Goal: Information Seeking & Learning: Learn about a topic

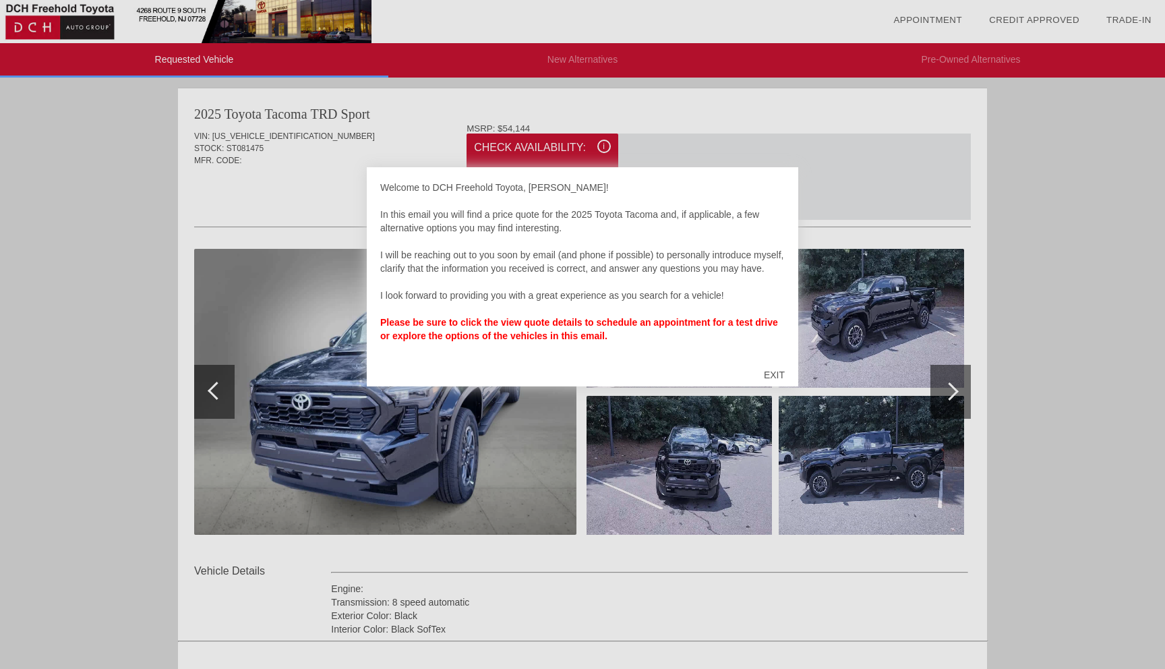
click at [772, 369] on div "EXIT" at bounding box center [775, 375] width 48 height 40
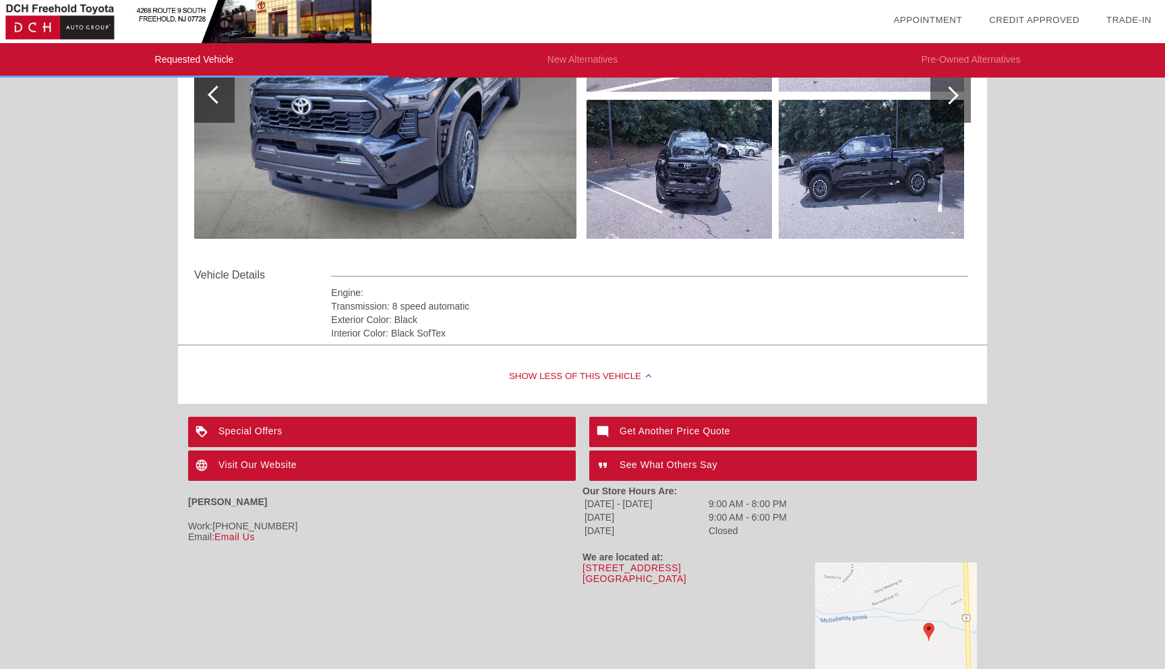
scroll to position [301, 0]
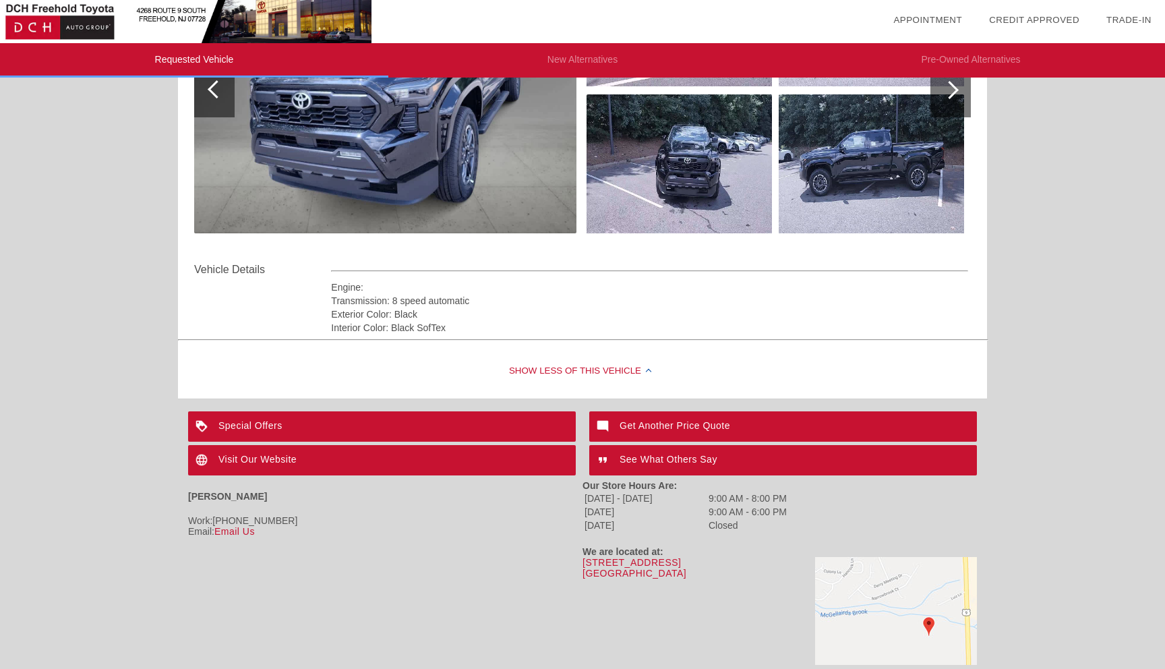
click at [371, 425] on div "Special Offers" at bounding box center [382, 426] width 388 height 30
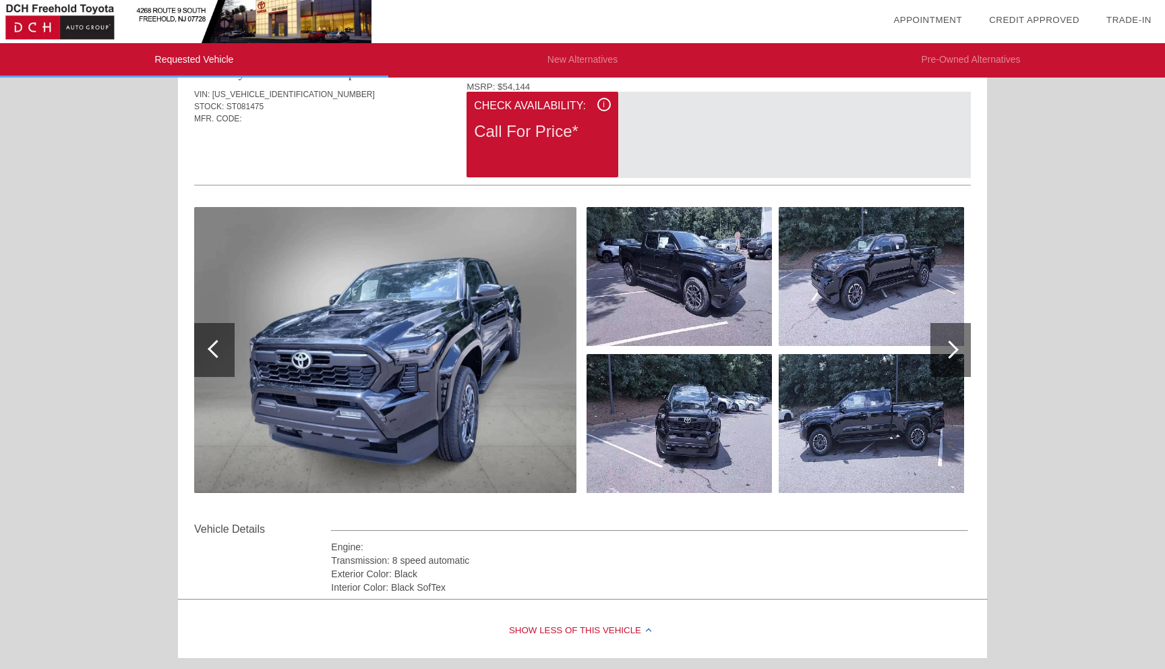
scroll to position [38, 0]
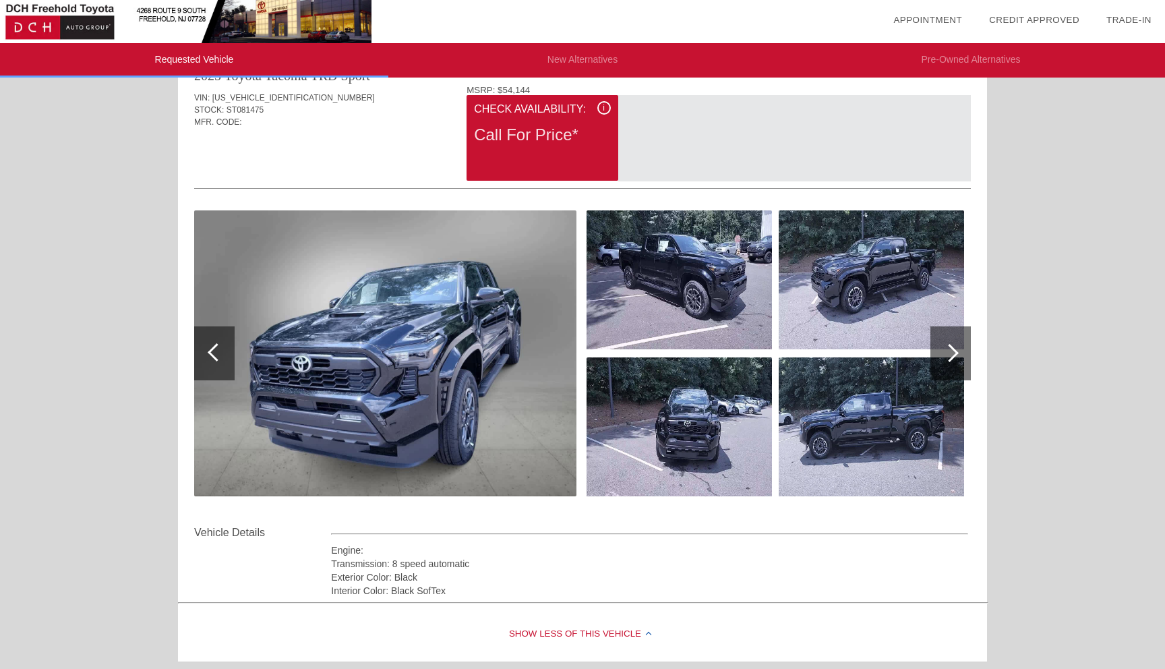
click at [398, 318] on img at bounding box center [385, 353] width 382 height 286
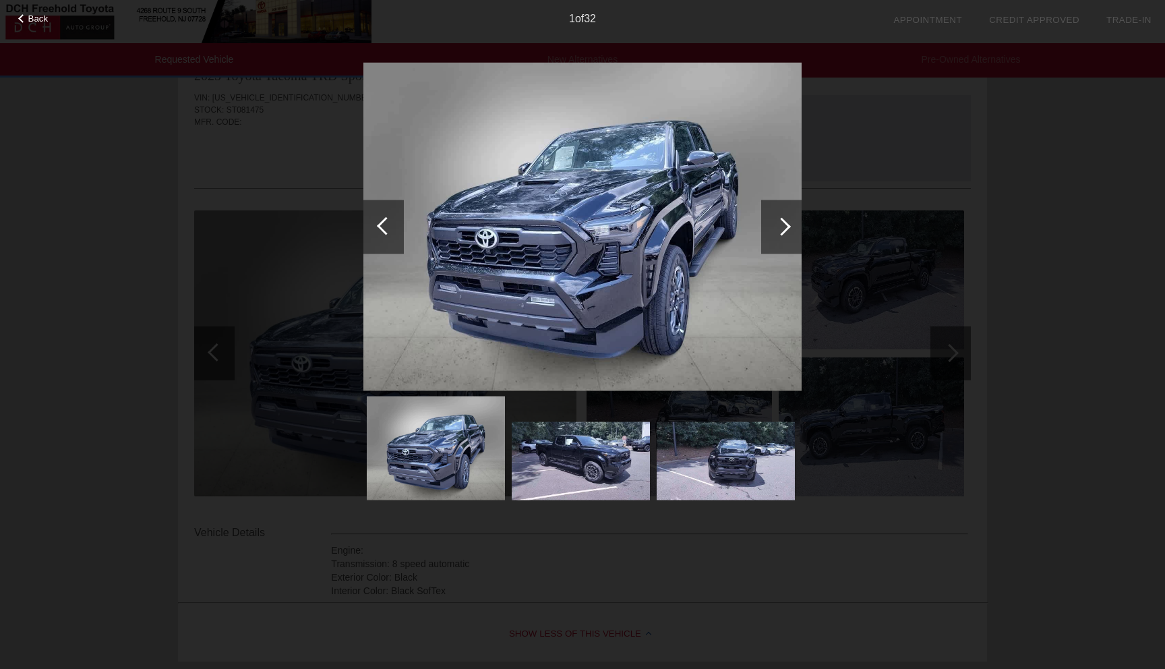
click at [774, 225] on div at bounding box center [782, 226] width 18 height 18
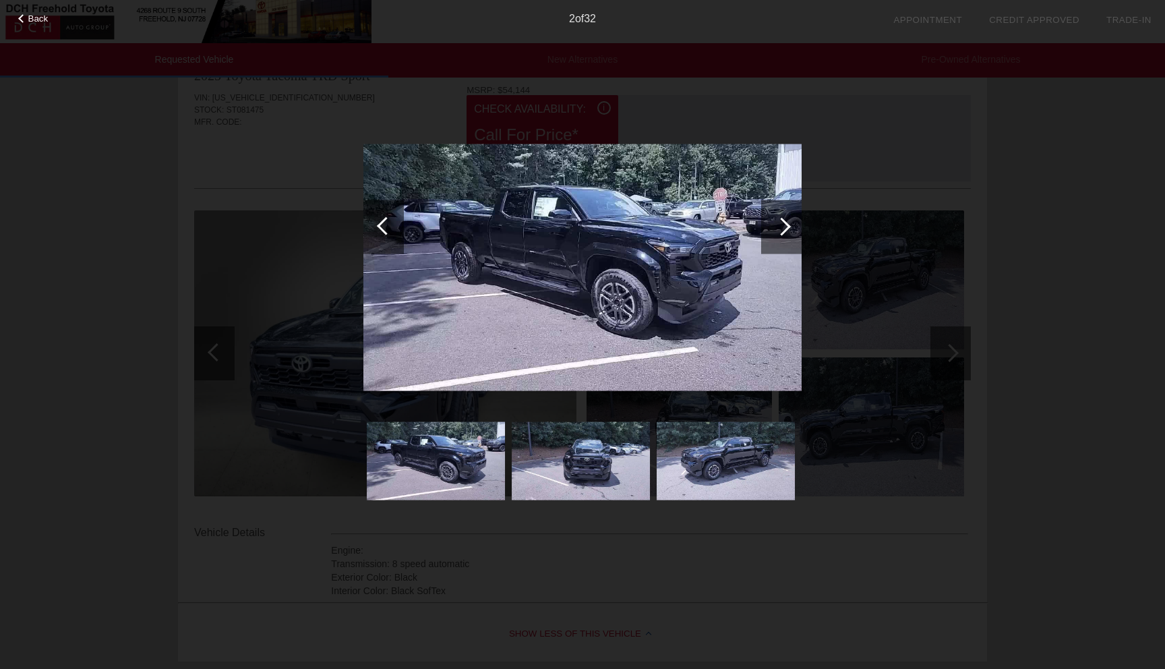
click at [774, 225] on div at bounding box center [782, 226] width 18 height 18
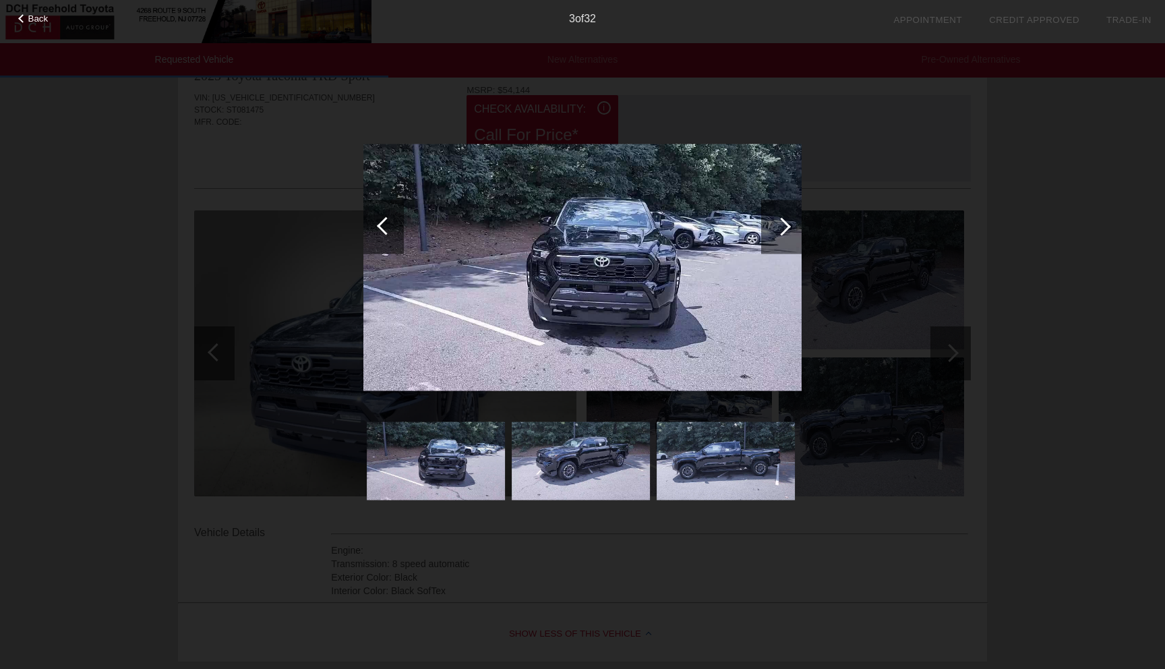
click at [774, 225] on div at bounding box center [782, 226] width 18 height 18
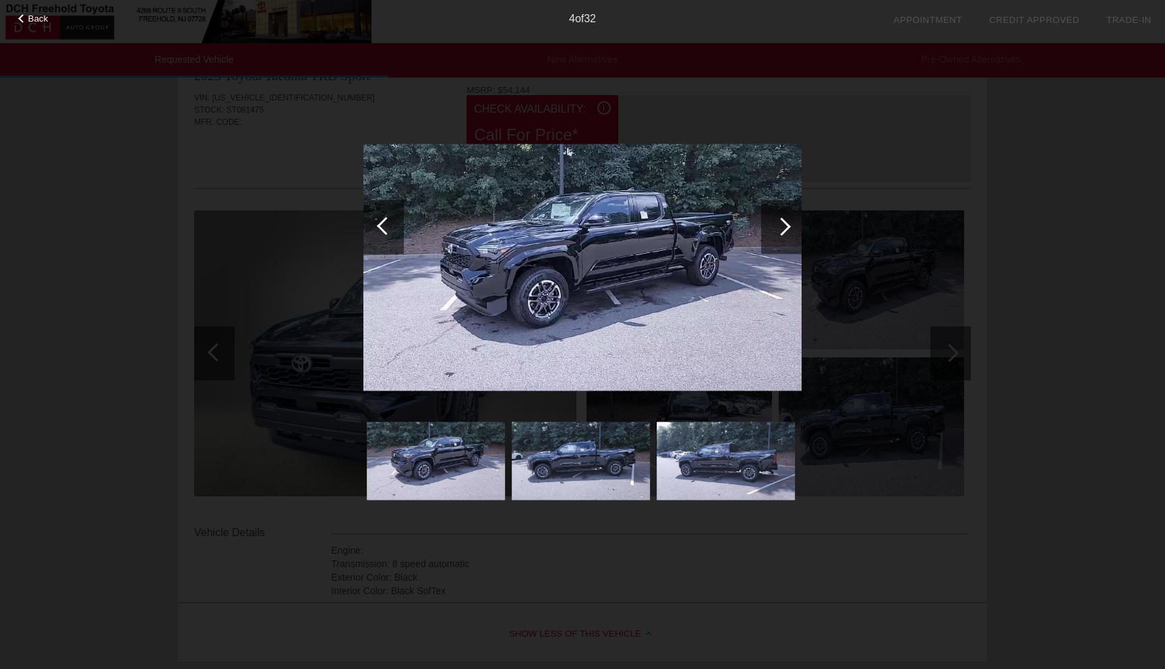
click at [774, 225] on div at bounding box center [782, 226] width 18 height 18
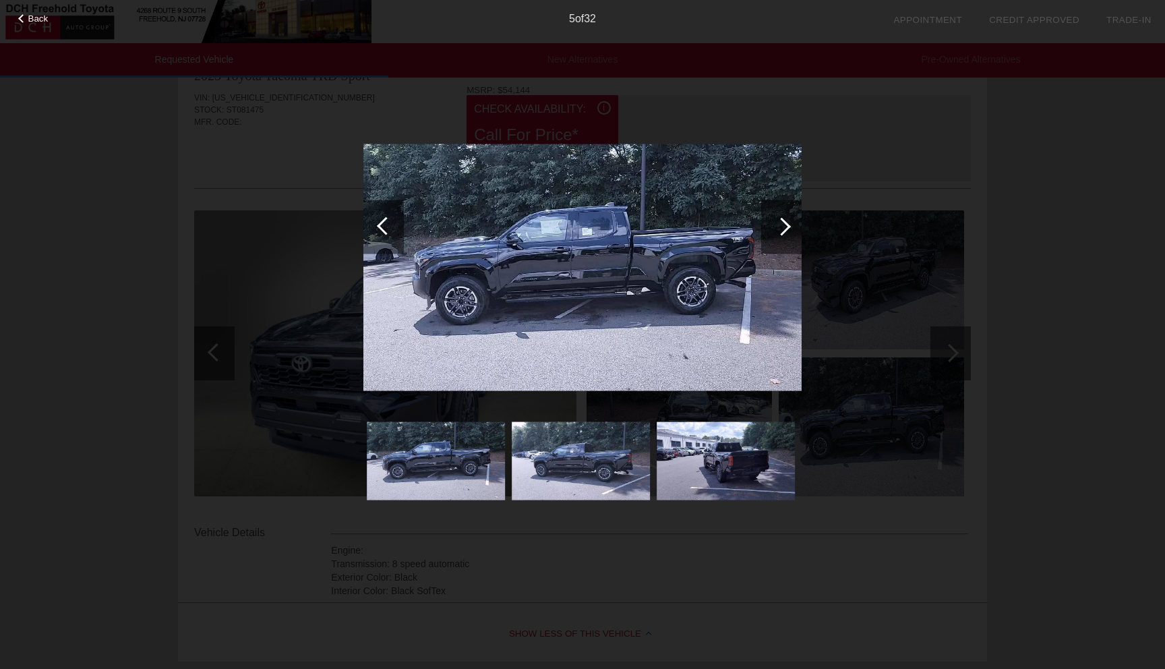
click at [774, 225] on div at bounding box center [782, 226] width 18 height 18
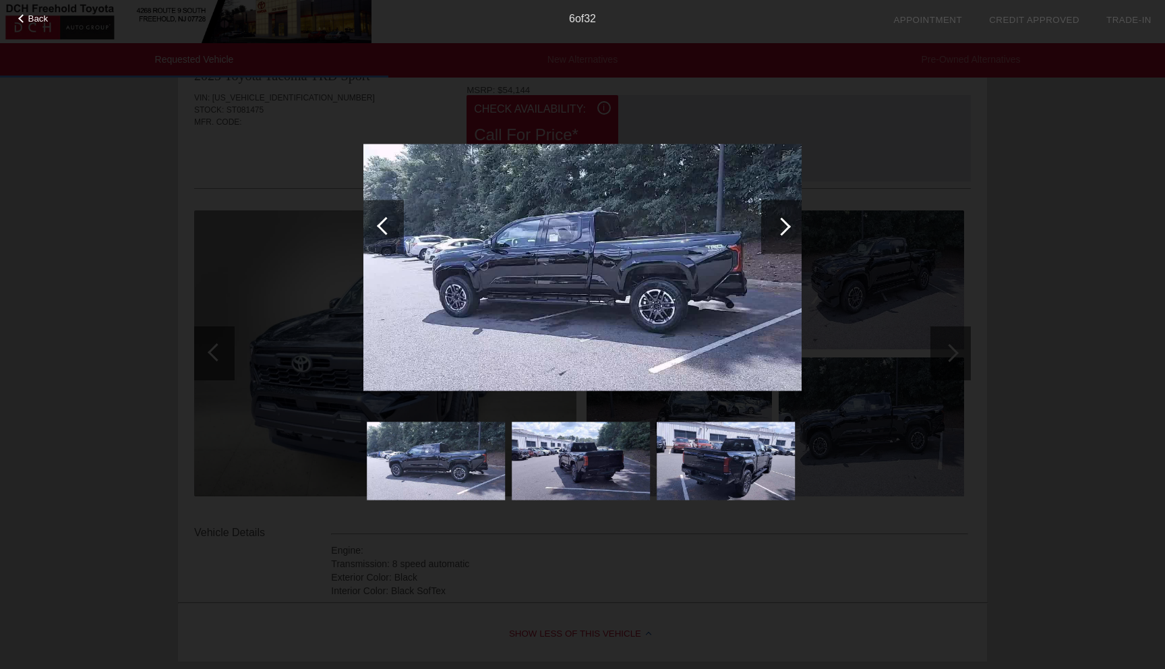
click at [774, 225] on div at bounding box center [782, 226] width 18 height 18
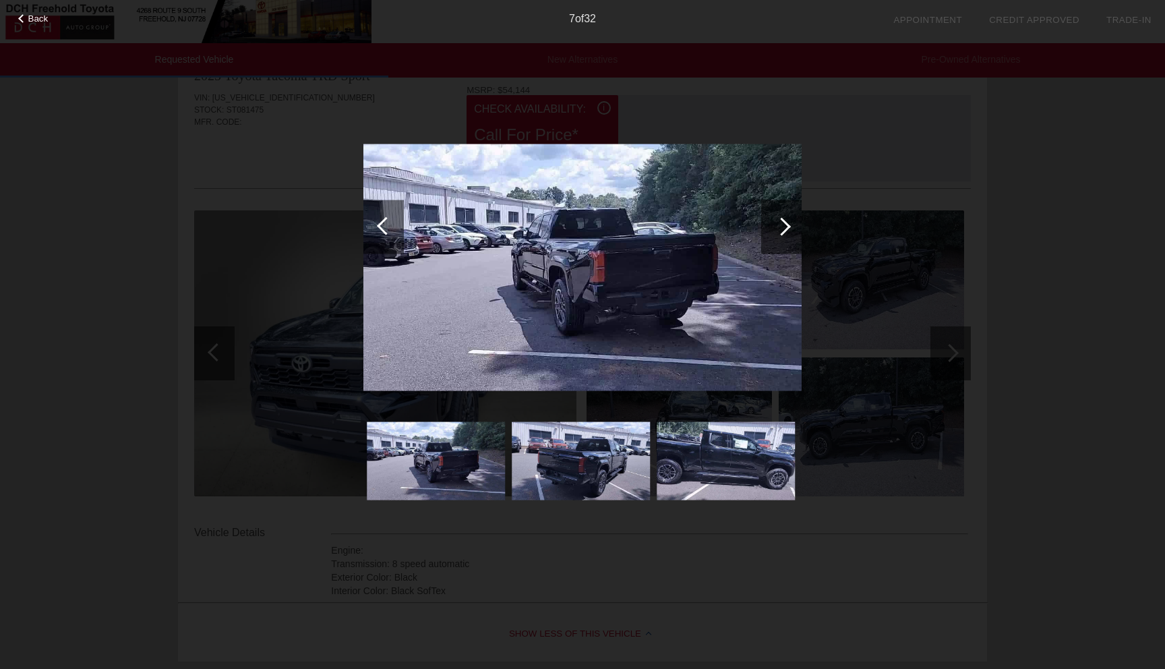
click at [774, 225] on div at bounding box center [782, 226] width 18 height 18
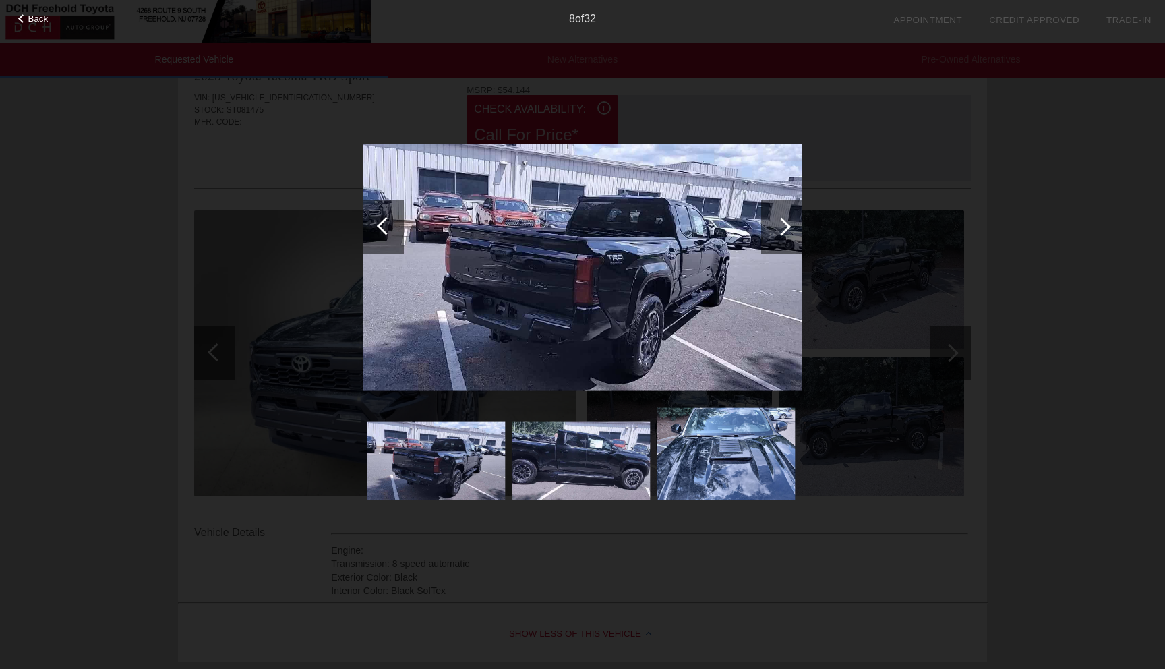
click at [774, 225] on div at bounding box center [782, 226] width 18 height 18
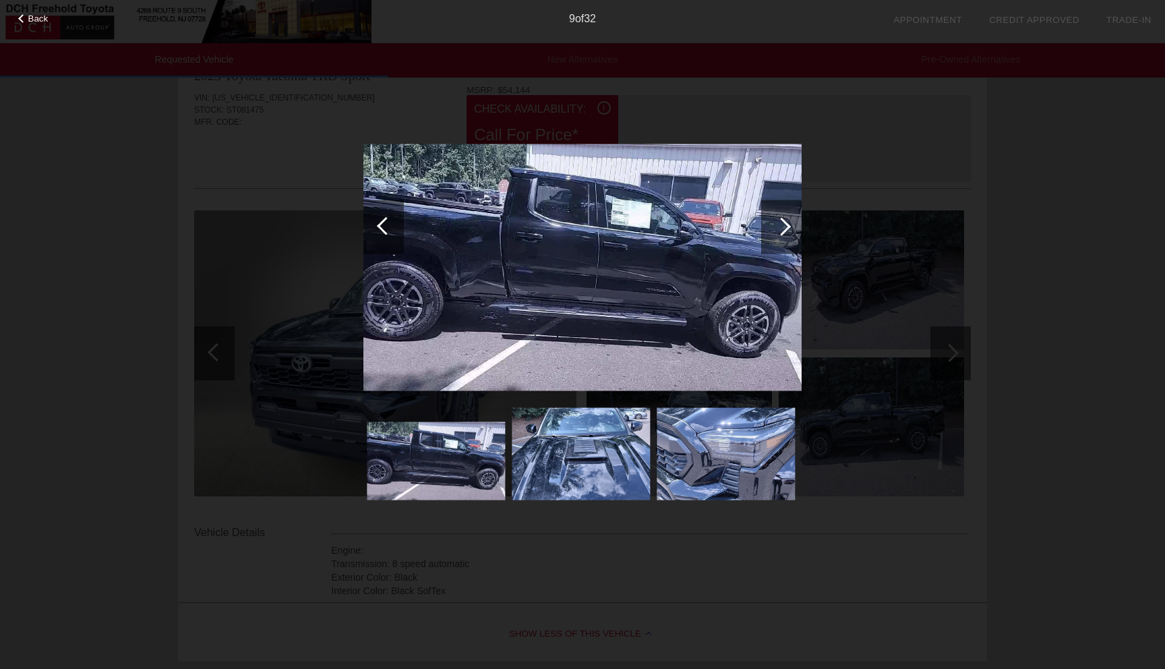
click at [774, 225] on div at bounding box center [782, 226] width 18 height 18
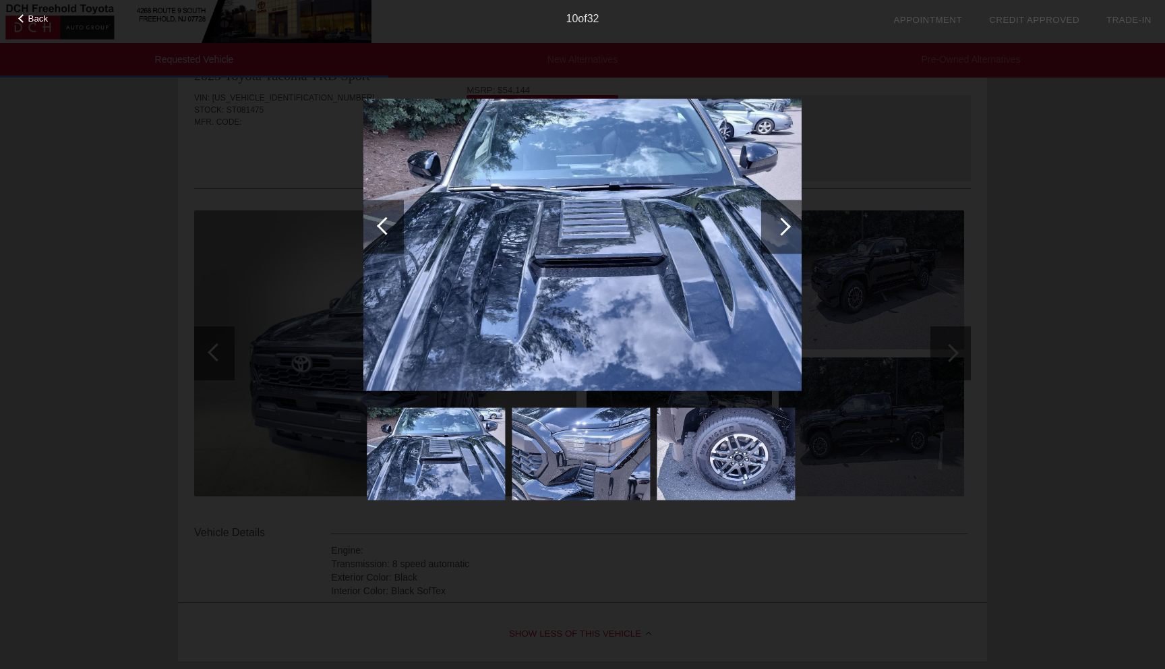
click at [774, 225] on div at bounding box center [782, 226] width 18 height 18
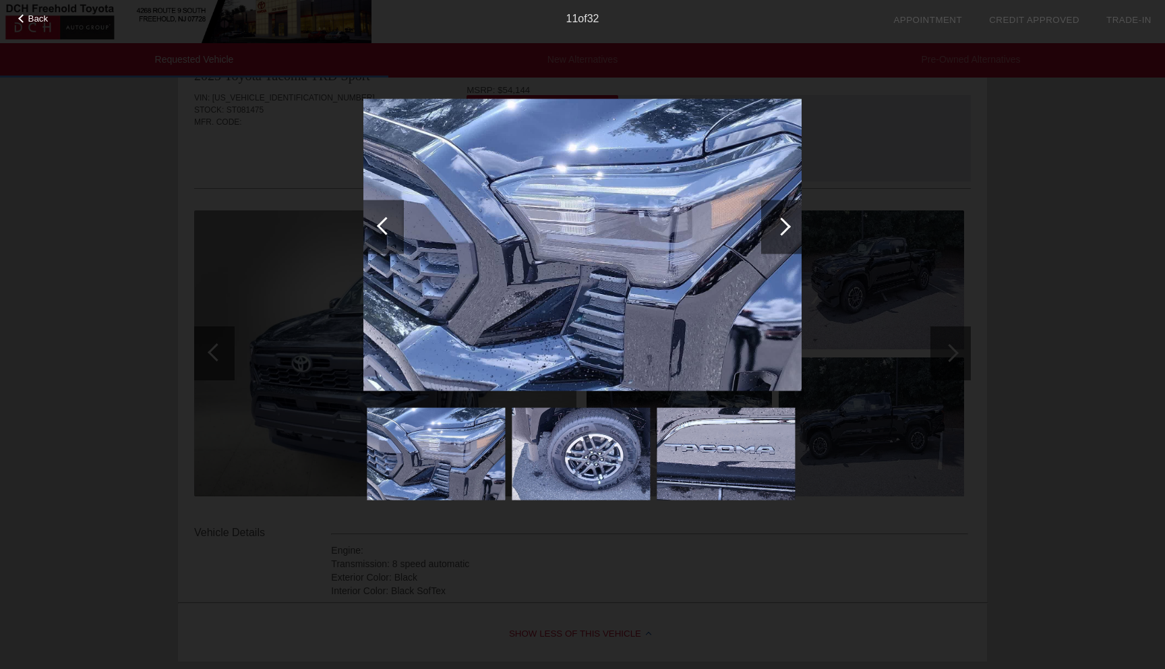
click at [774, 225] on div at bounding box center [782, 226] width 18 height 18
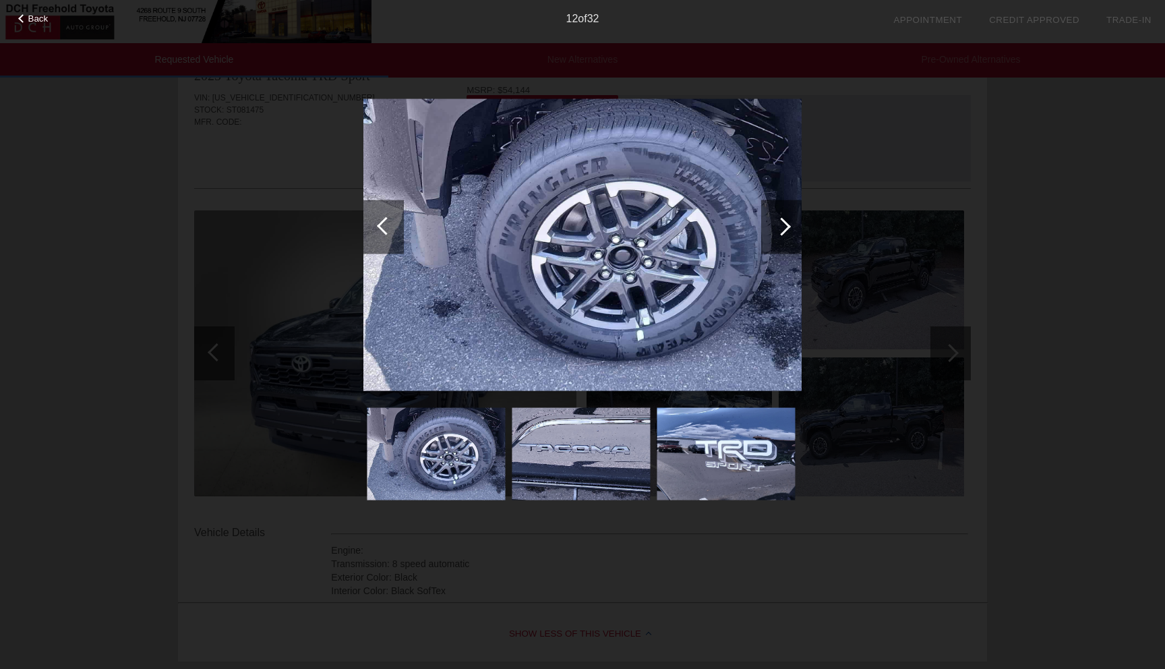
click at [774, 225] on div at bounding box center [782, 226] width 18 height 18
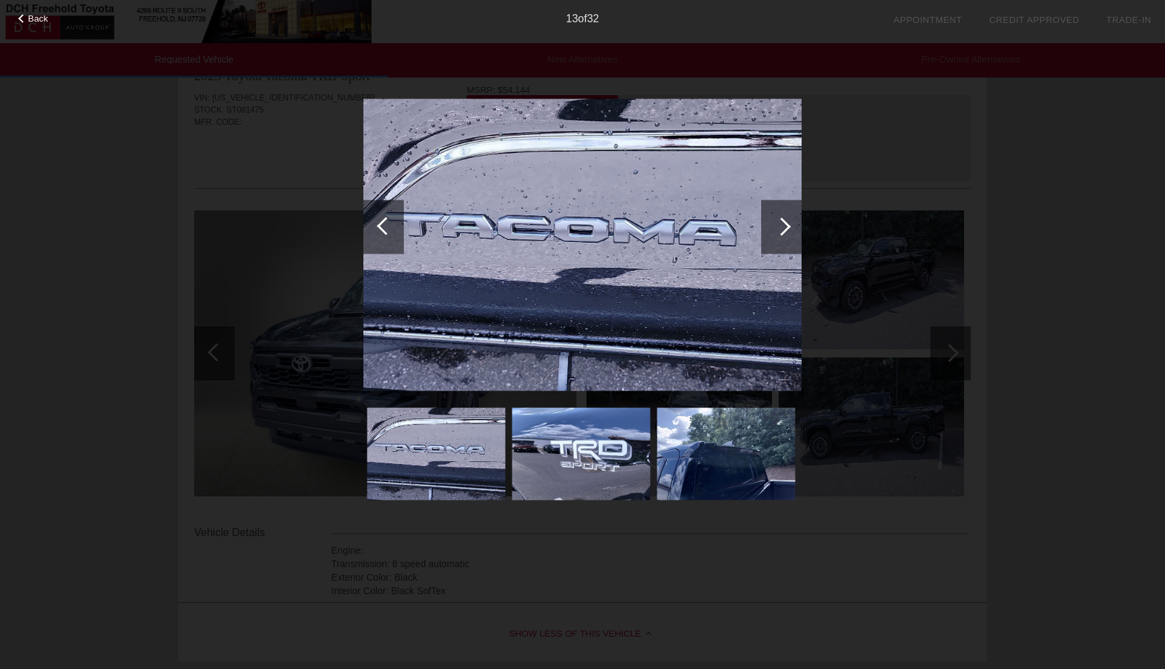
click at [774, 226] on div at bounding box center [782, 226] width 18 height 18
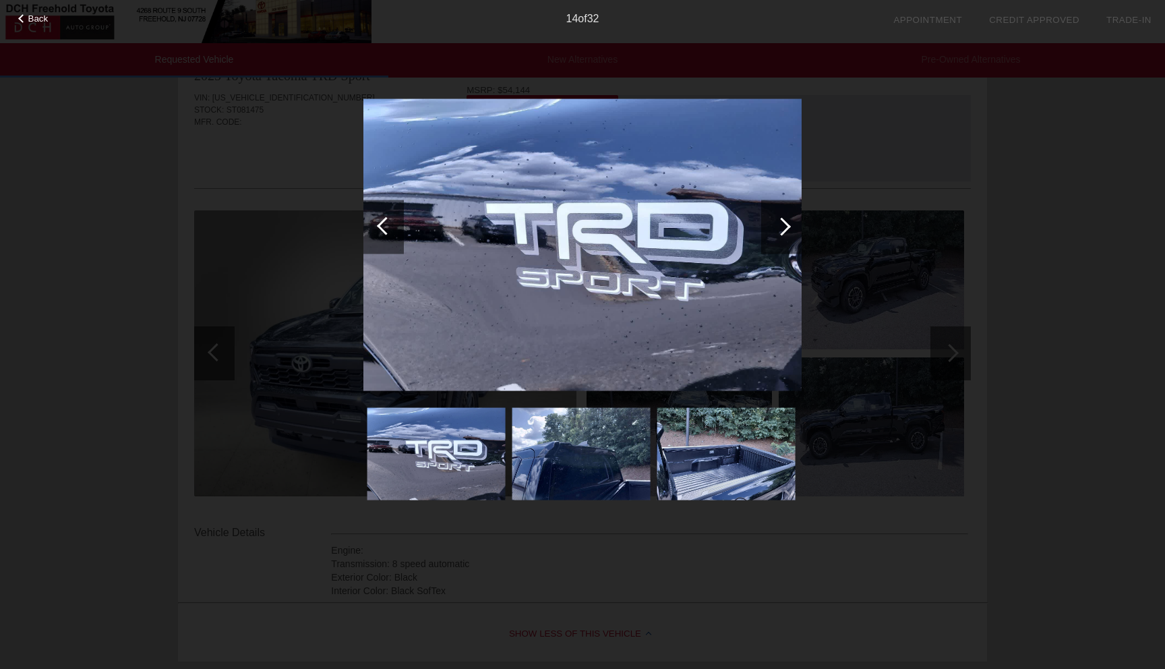
click at [774, 226] on div at bounding box center [782, 226] width 18 height 18
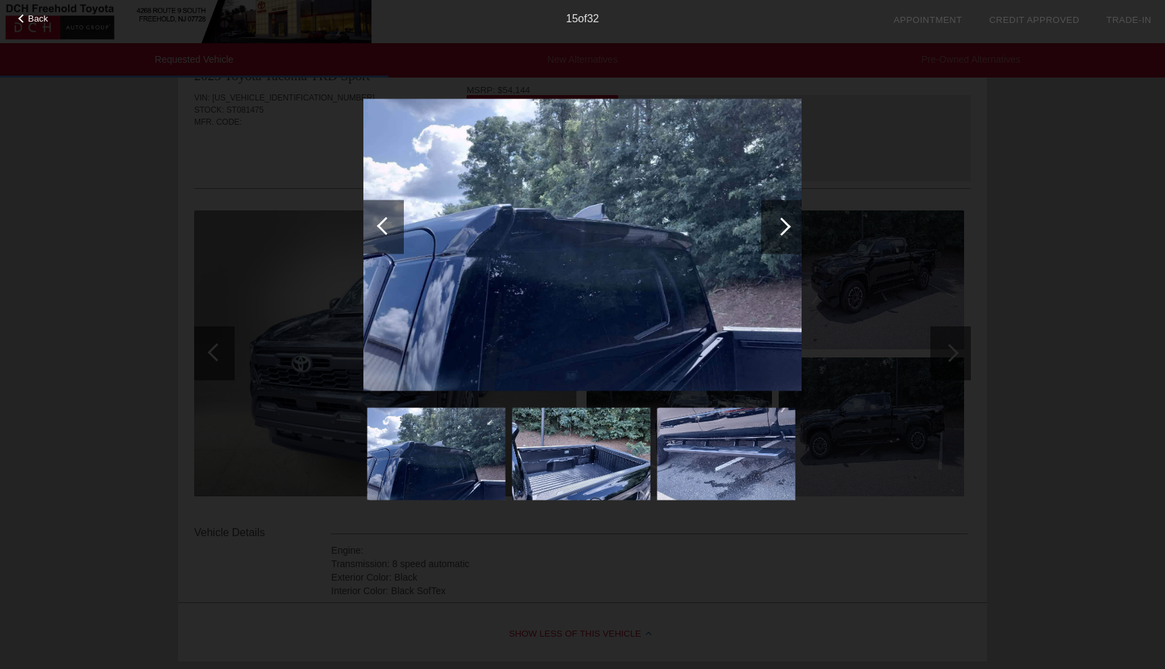
click at [774, 227] on div at bounding box center [782, 226] width 18 height 18
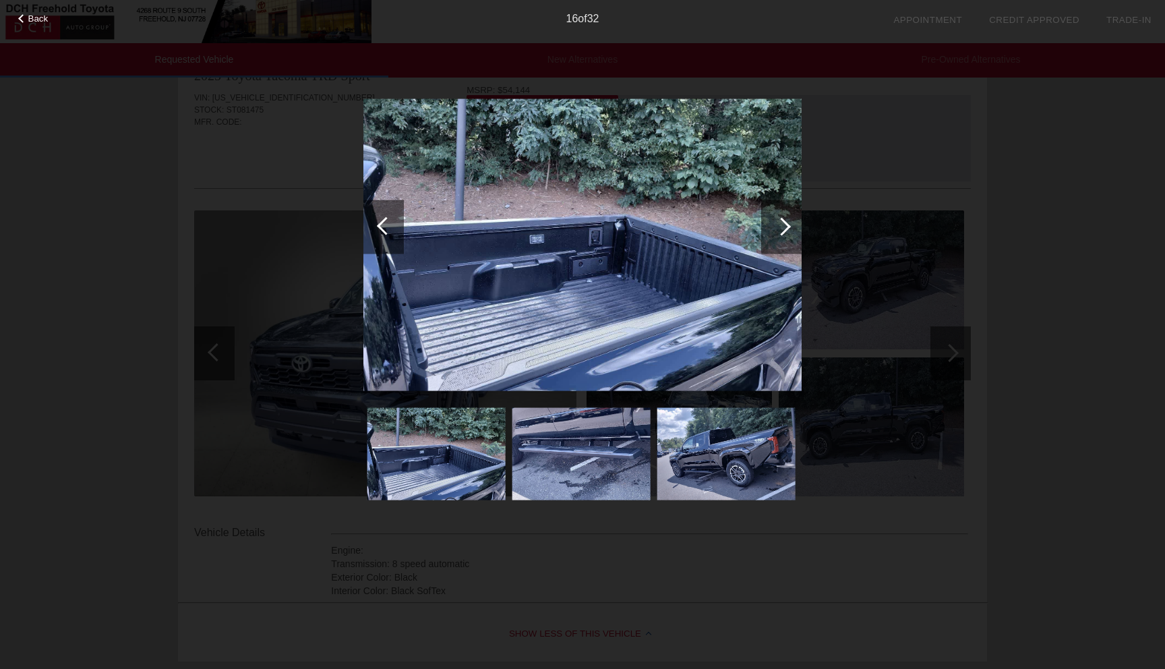
click at [774, 227] on div at bounding box center [782, 226] width 18 height 18
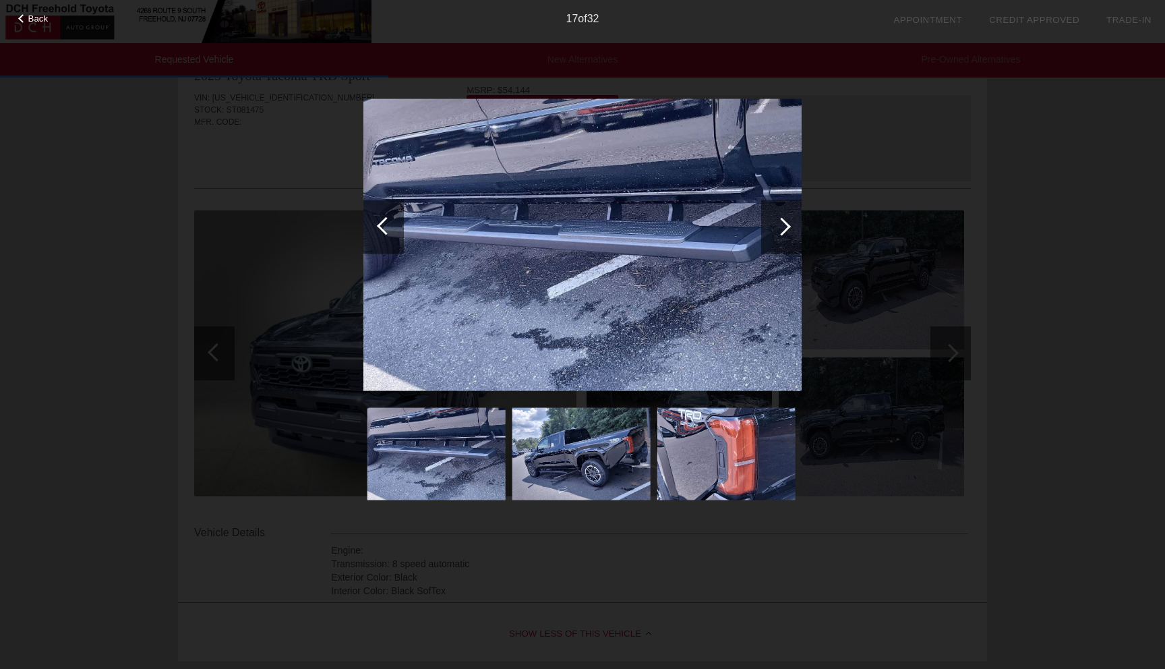
click at [774, 227] on div at bounding box center [782, 226] width 18 height 18
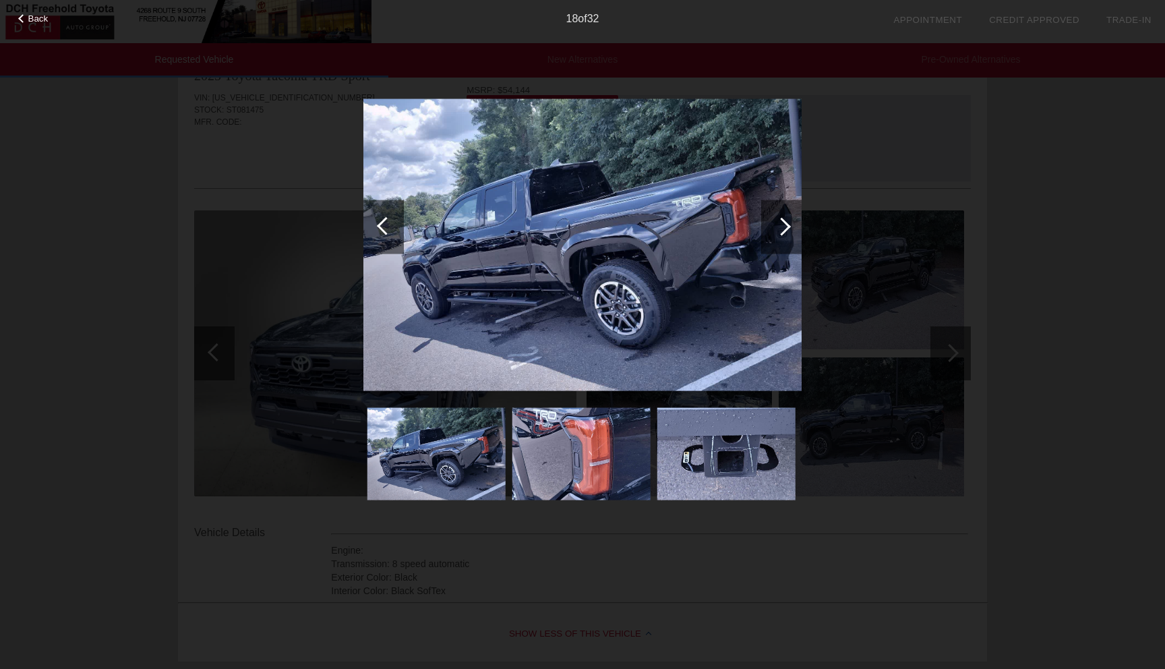
click at [775, 229] on div at bounding box center [781, 227] width 40 height 54
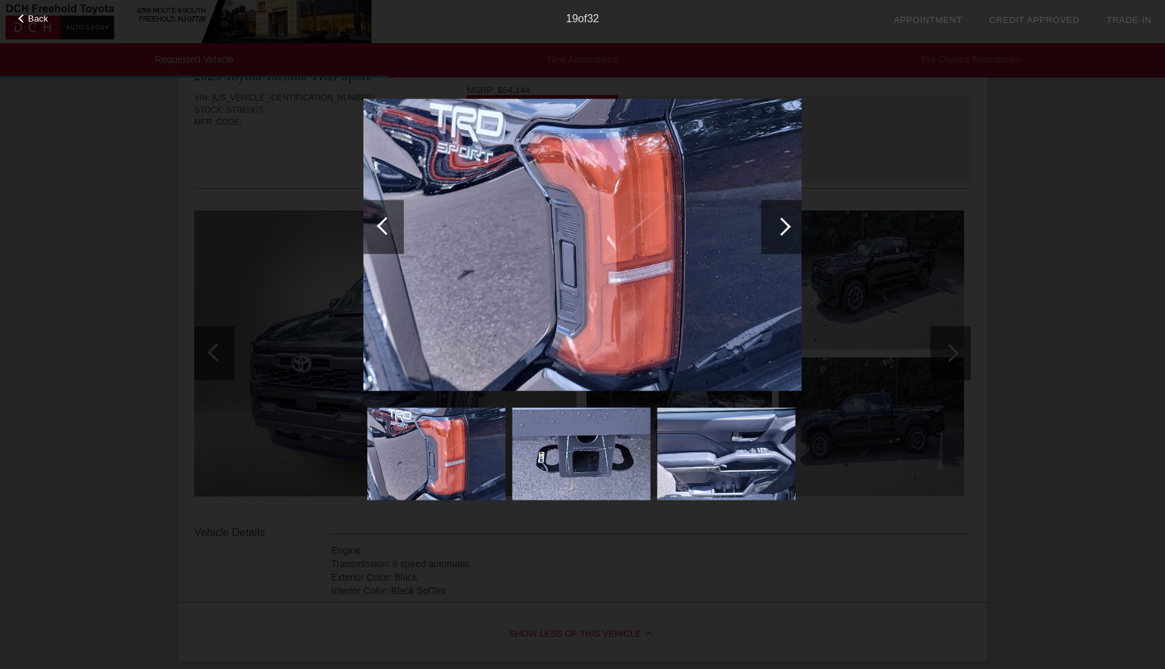
click at [775, 229] on div at bounding box center [781, 227] width 40 height 54
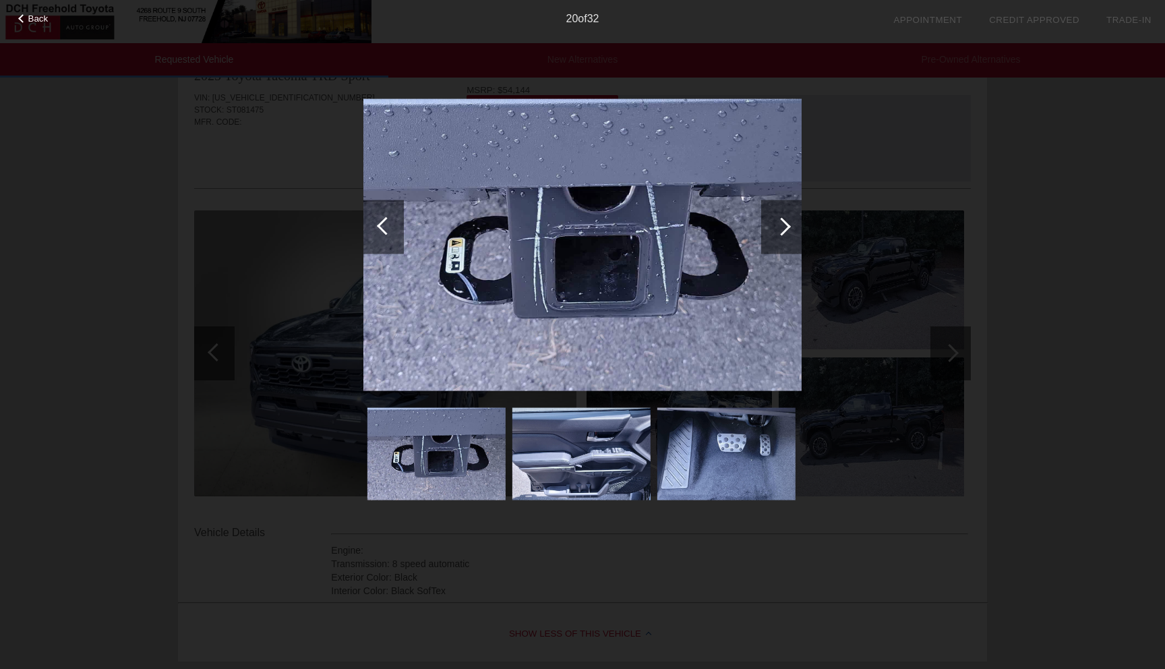
click at [775, 231] on div at bounding box center [781, 227] width 40 height 54
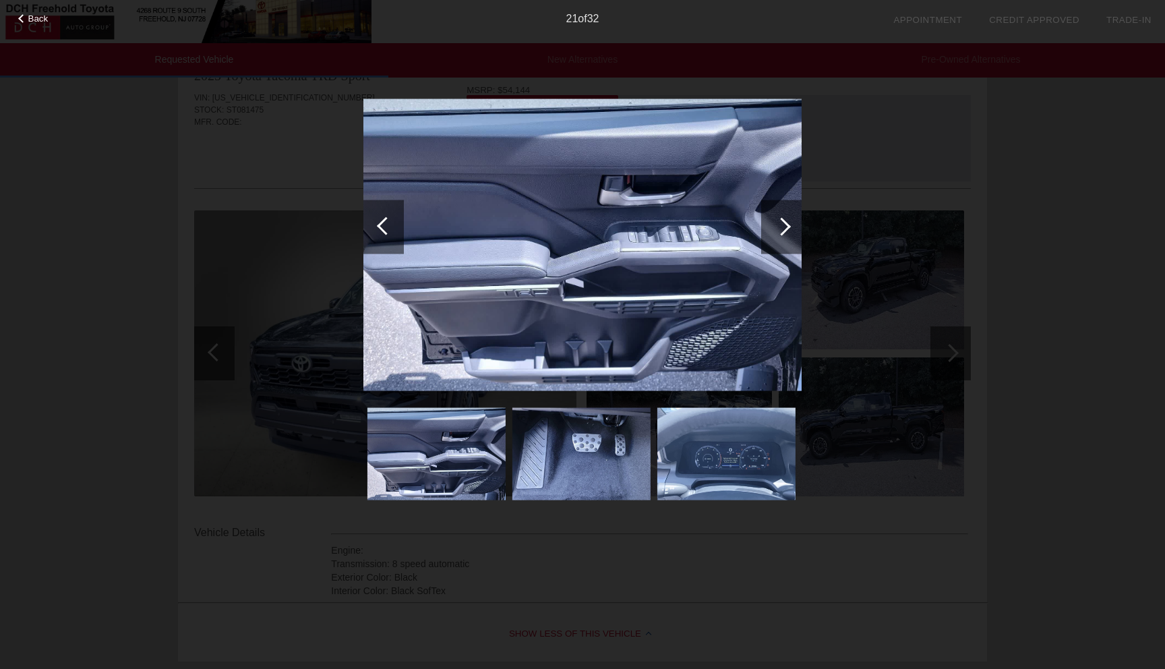
click at [775, 231] on div at bounding box center [781, 227] width 40 height 54
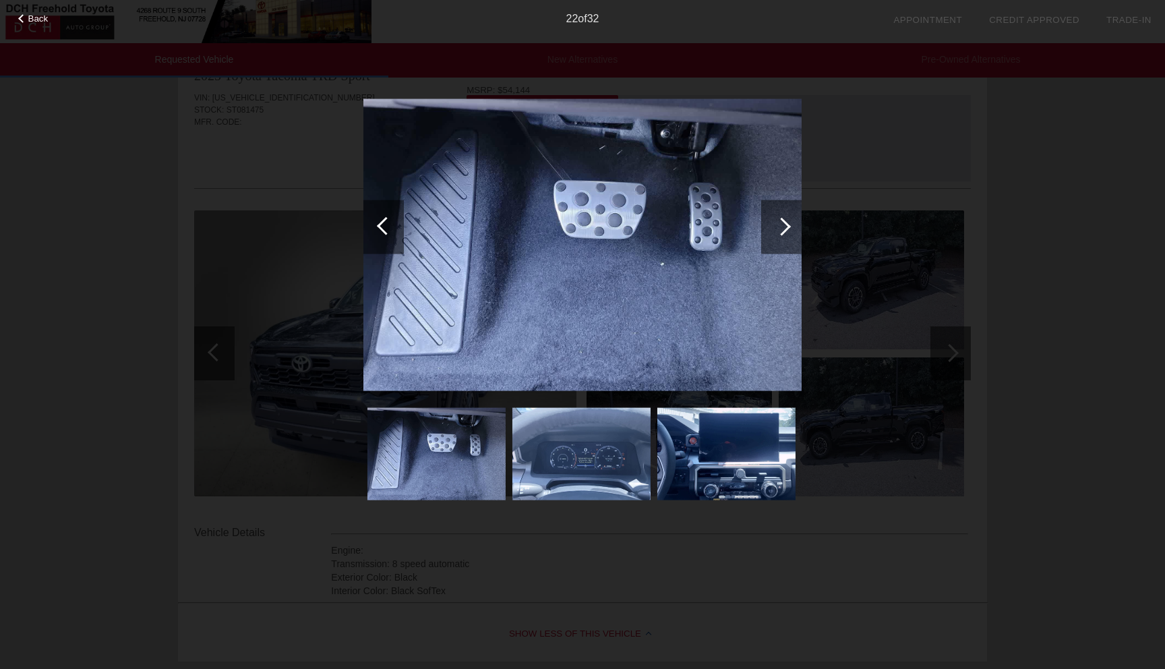
click at [775, 231] on div at bounding box center [781, 227] width 40 height 54
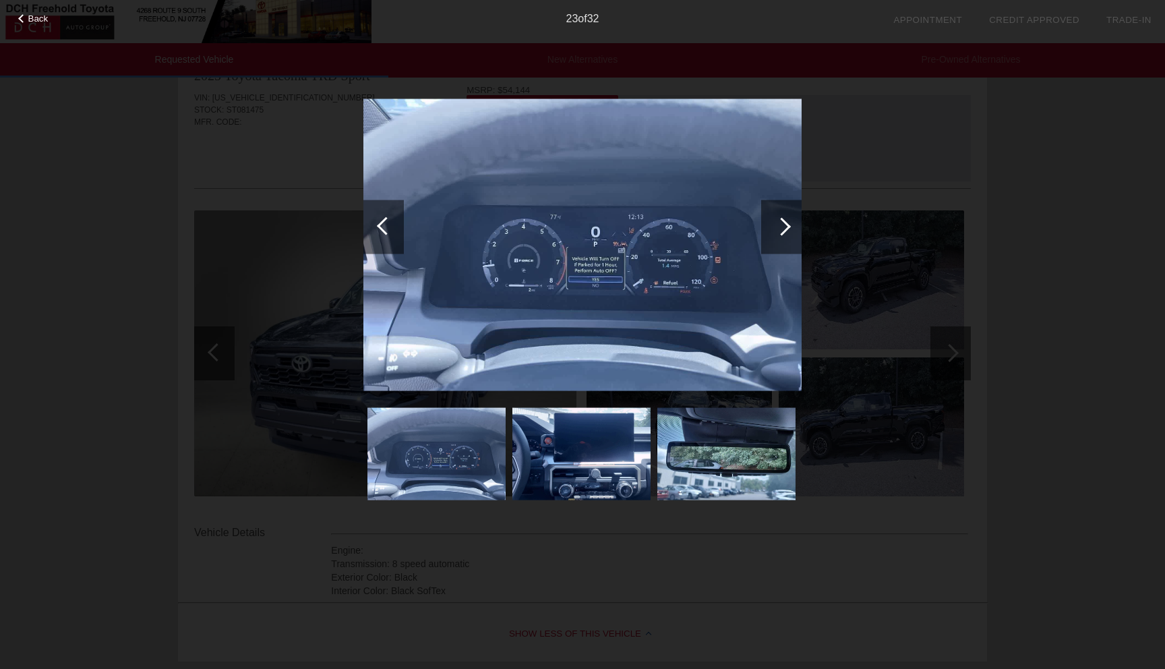
click at [775, 231] on div at bounding box center [781, 227] width 40 height 54
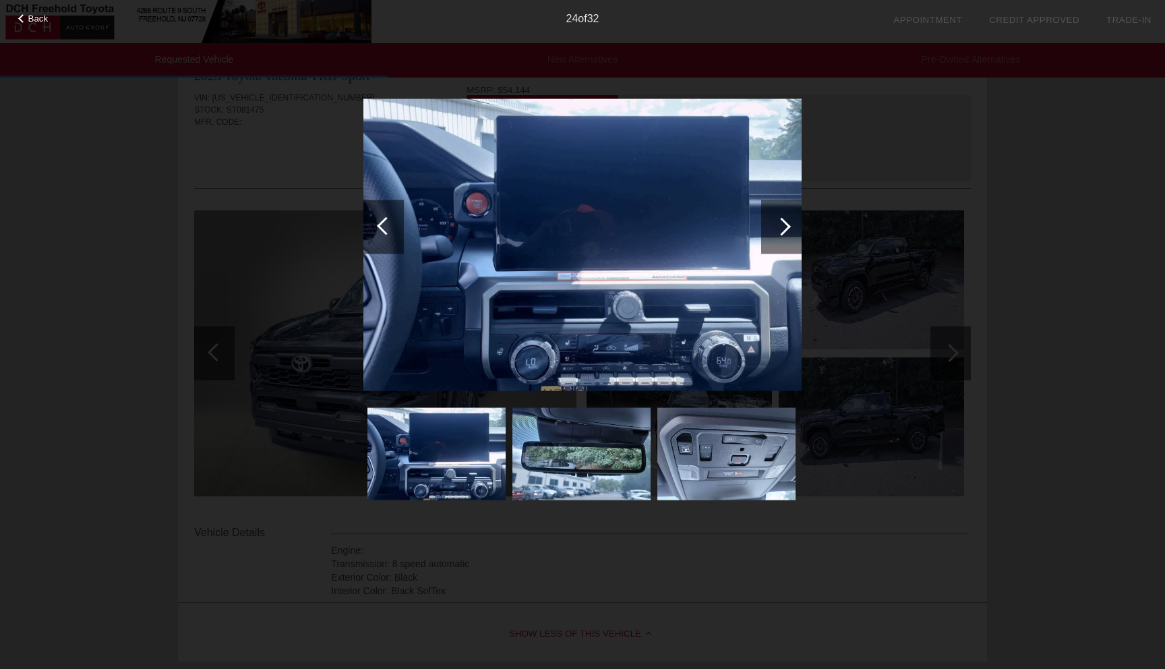
click at [776, 232] on div at bounding box center [781, 227] width 40 height 54
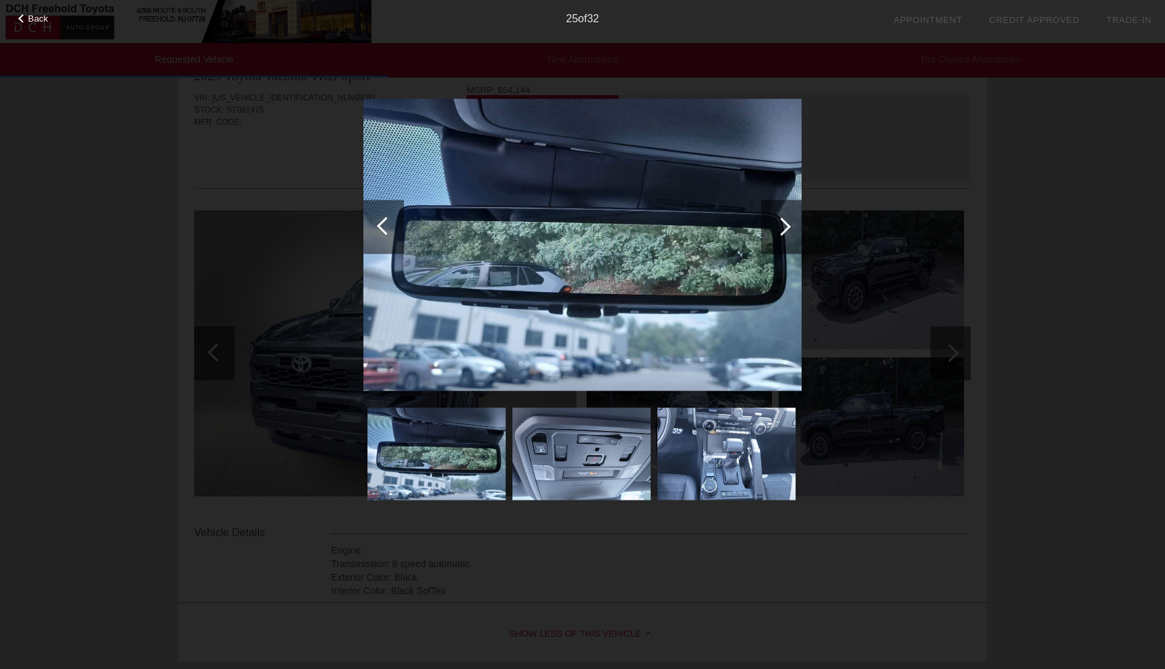
click at [776, 233] on div at bounding box center [781, 227] width 40 height 54
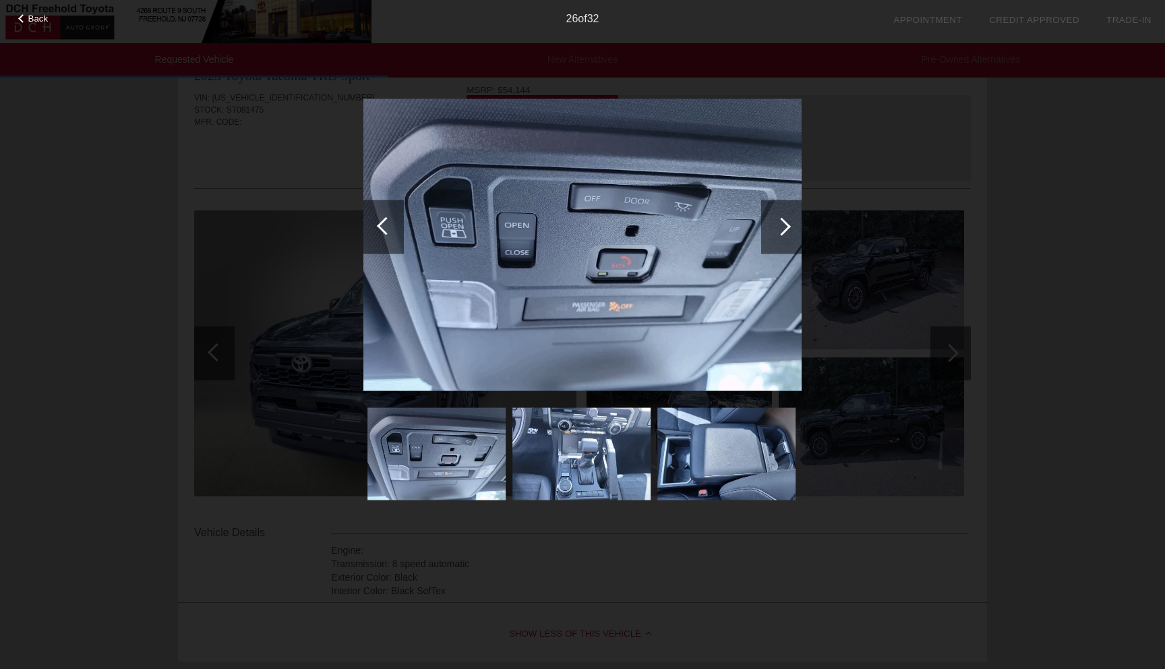
click at [776, 233] on div at bounding box center [781, 227] width 40 height 54
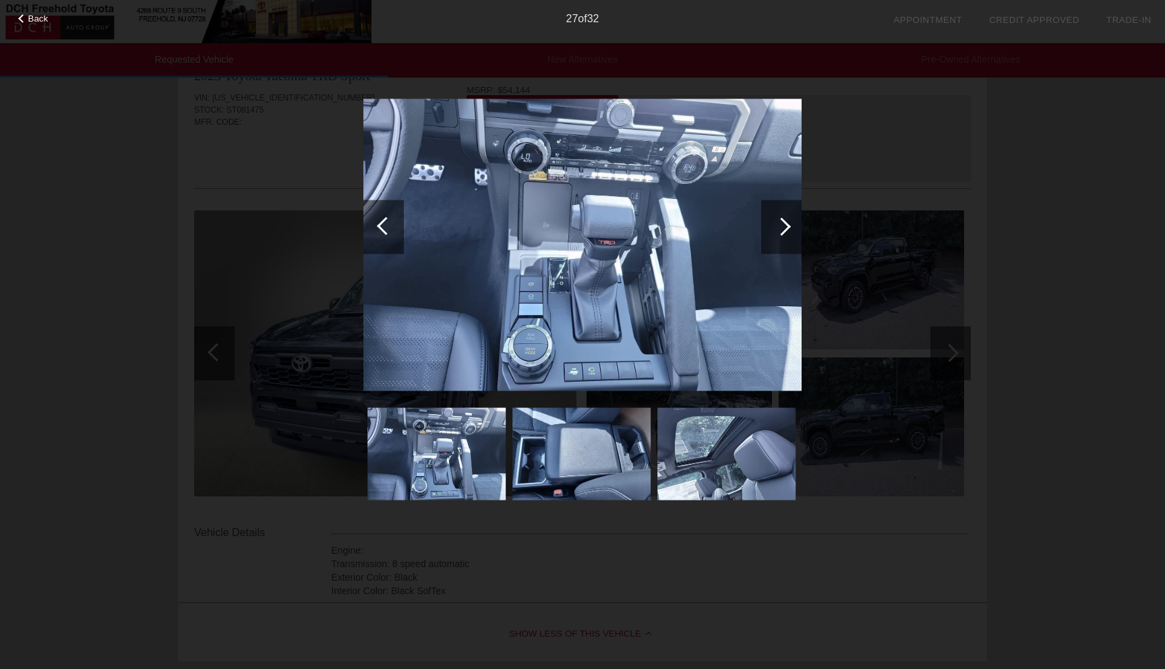
click at [776, 233] on div at bounding box center [781, 227] width 40 height 54
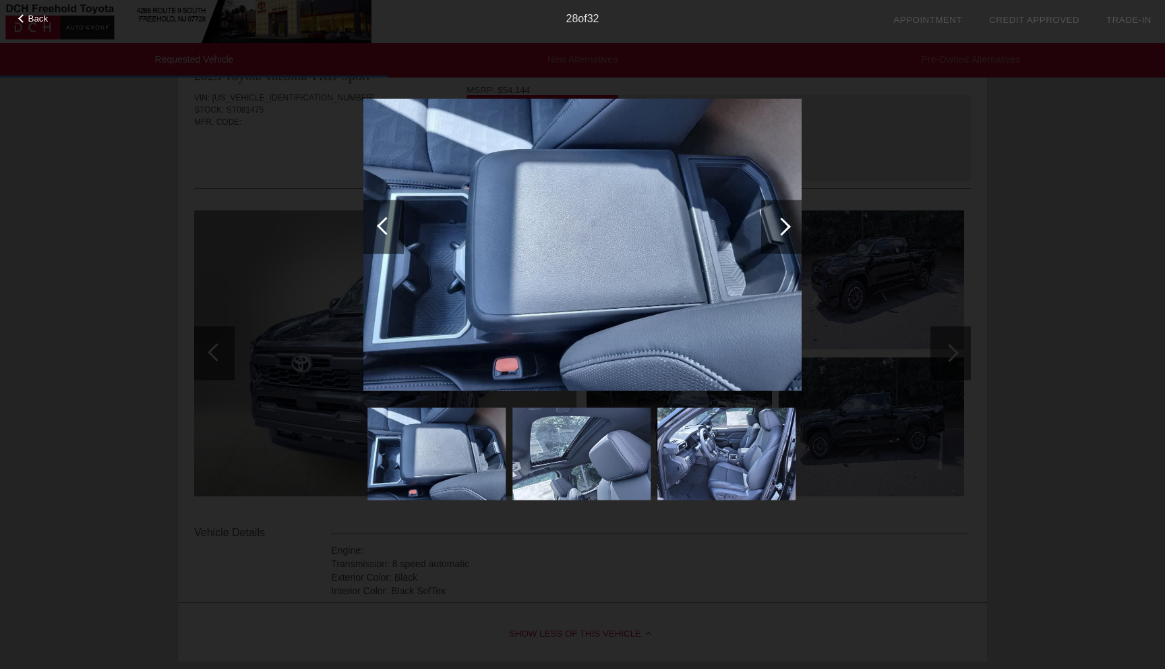
click at [776, 235] on div at bounding box center [781, 227] width 40 height 54
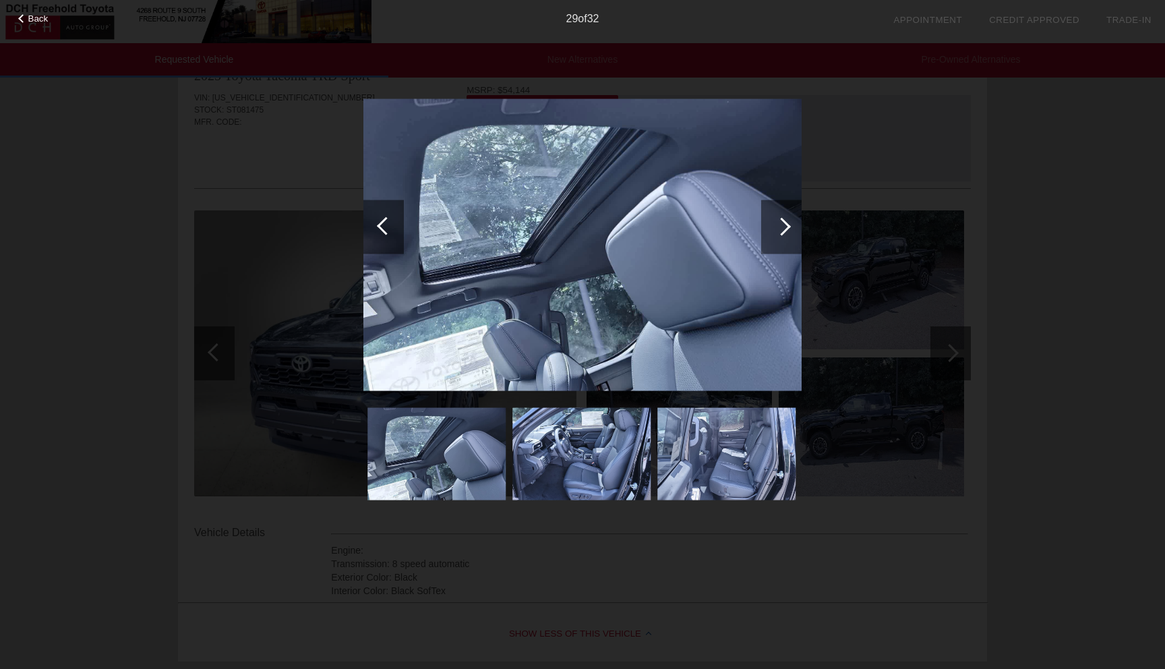
click at [776, 235] on div at bounding box center [781, 227] width 40 height 54
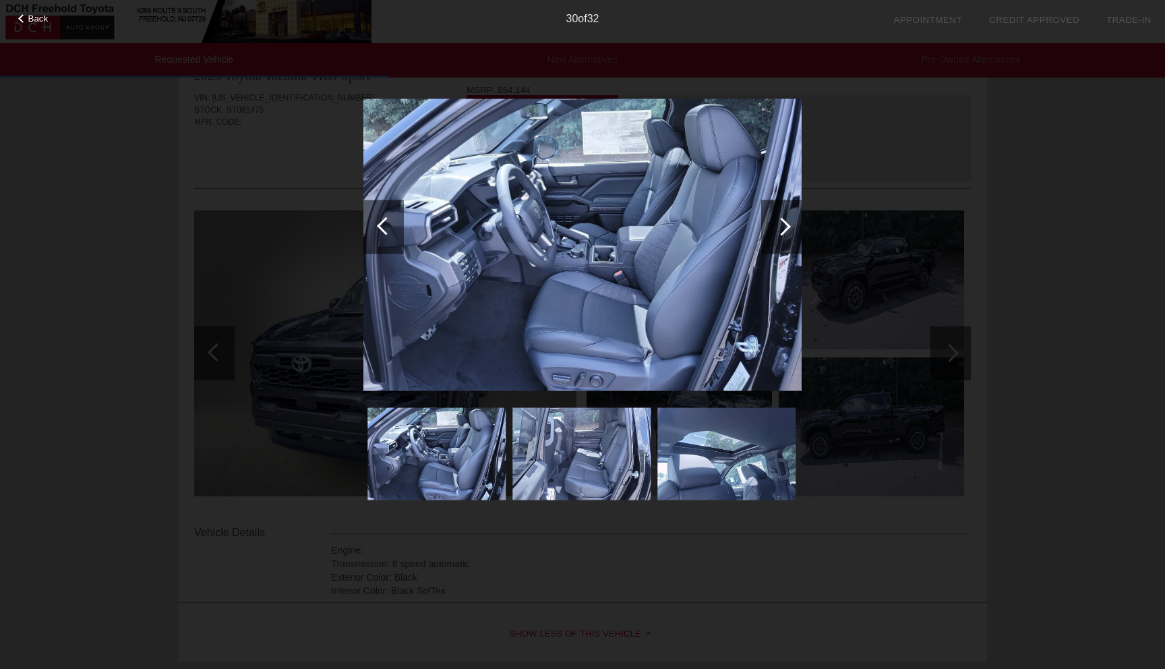
click at [776, 235] on div at bounding box center [781, 227] width 40 height 54
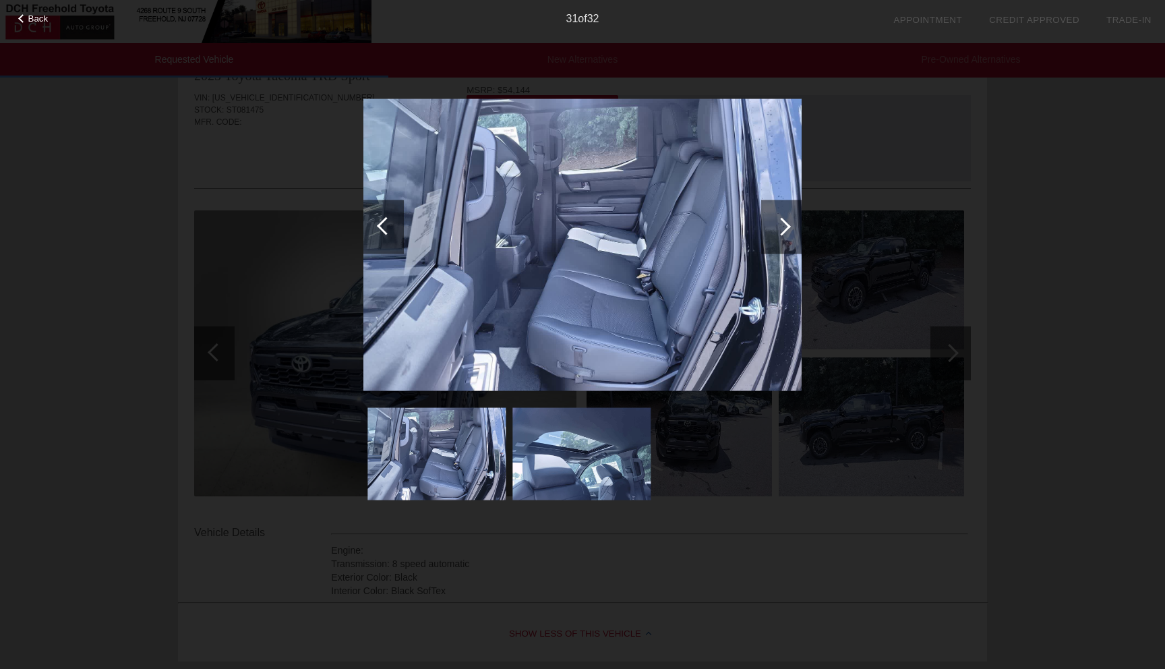
click at [776, 235] on div at bounding box center [781, 227] width 40 height 54
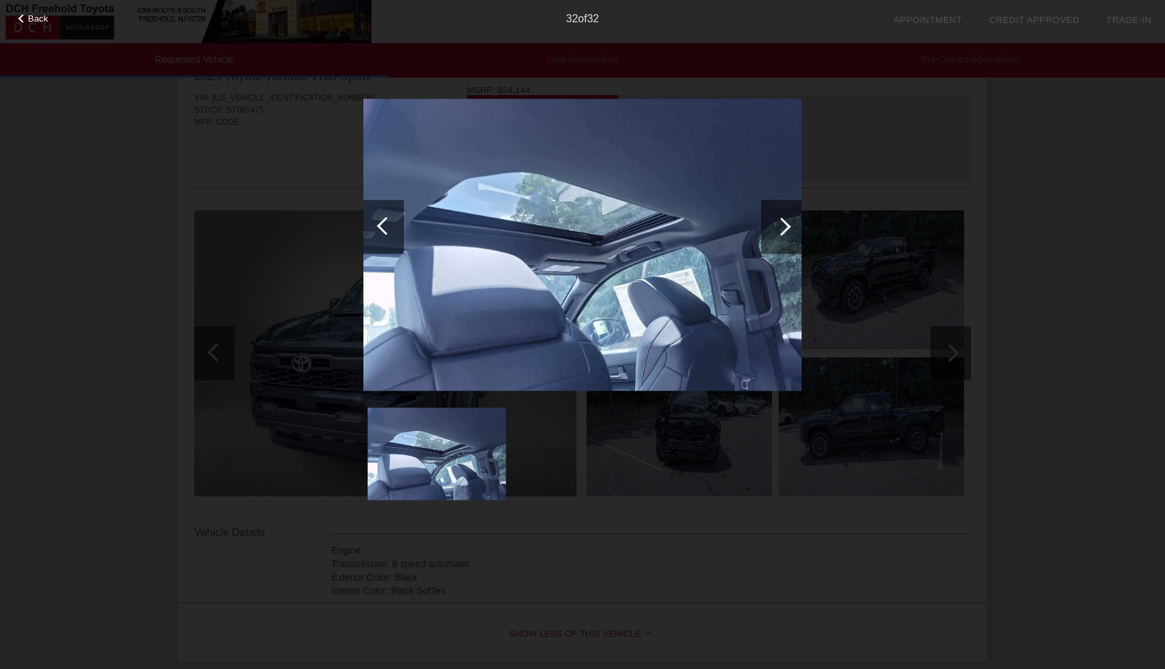
click at [776, 235] on div at bounding box center [781, 227] width 40 height 54
click at [776, 224] on div at bounding box center [782, 226] width 18 height 18
click at [1013, 205] on div "Back 32 of 32" at bounding box center [582, 334] width 1165 height 669
click at [40, 21] on span "Back" at bounding box center [38, 18] width 20 height 10
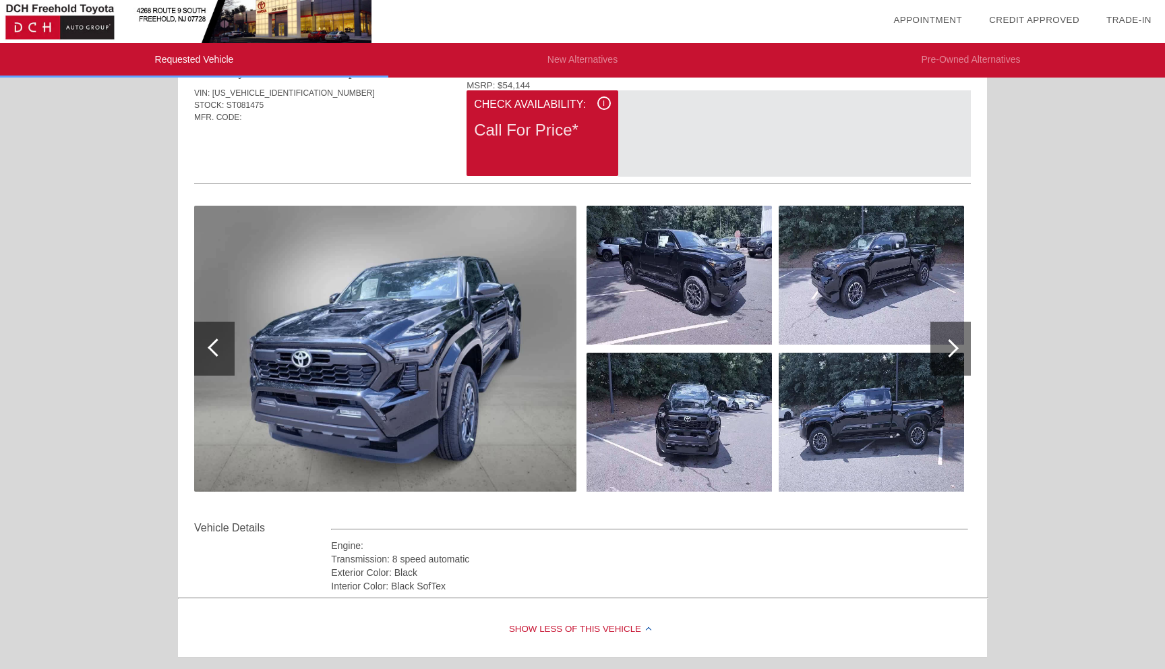
scroll to position [0, 0]
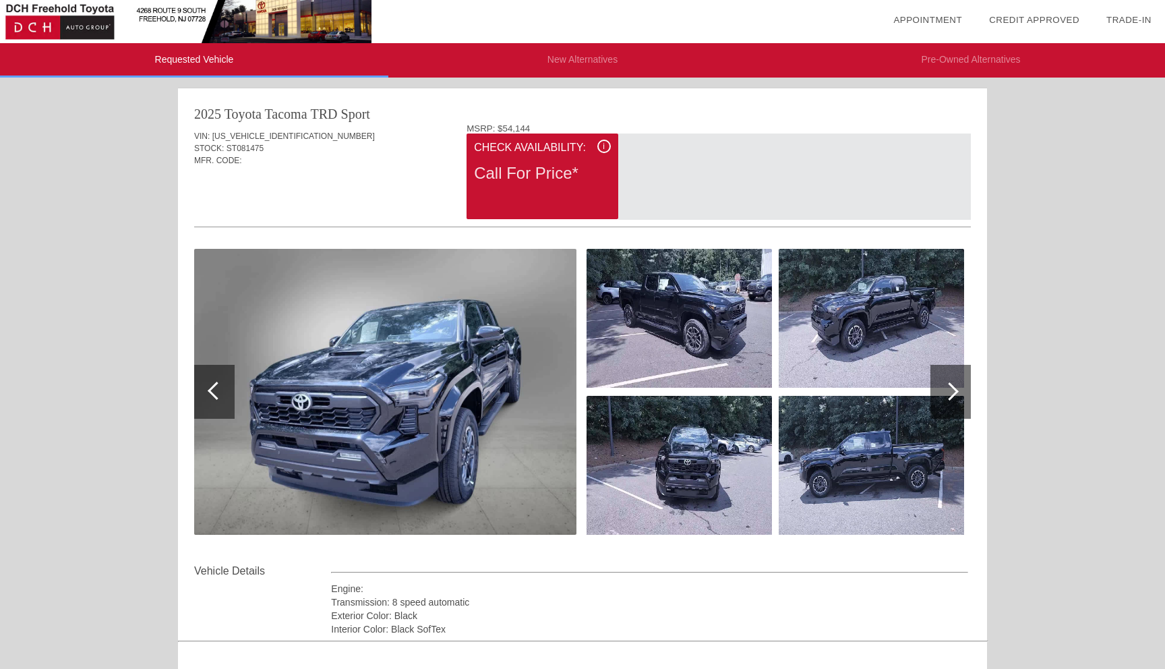
click at [401, 351] on img at bounding box center [385, 392] width 382 height 286
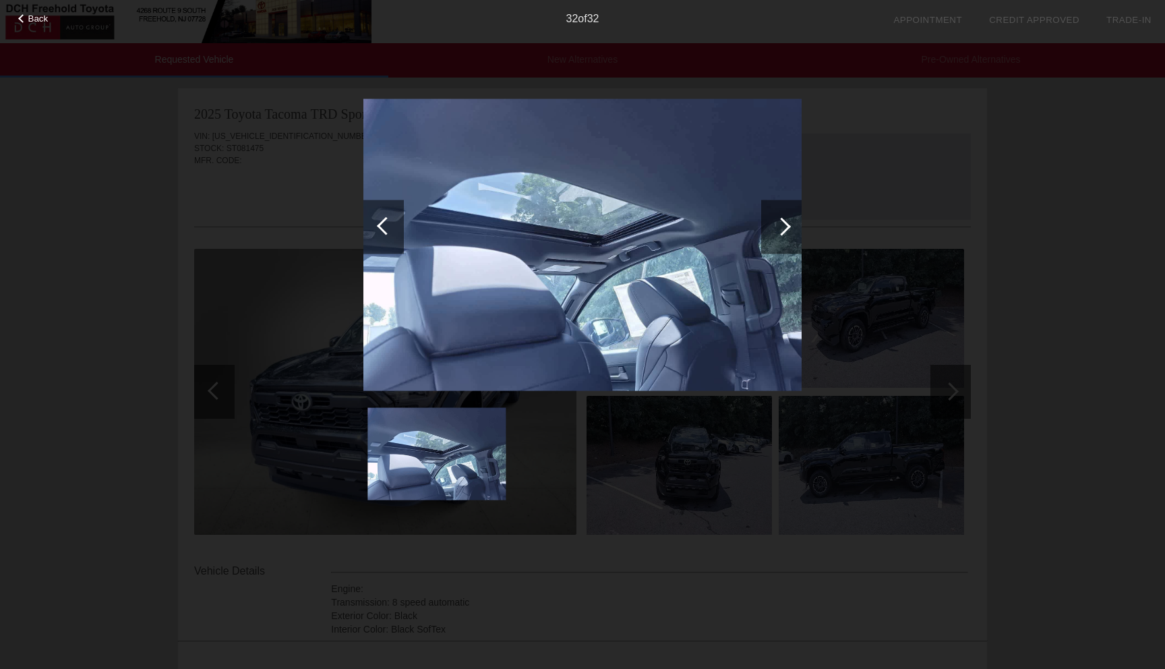
click at [777, 232] on div at bounding box center [781, 227] width 40 height 54
click at [777, 228] on div at bounding box center [782, 226] width 18 height 18
click at [780, 222] on div at bounding box center [782, 226] width 18 height 18
click at [659, 296] on img at bounding box center [583, 244] width 438 height 292
click at [368, 228] on div at bounding box center [384, 227] width 40 height 54
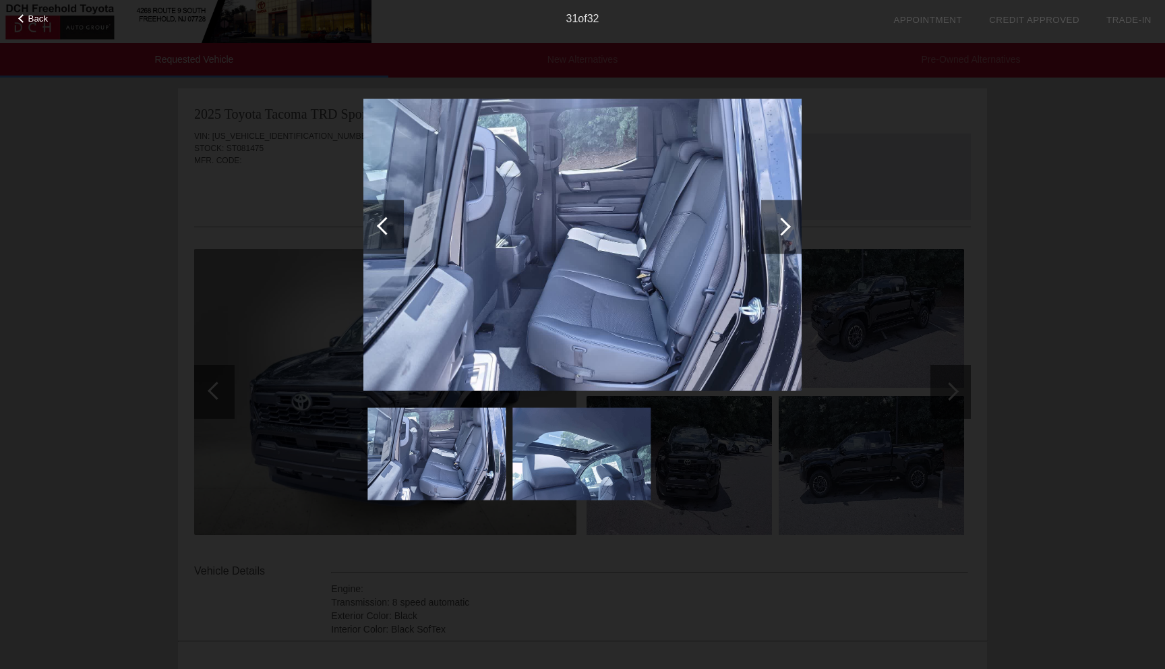
click at [34, 24] on div "31 of 32" at bounding box center [582, 13] width 1165 height 27
click at [33, 22] on span "Back" at bounding box center [38, 18] width 20 height 10
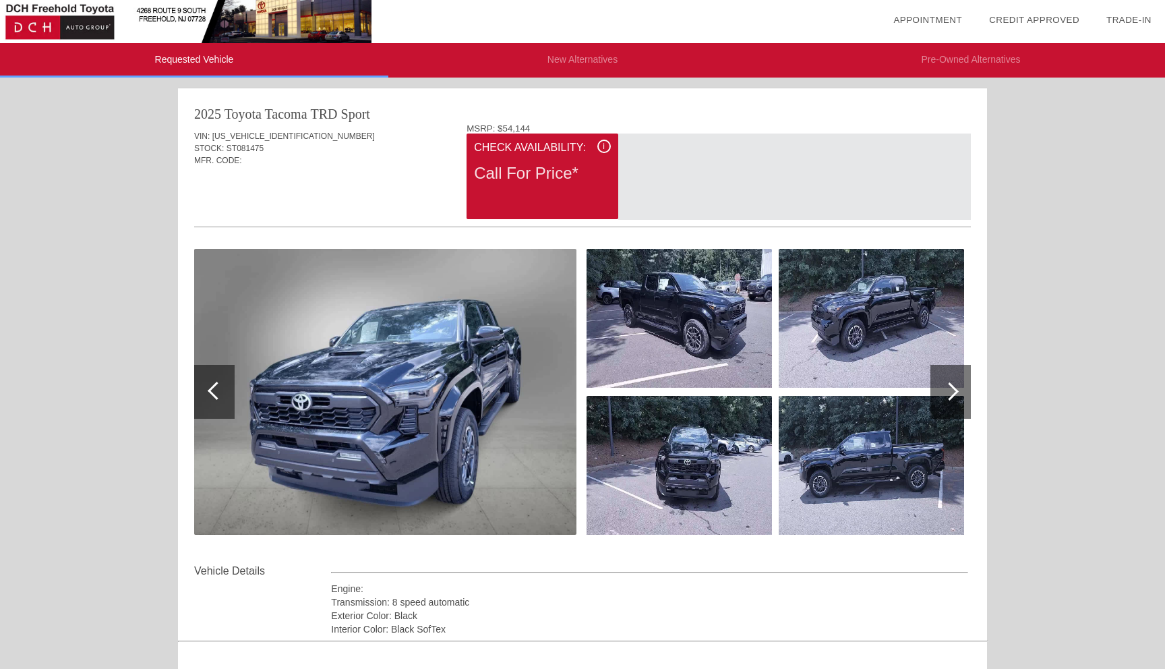
click at [415, 347] on img at bounding box center [385, 392] width 382 height 286
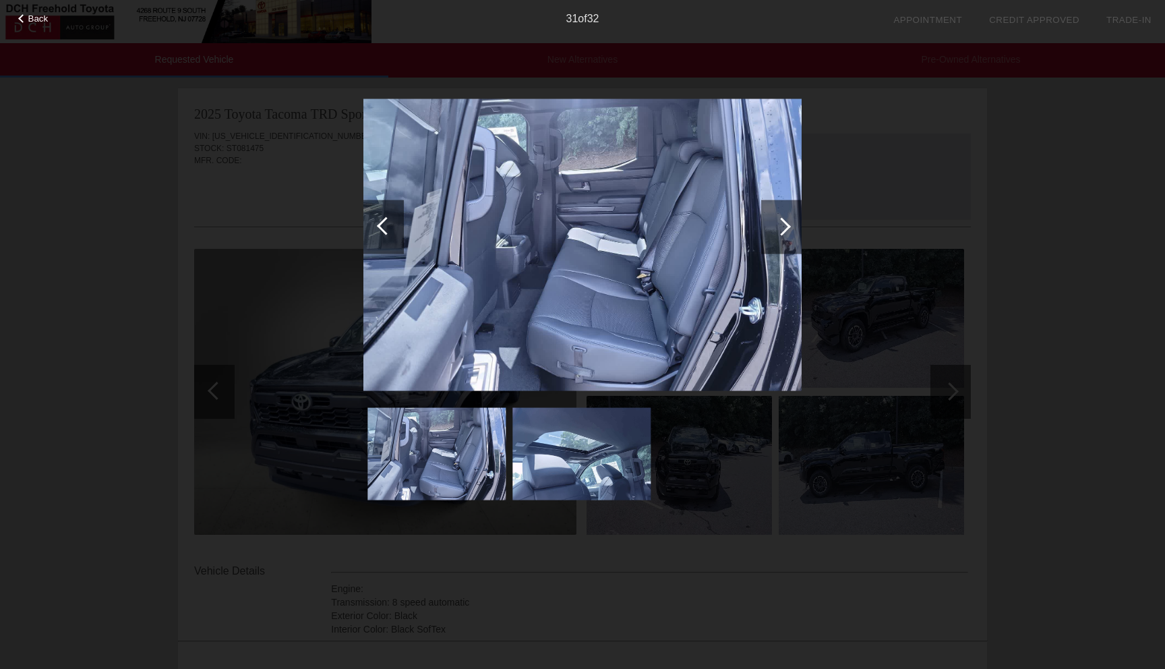
click at [783, 219] on div at bounding box center [782, 226] width 18 height 18
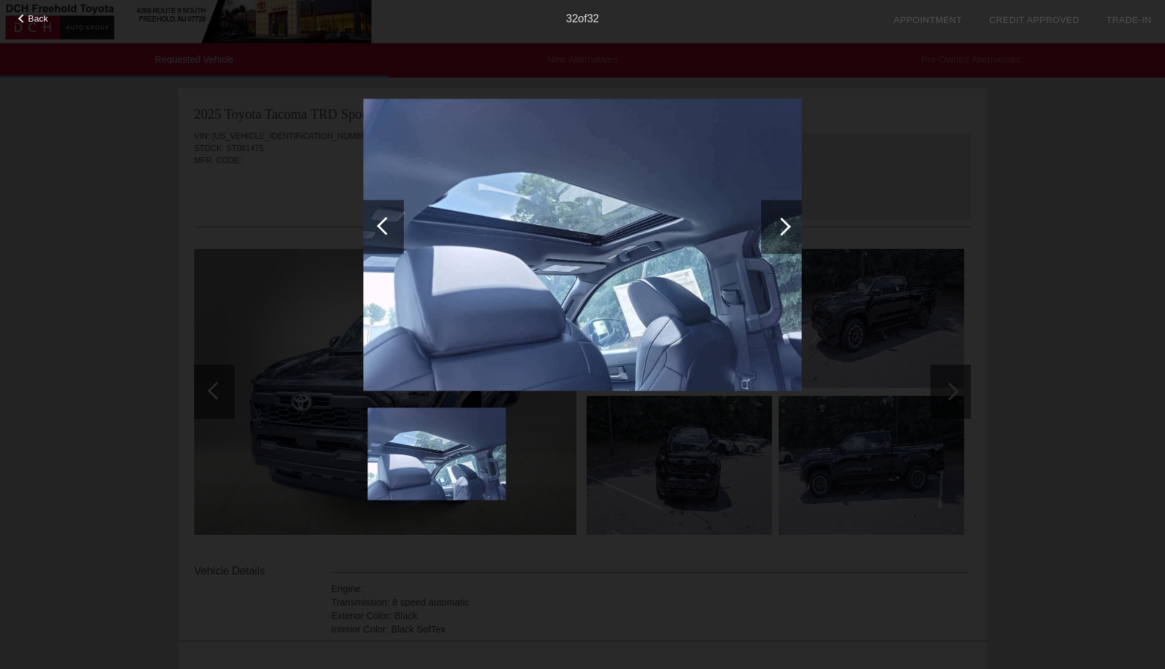
click at [784, 221] on div at bounding box center [782, 226] width 18 height 18
click at [389, 226] on div at bounding box center [386, 226] width 18 height 18
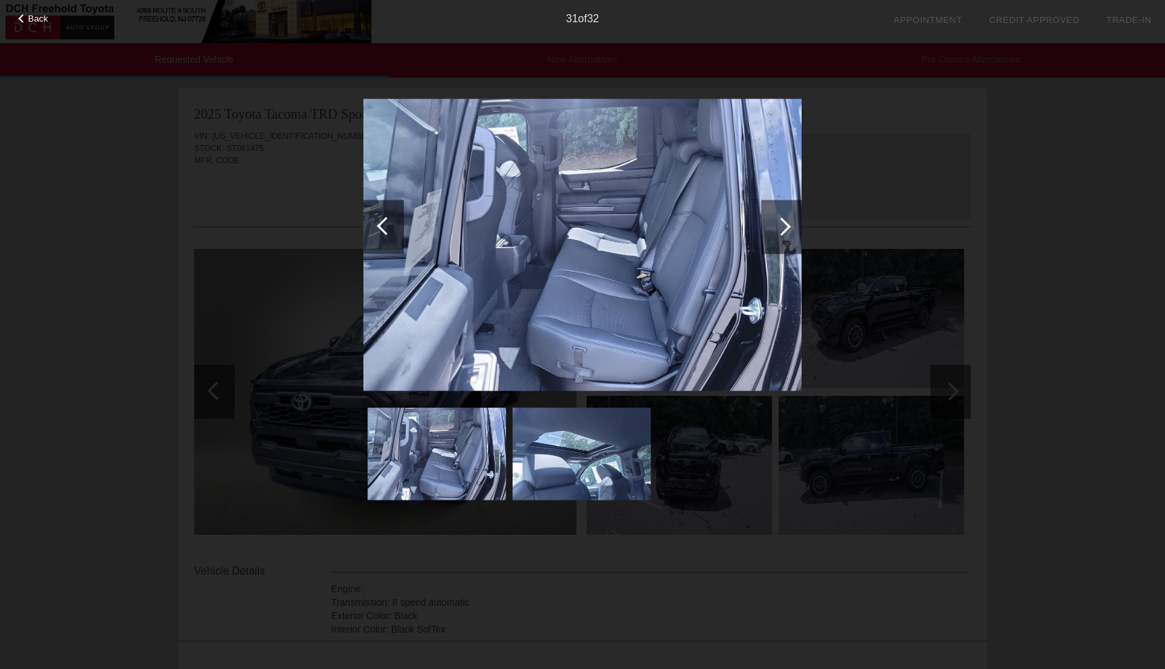
click at [44, 16] on span "Back" at bounding box center [38, 18] width 20 height 10
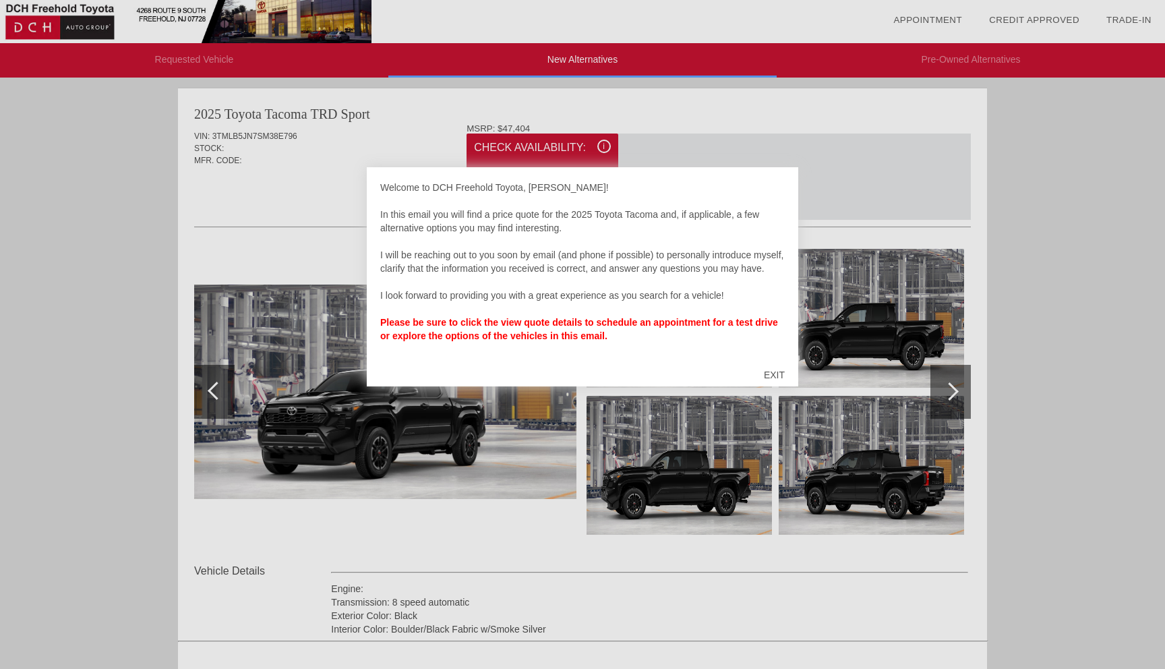
scroll to position [4, 0]
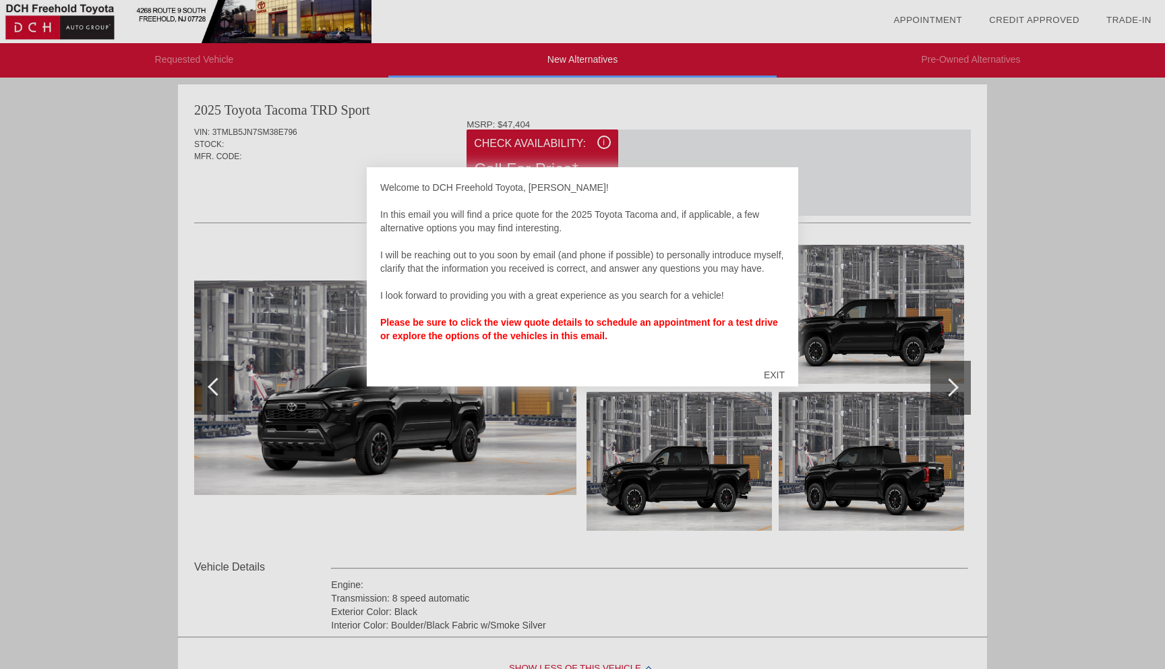
click at [768, 374] on div "EXIT" at bounding box center [775, 375] width 48 height 40
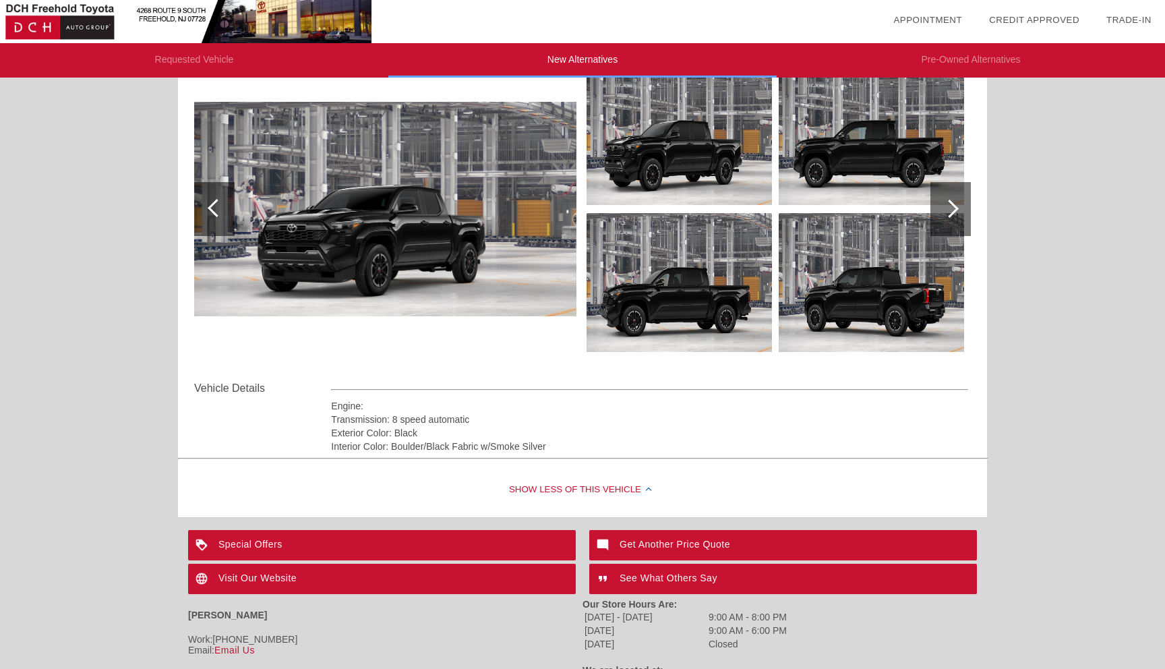
scroll to position [202, 0]
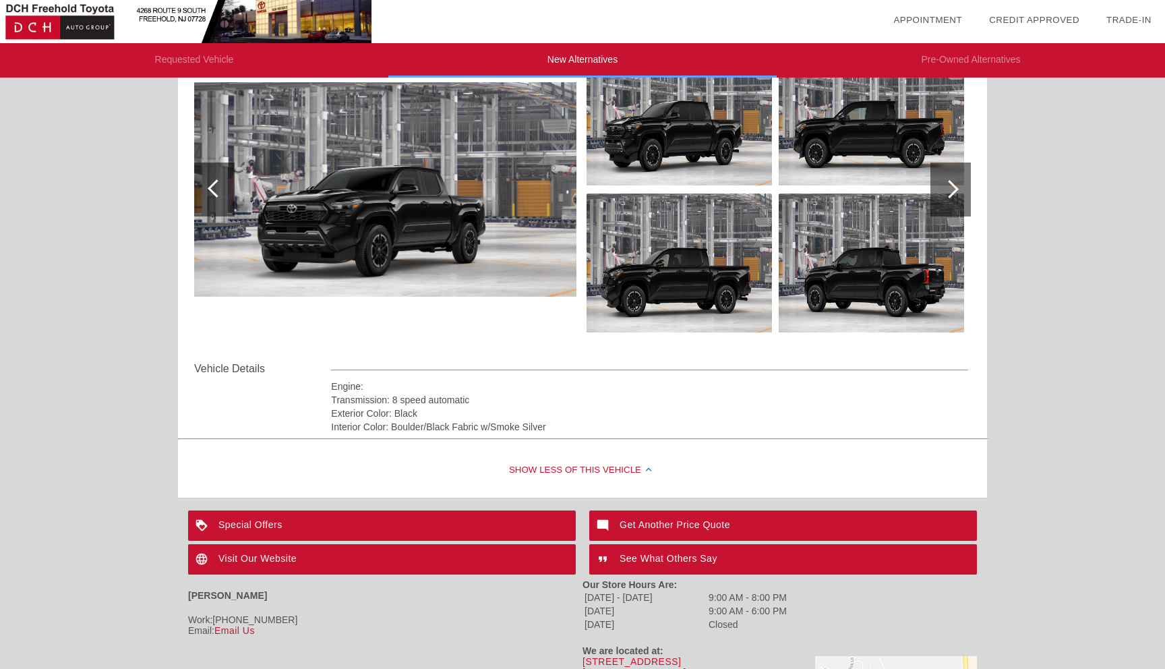
click at [954, 181] on div at bounding box center [951, 190] width 40 height 54
click at [952, 183] on div at bounding box center [950, 189] width 18 height 18
click at [401, 233] on img at bounding box center [385, 189] width 382 height 215
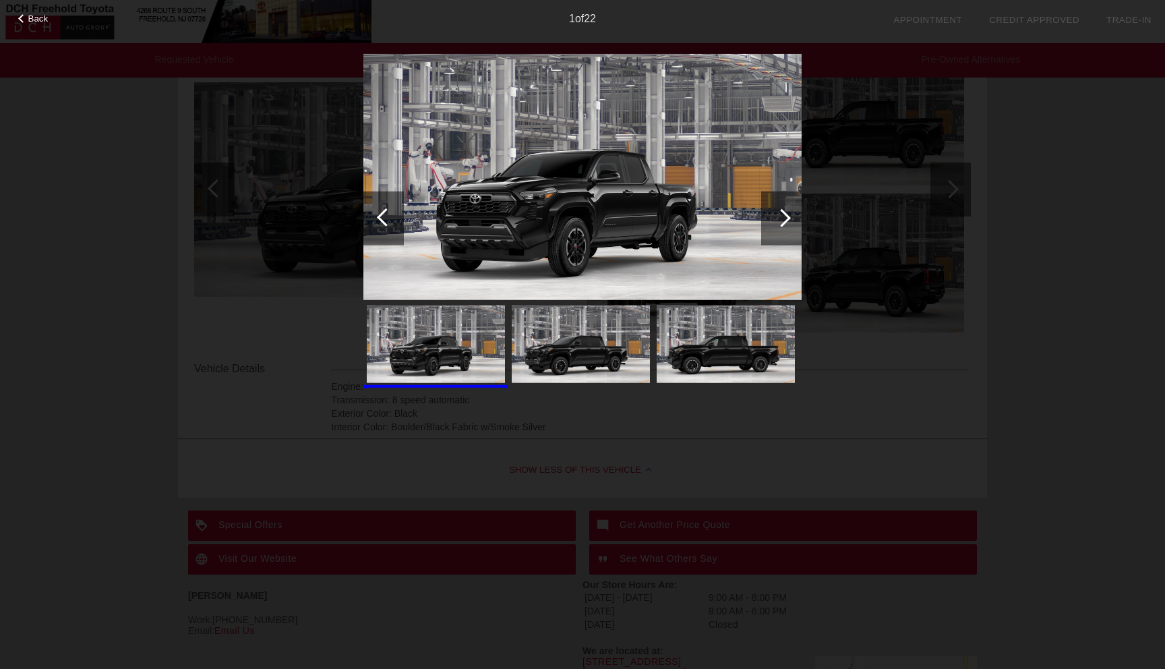
click at [776, 221] on div at bounding box center [782, 217] width 18 height 18
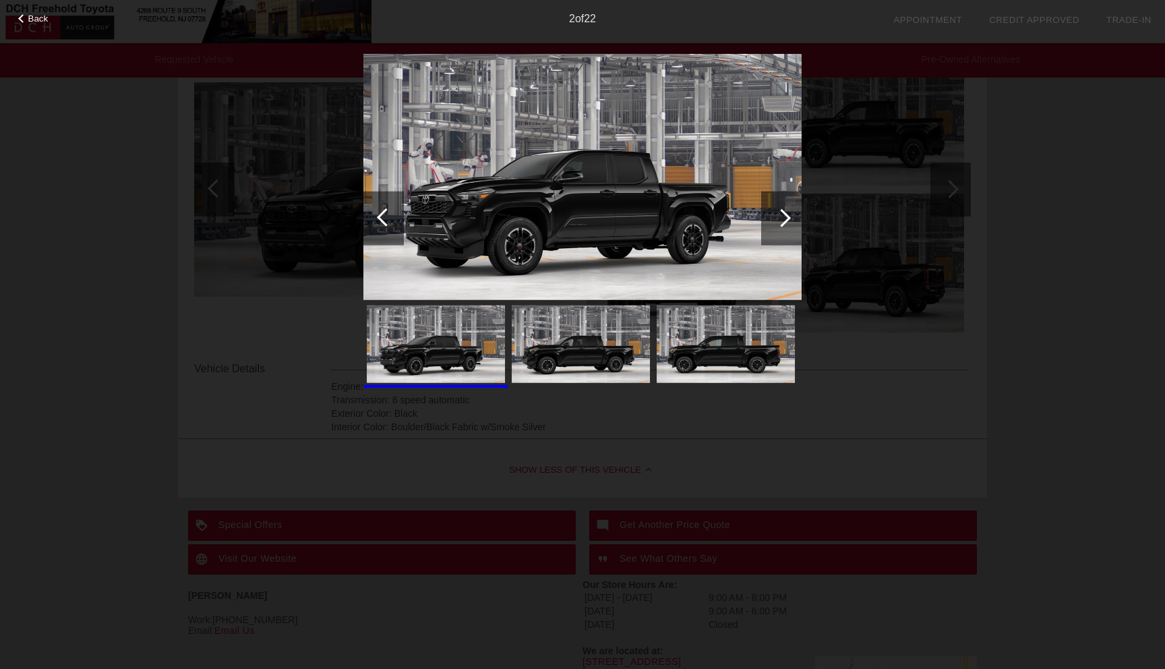
click at [776, 222] on div at bounding box center [781, 218] width 40 height 54
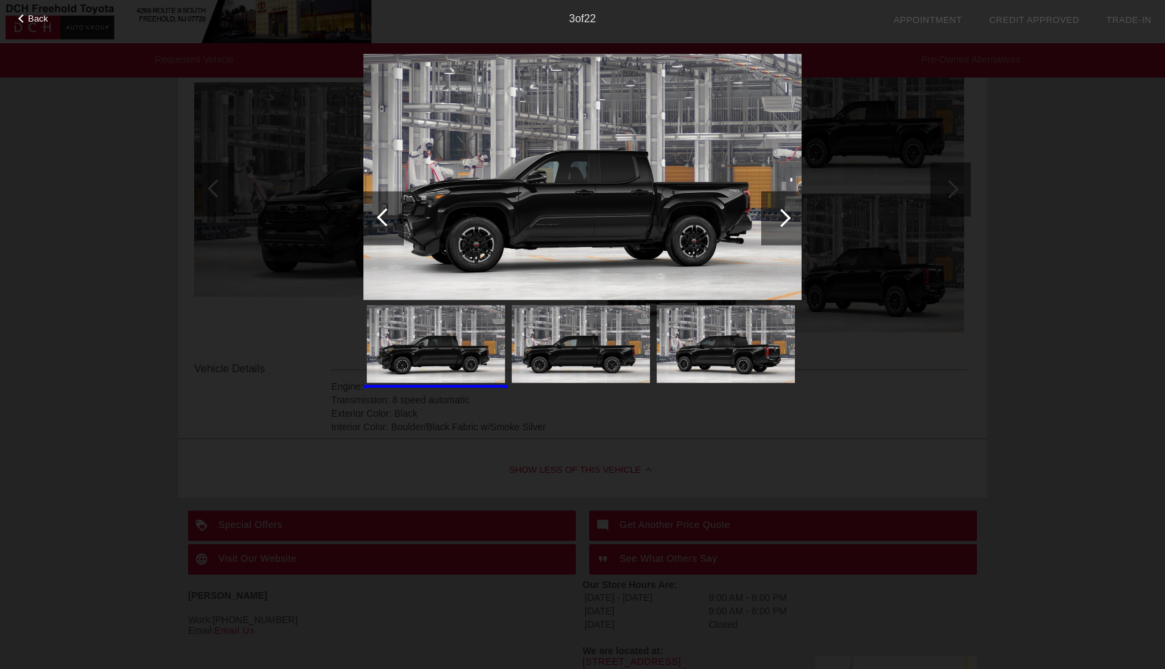
click at [776, 223] on div at bounding box center [781, 218] width 40 height 54
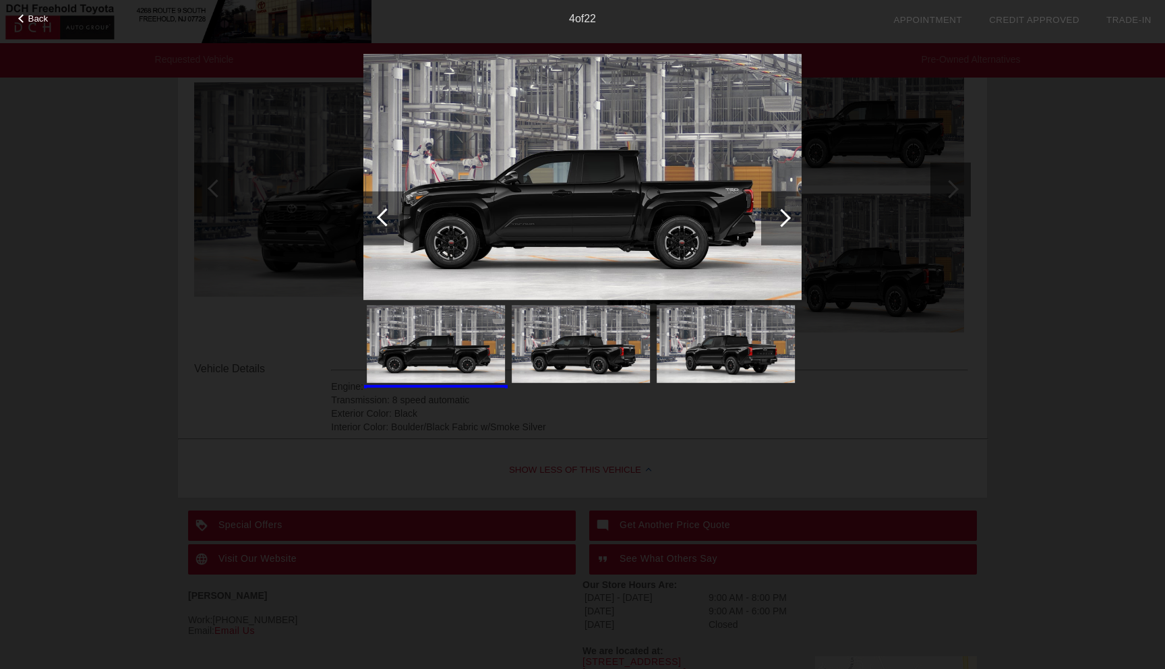
click at [776, 223] on div at bounding box center [781, 218] width 40 height 54
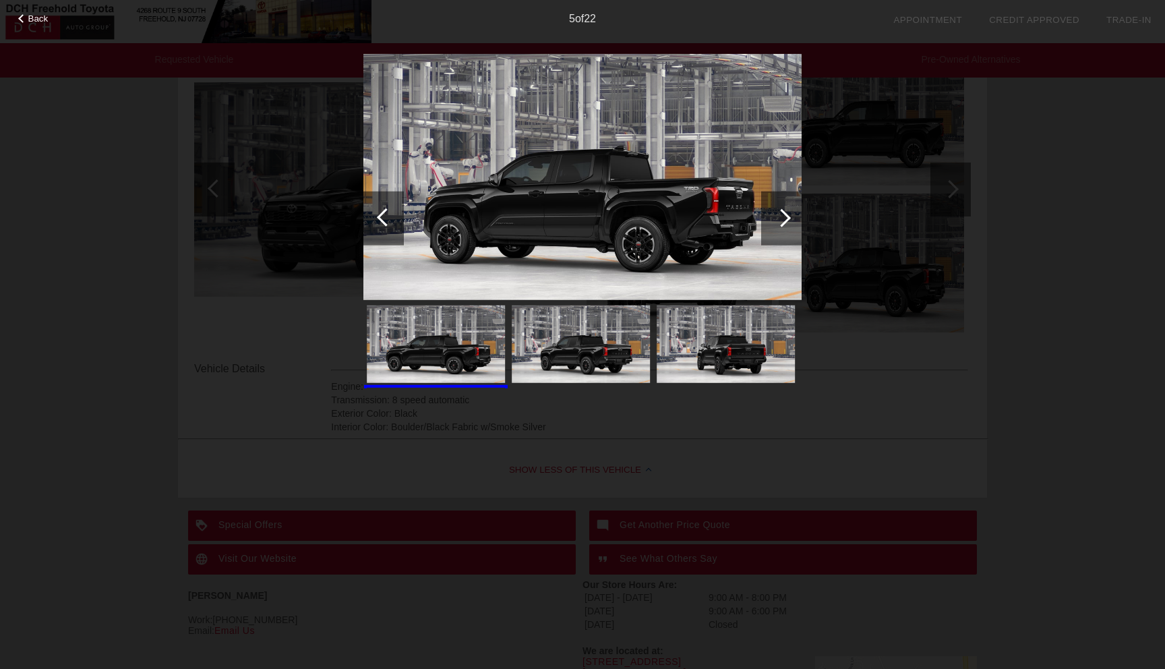
click at [776, 223] on div at bounding box center [781, 218] width 40 height 54
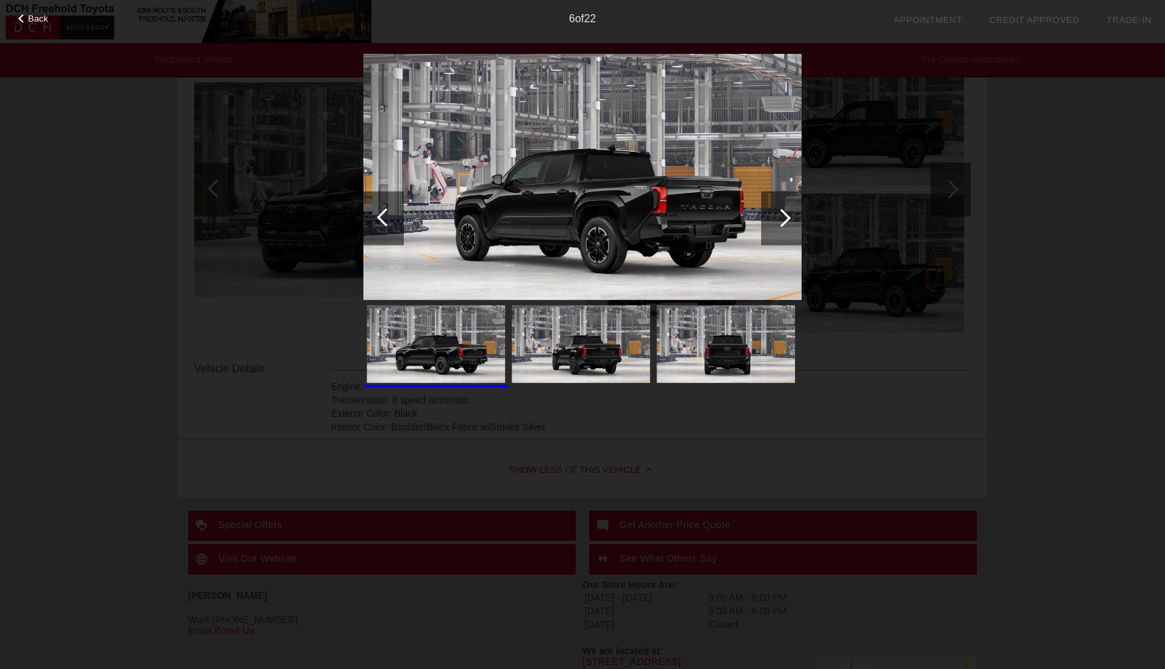
click at [776, 224] on div at bounding box center [781, 218] width 40 height 54
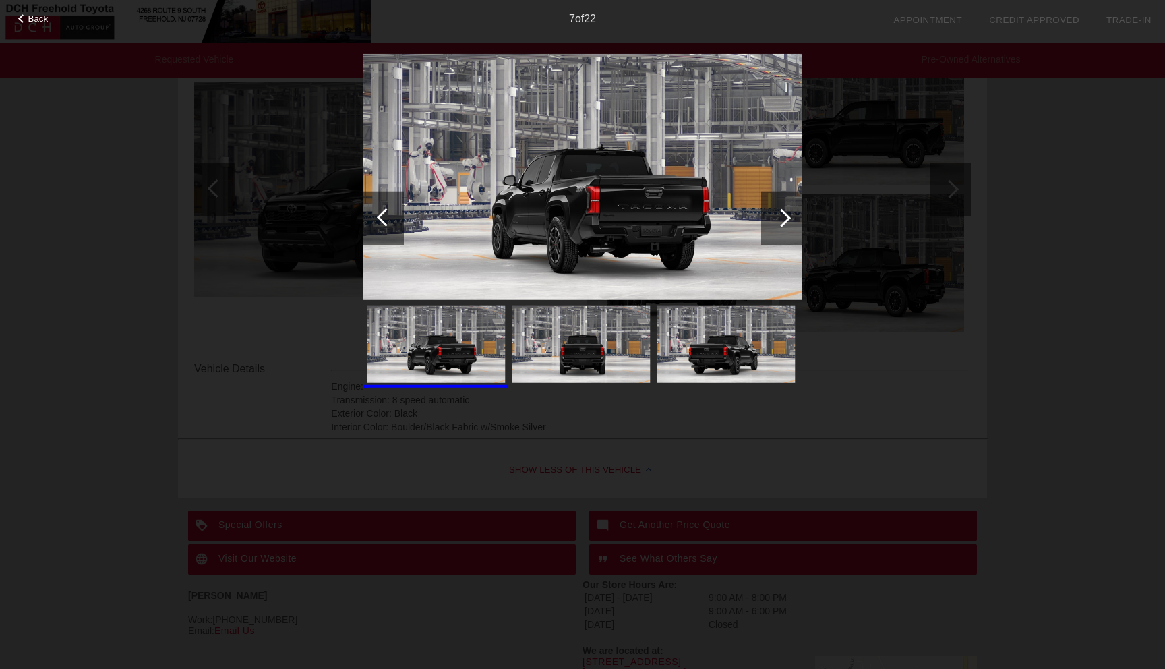
click at [776, 224] on div at bounding box center [781, 218] width 40 height 54
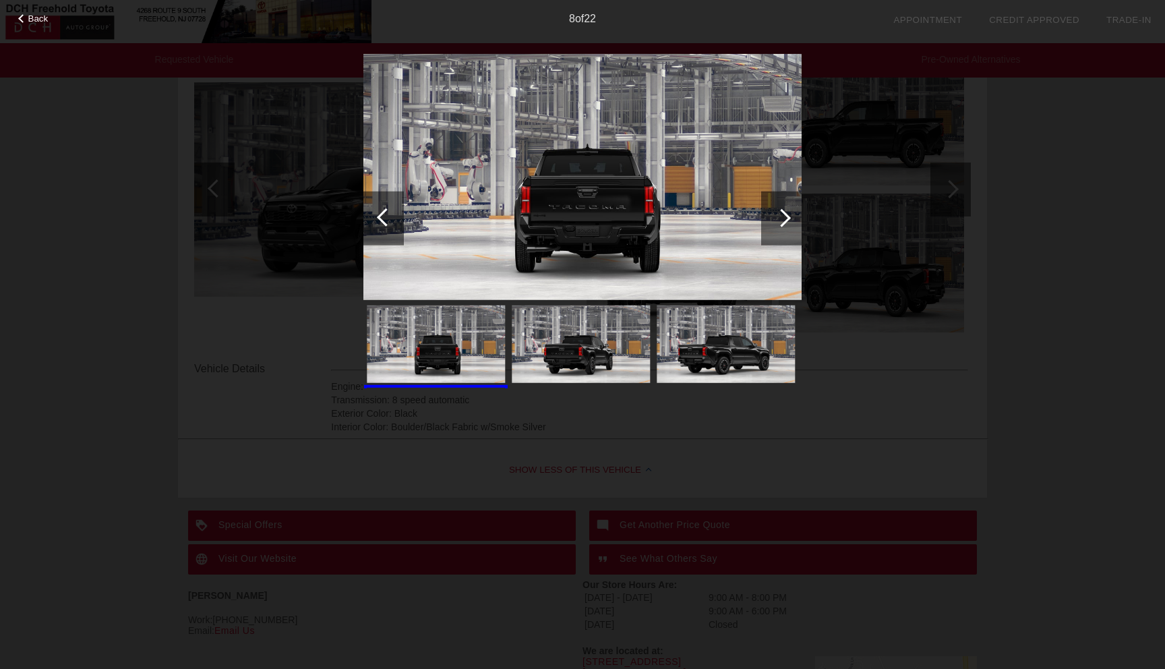
click at [776, 225] on div at bounding box center [781, 218] width 40 height 54
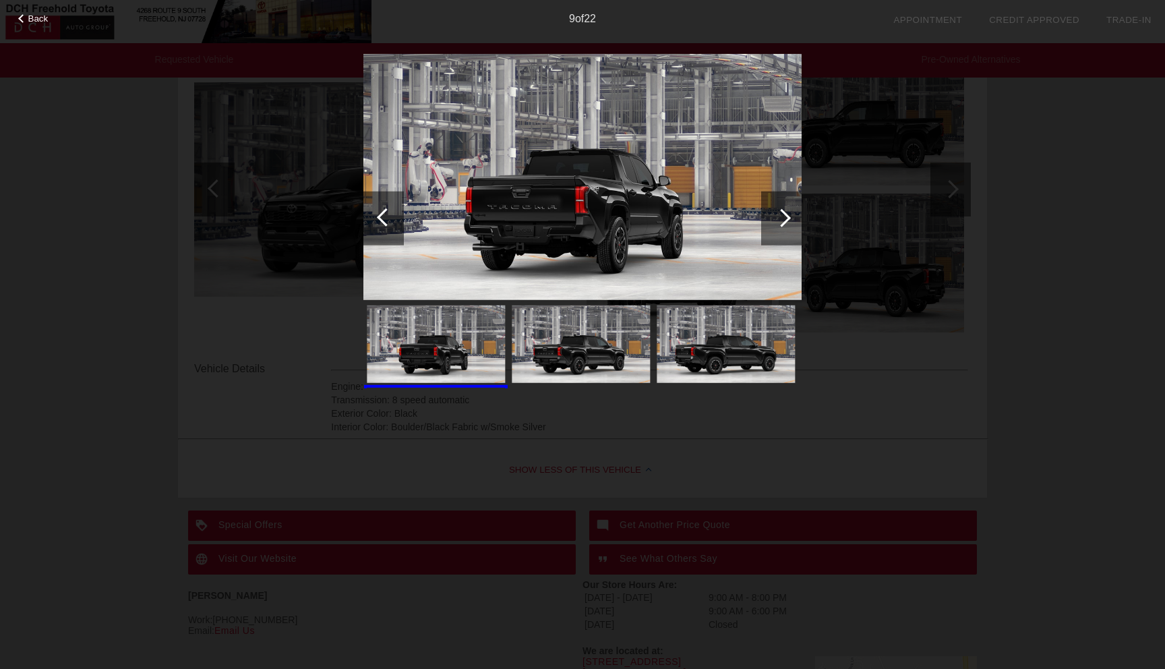
click at [776, 225] on div at bounding box center [781, 218] width 40 height 54
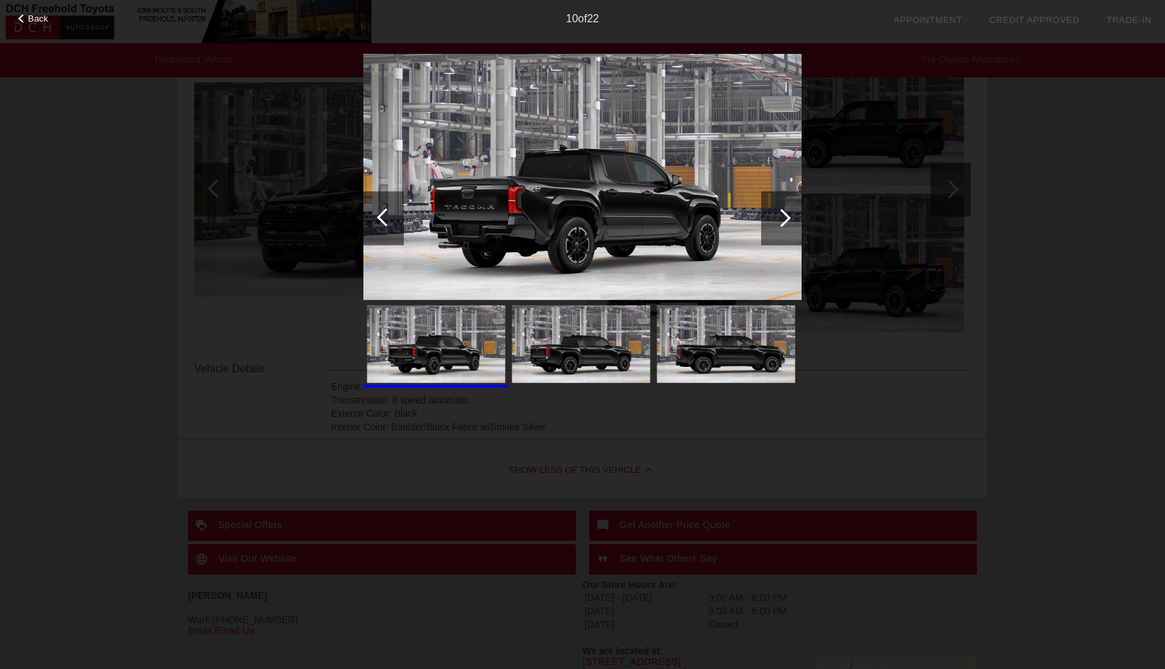
click at [776, 225] on div at bounding box center [781, 218] width 40 height 54
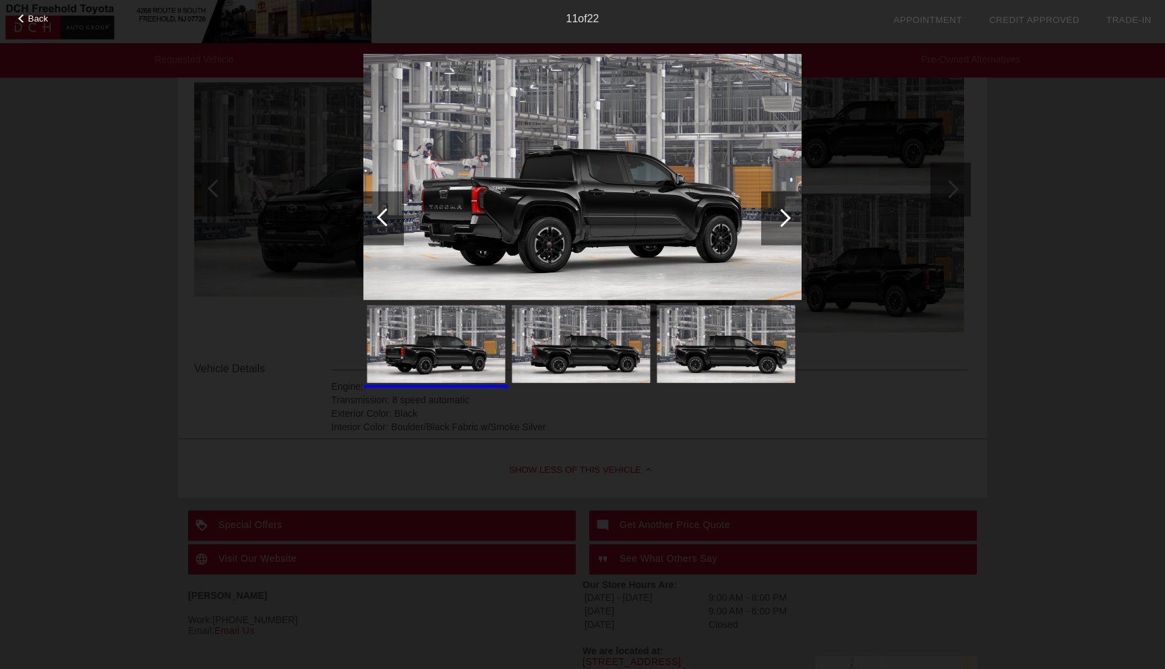
click at [776, 225] on div at bounding box center [781, 218] width 40 height 54
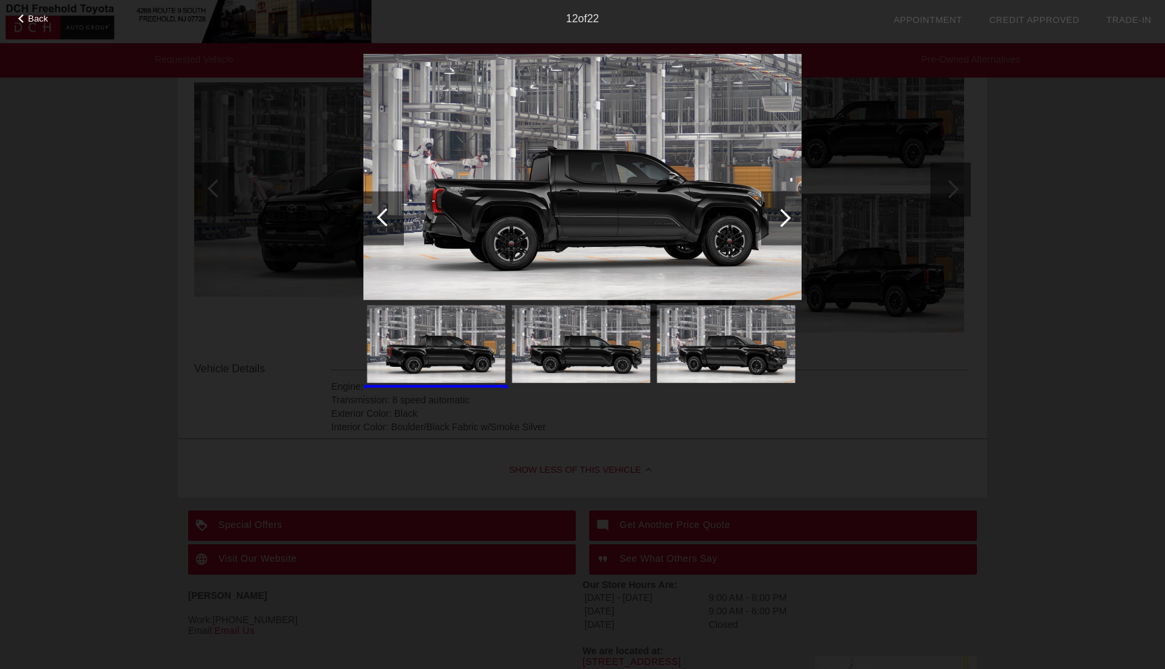
click at [776, 225] on div at bounding box center [781, 218] width 40 height 54
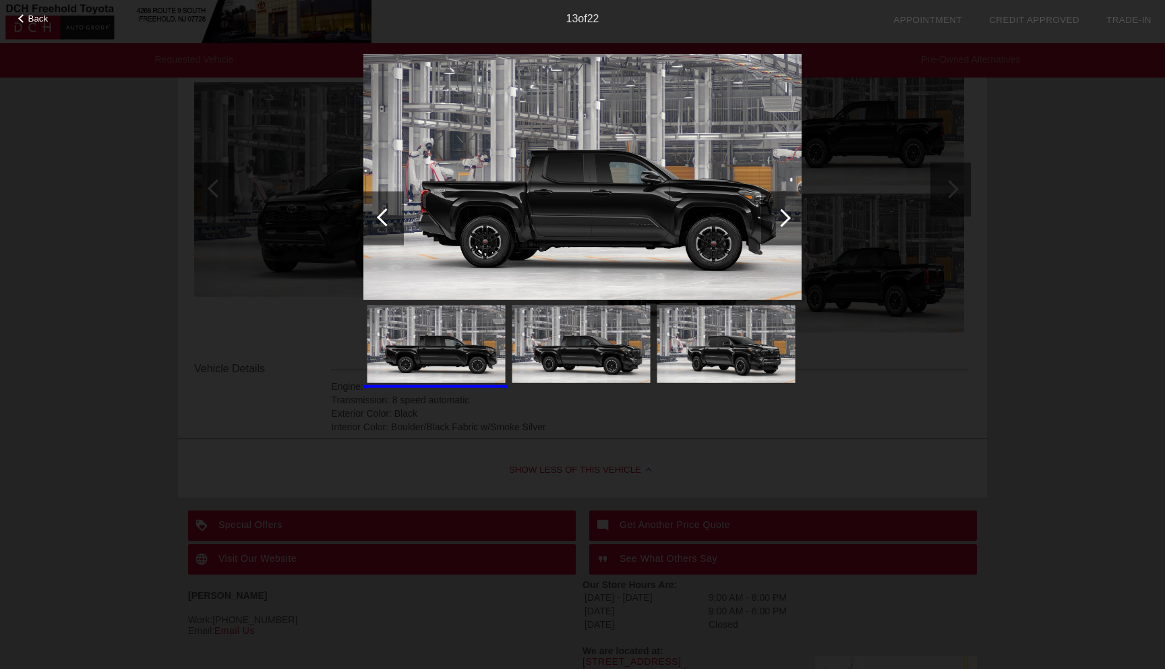
click at [776, 226] on div at bounding box center [781, 218] width 40 height 54
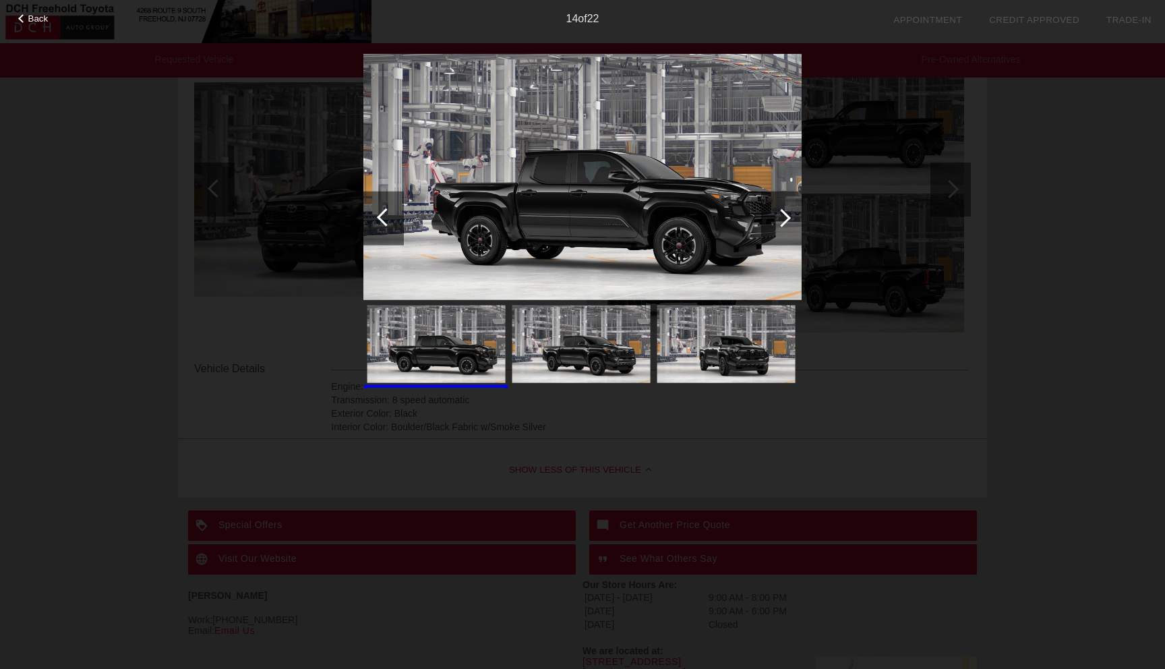
click at [776, 226] on div at bounding box center [781, 218] width 40 height 54
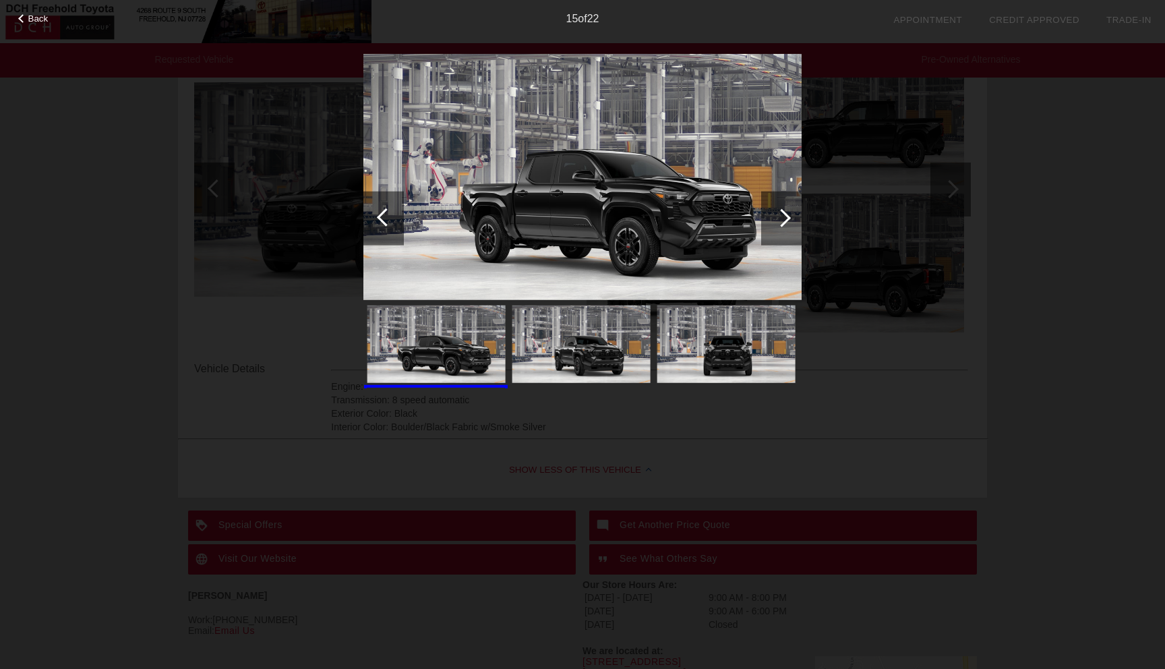
click at [776, 217] on div at bounding box center [782, 217] width 18 height 18
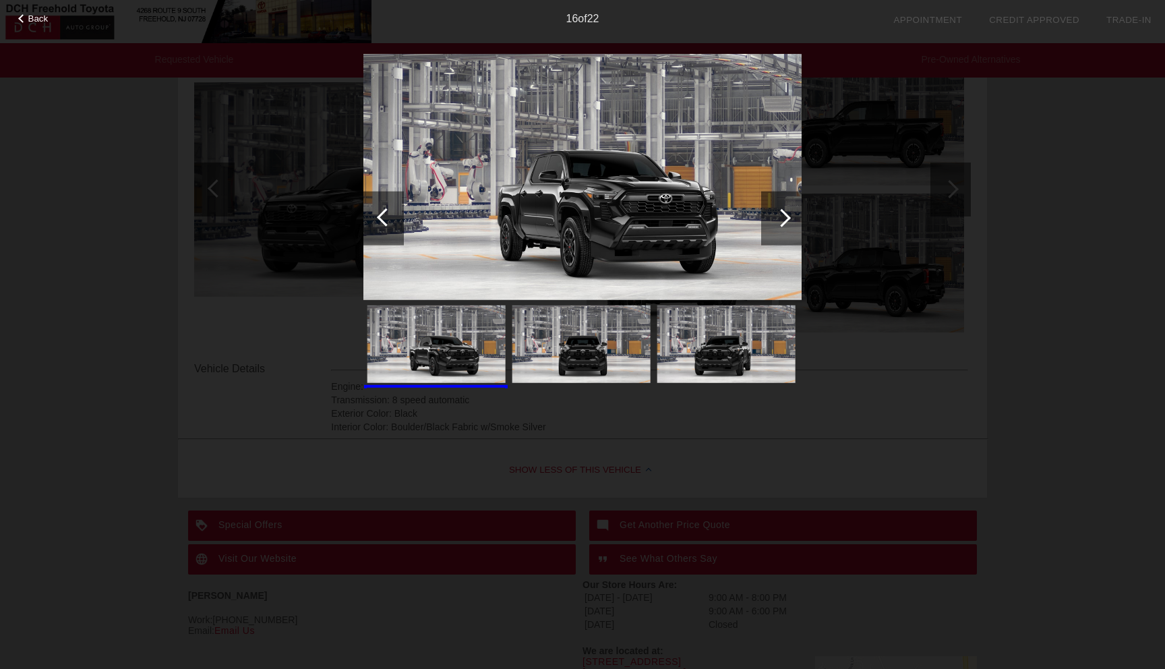
click at [776, 218] on div at bounding box center [782, 217] width 18 height 18
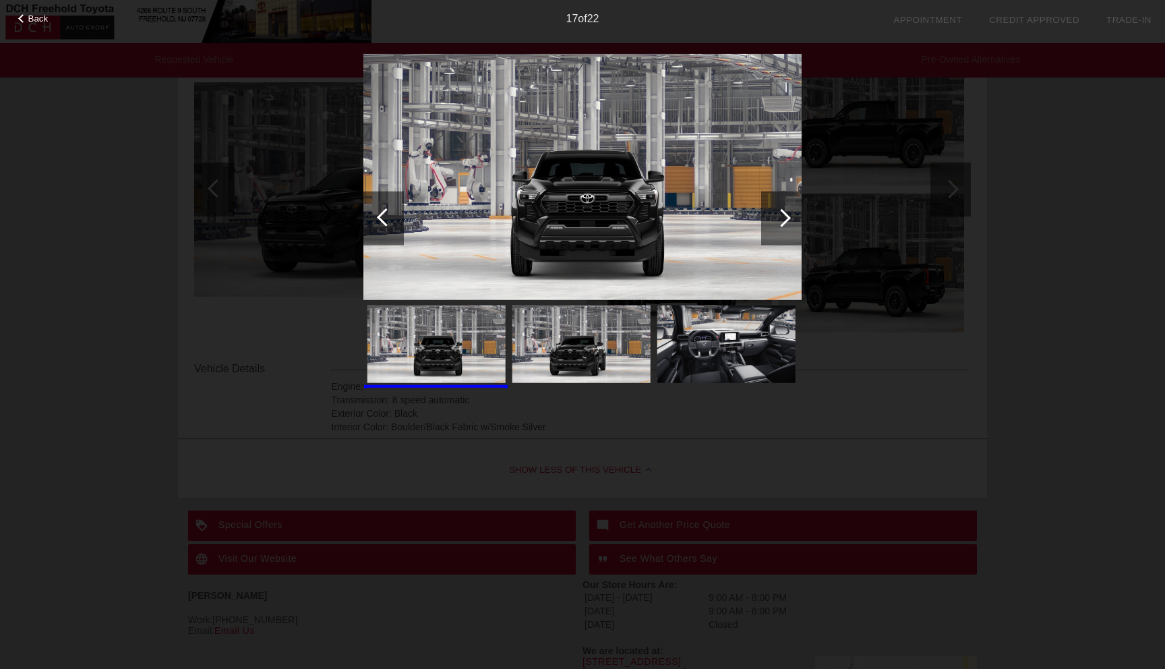
click at [776, 218] on div at bounding box center [782, 217] width 18 height 18
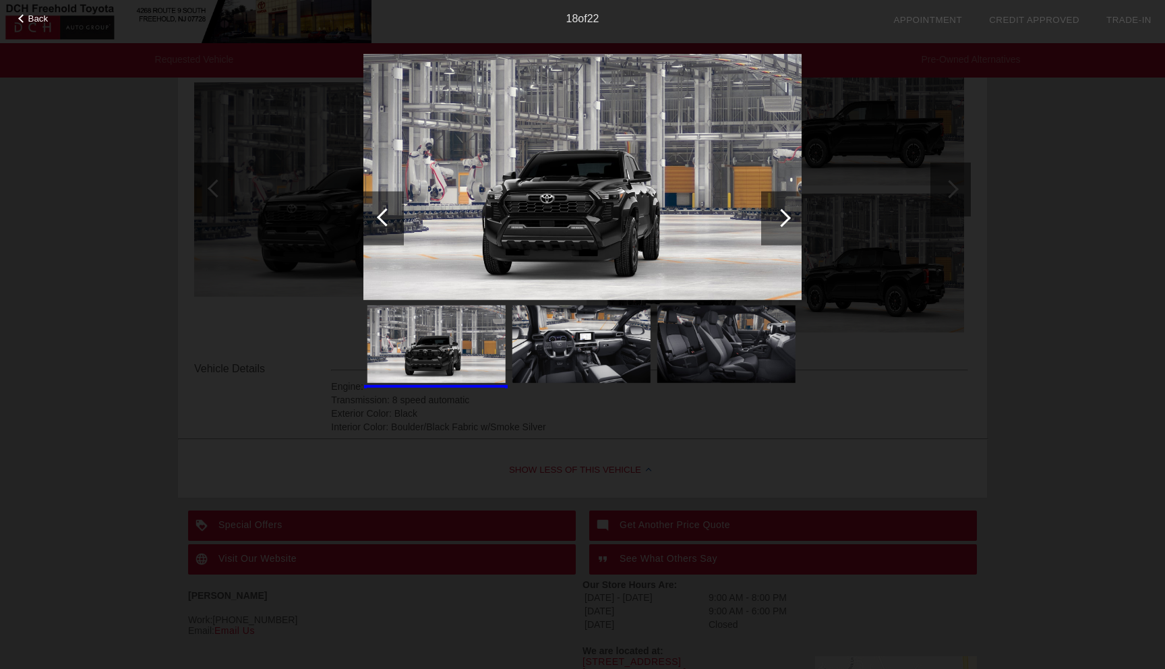
click at [776, 218] on div at bounding box center [782, 217] width 18 height 18
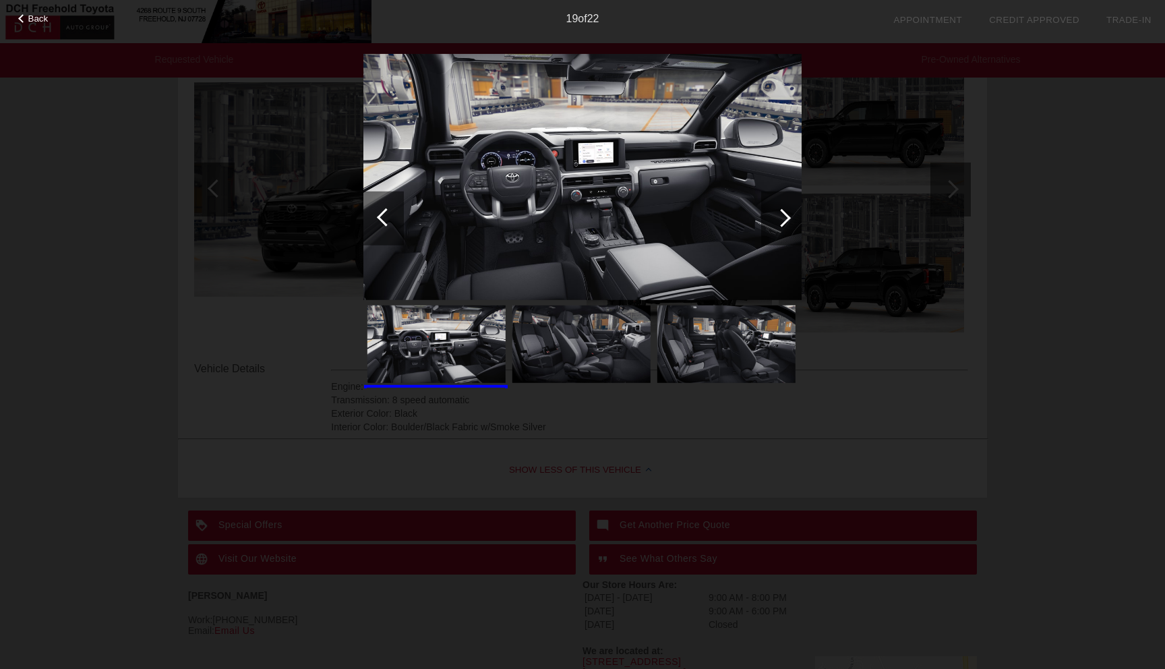
click at [776, 219] on div at bounding box center [782, 217] width 18 height 18
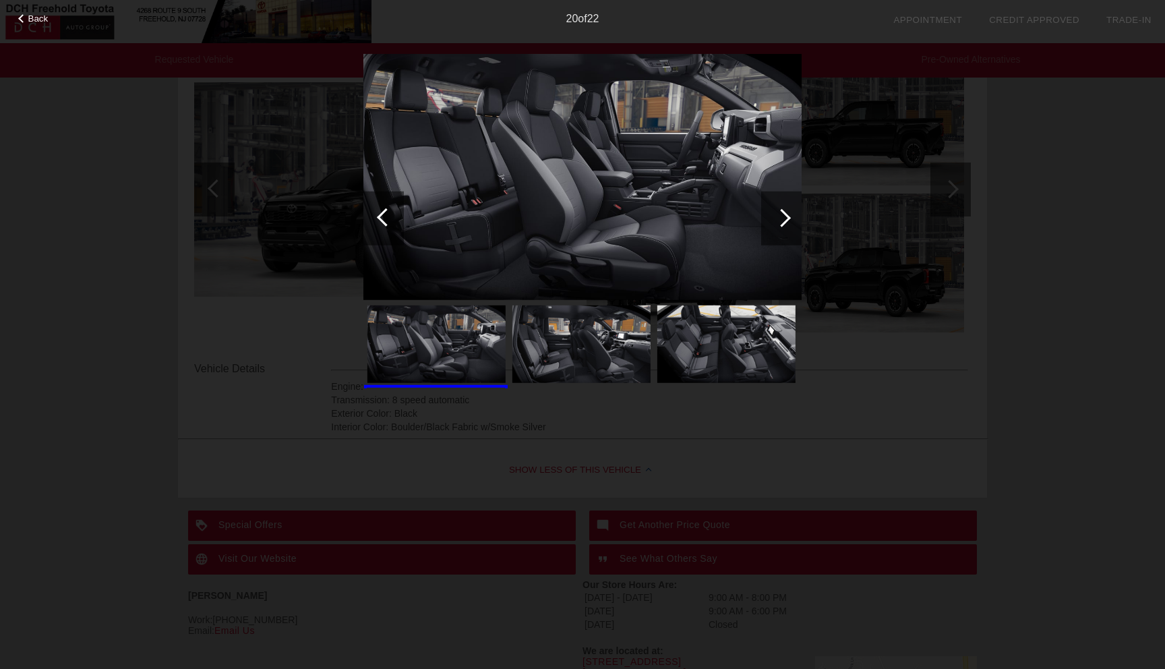
click at [776, 219] on div at bounding box center [782, 217] width 18 height 18
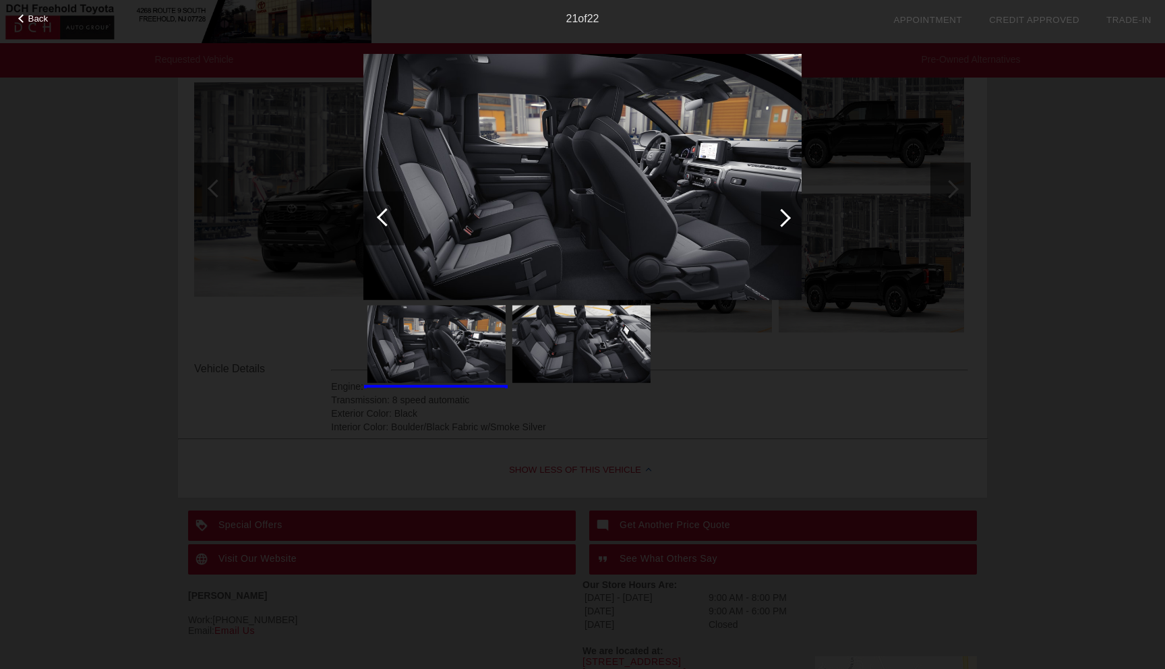
click at [776, 219] on div at bounding box center [782, 217] width 18 height 18
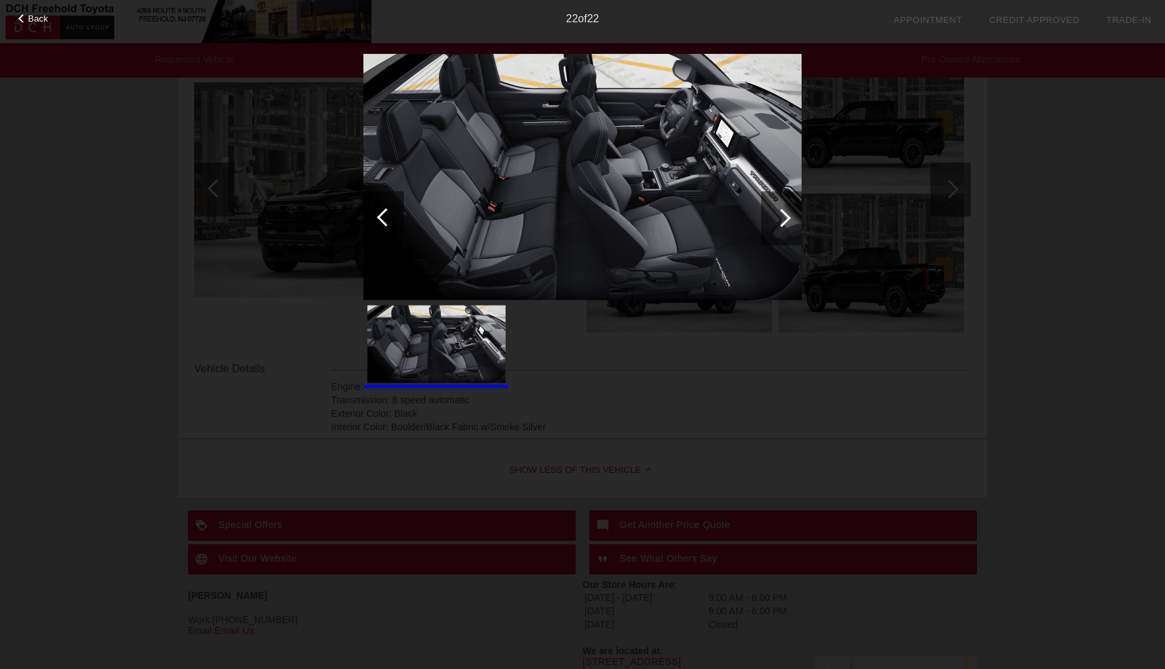
click at [776, 219] on div at bounding box center [782, 217] width 18 height 18
click at [776, 212] on div at bounding box center [782, 217] width 18 height 18
click at [779, 206] on div at bounding box center [781, 218] width 40 height 54
click at [1047, 250] on div "Back 22 of 22" at bounding box center [582, 334] width 1165 height 669
click at [298, 359] on div "Back 22 of 22" at bounding box center [582, 334] width 1165 height 669
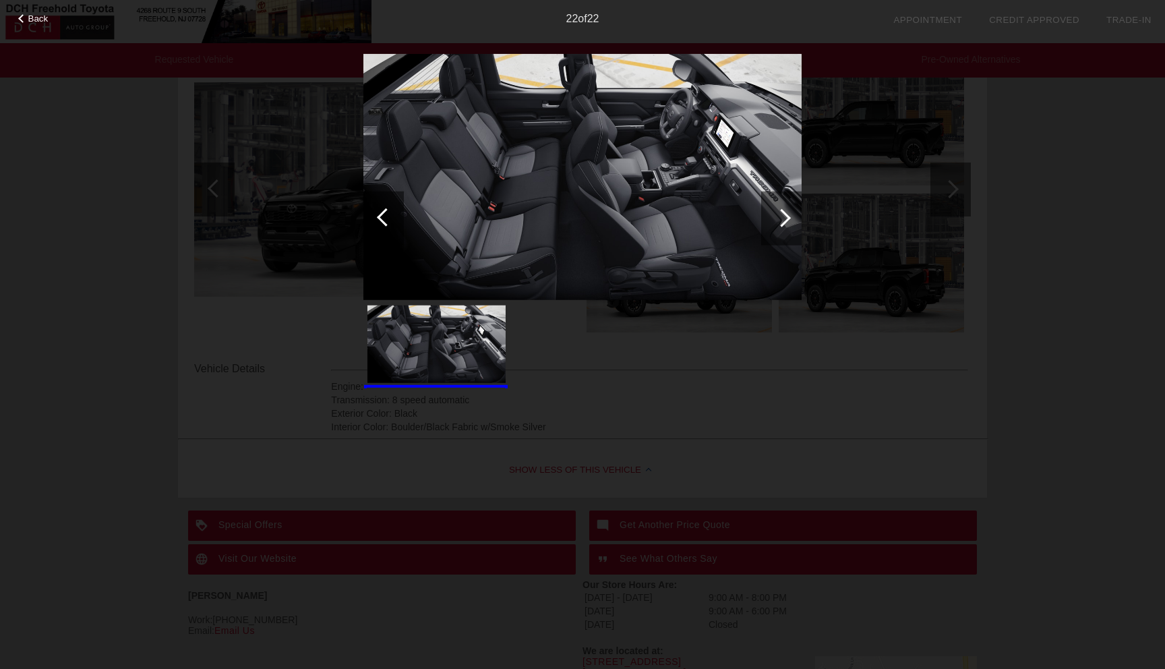
click at [38, 19] on span "Back" at bounding box center [38, 18] width 20 height 10
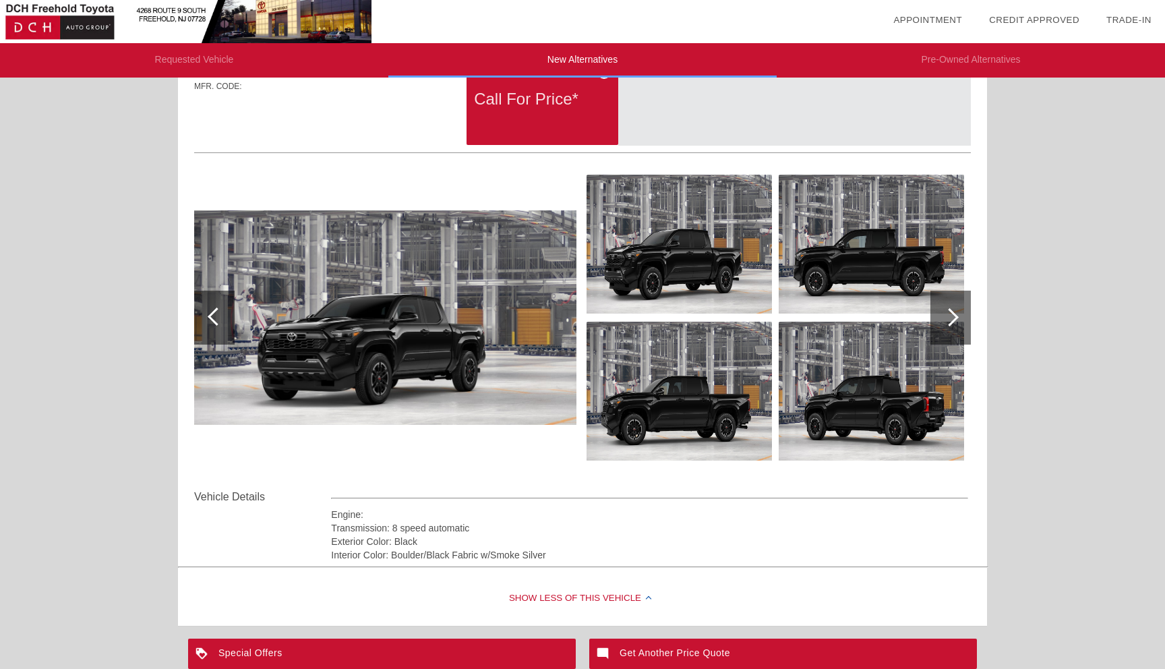
scroll to position [0, 0]
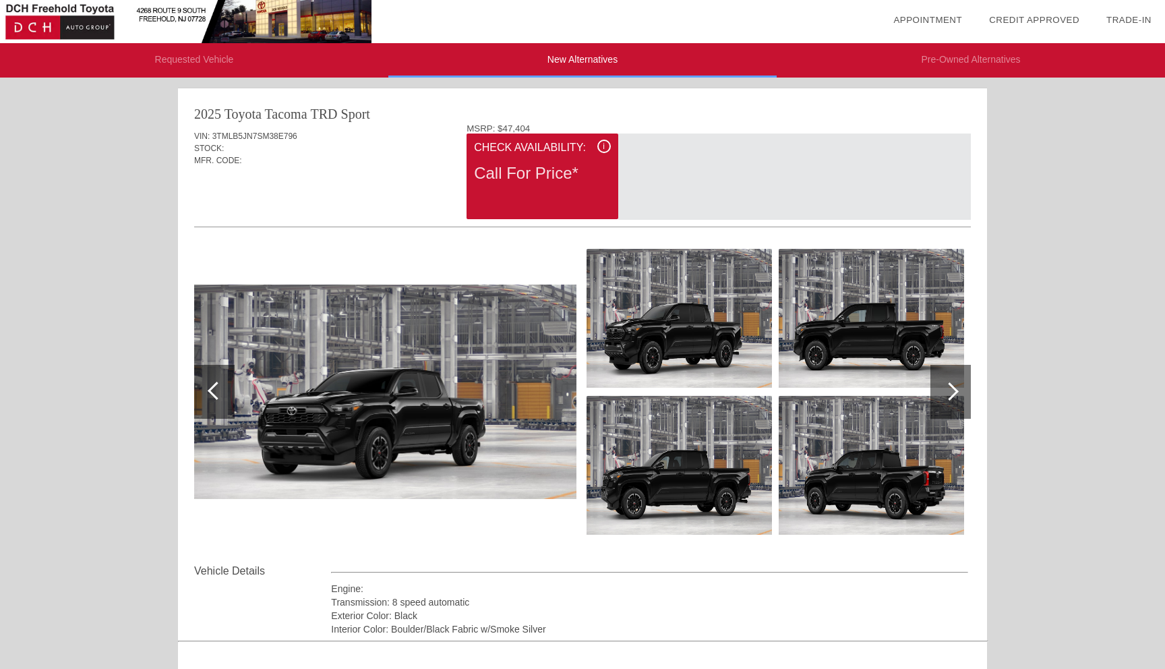
click at [219, 59] on li "Requested Vehicle" at bounding box center [194, 60] width 388 height 34
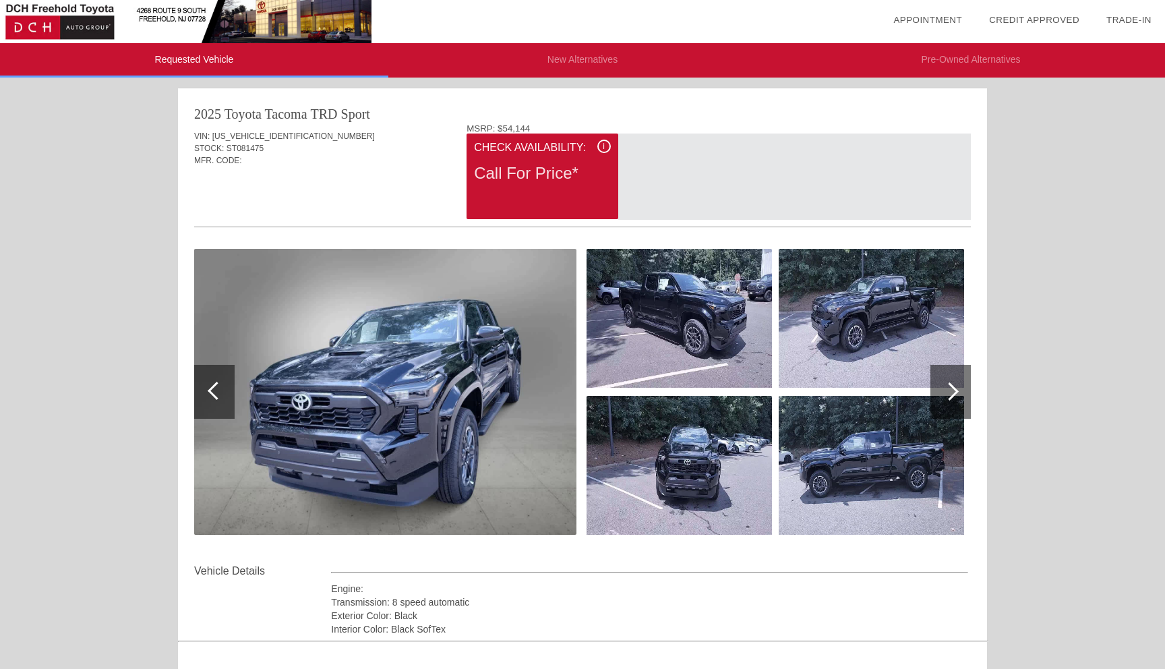
click at [579, 62] on li "New Alternatives" at bounding box center [582, 60] width 388 height 34
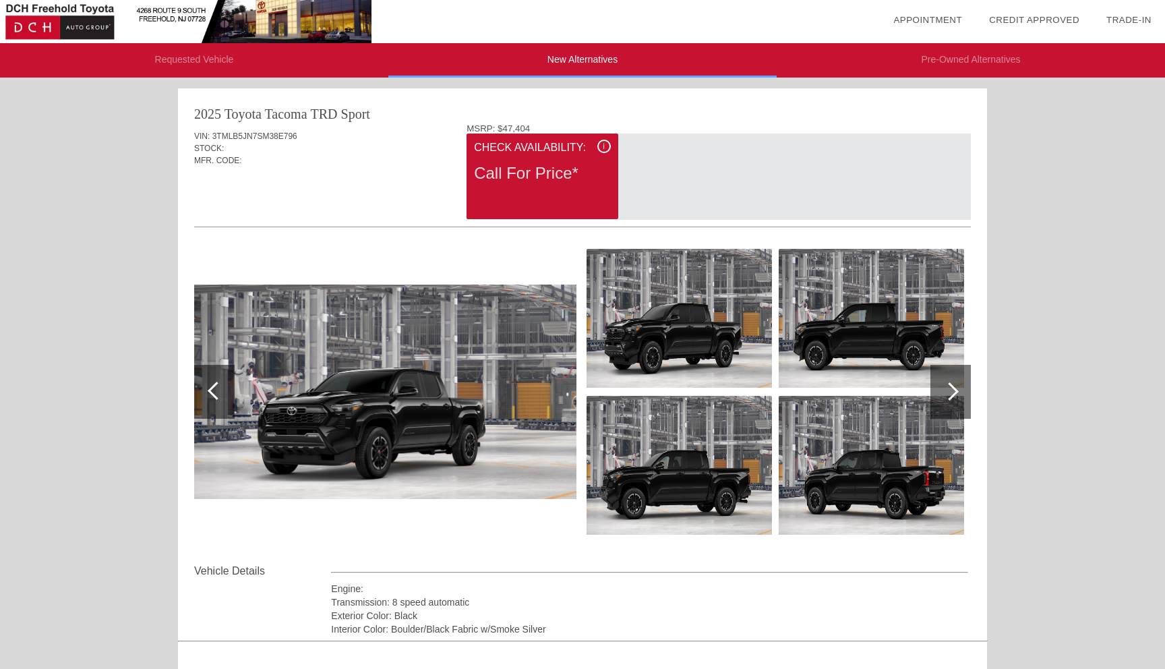
click at [232, 57] on li "Requested Vehicle" at bounding box center [194, 60] width 388 height 34
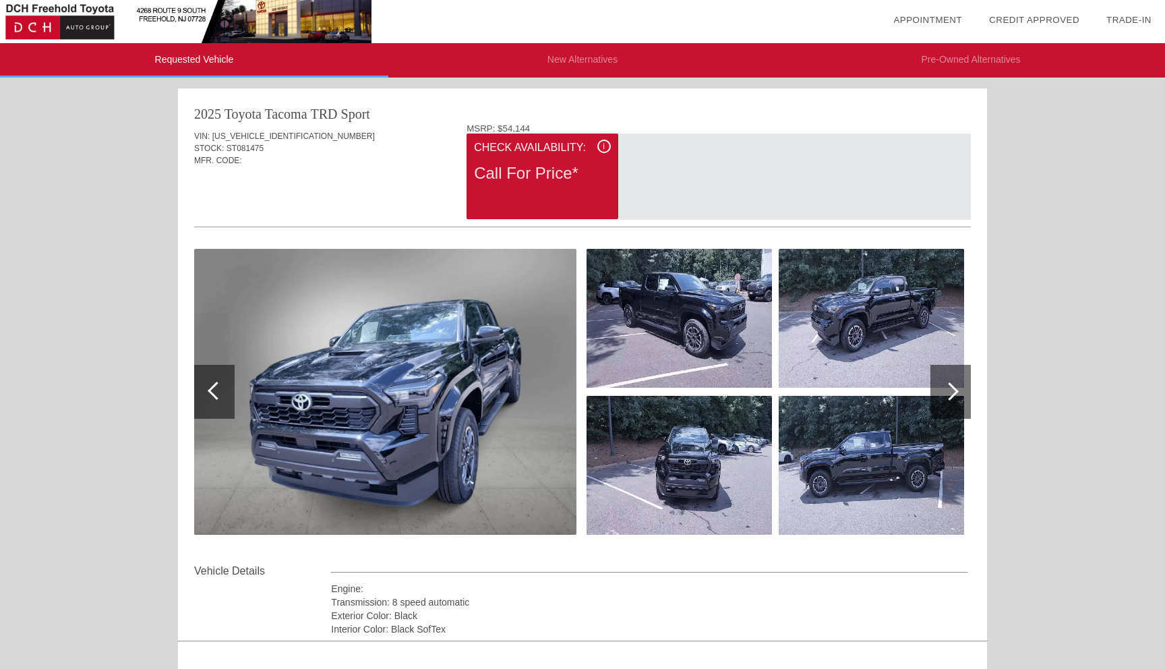
click at [585, 61] on li "New Alternatives" at bounding box center [582, 60] width 388 height 34
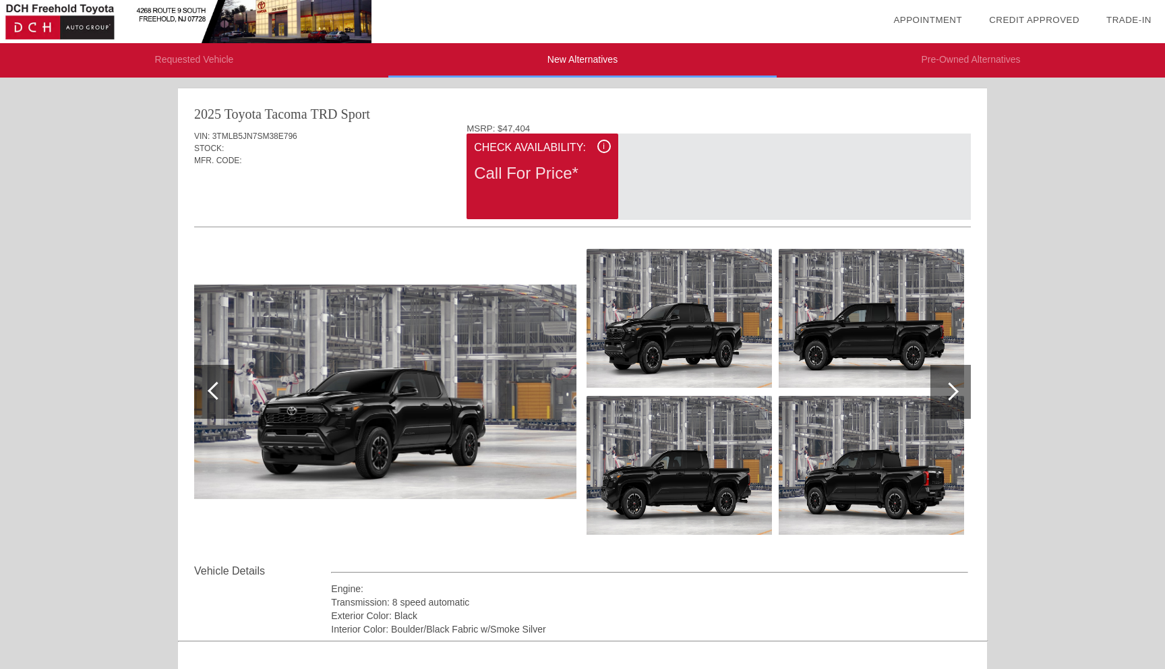
click at [200, 53] on li "Requested Vehicle" at bounding box center [194, 60] width 388 height 34
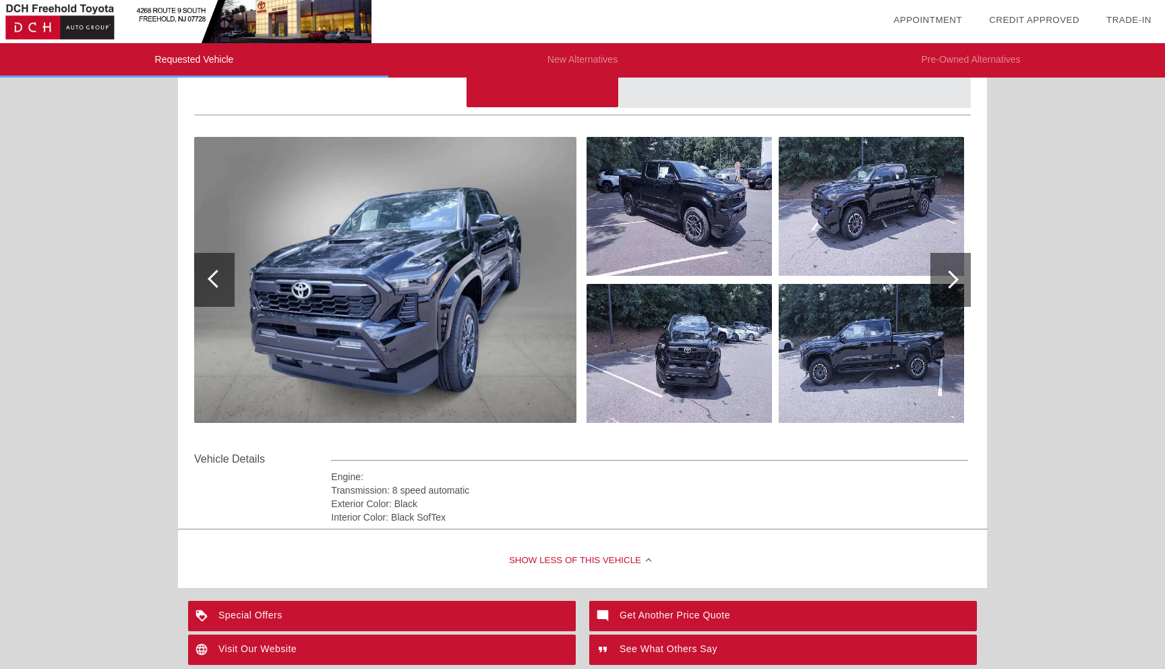
scroll to position [84, 0]
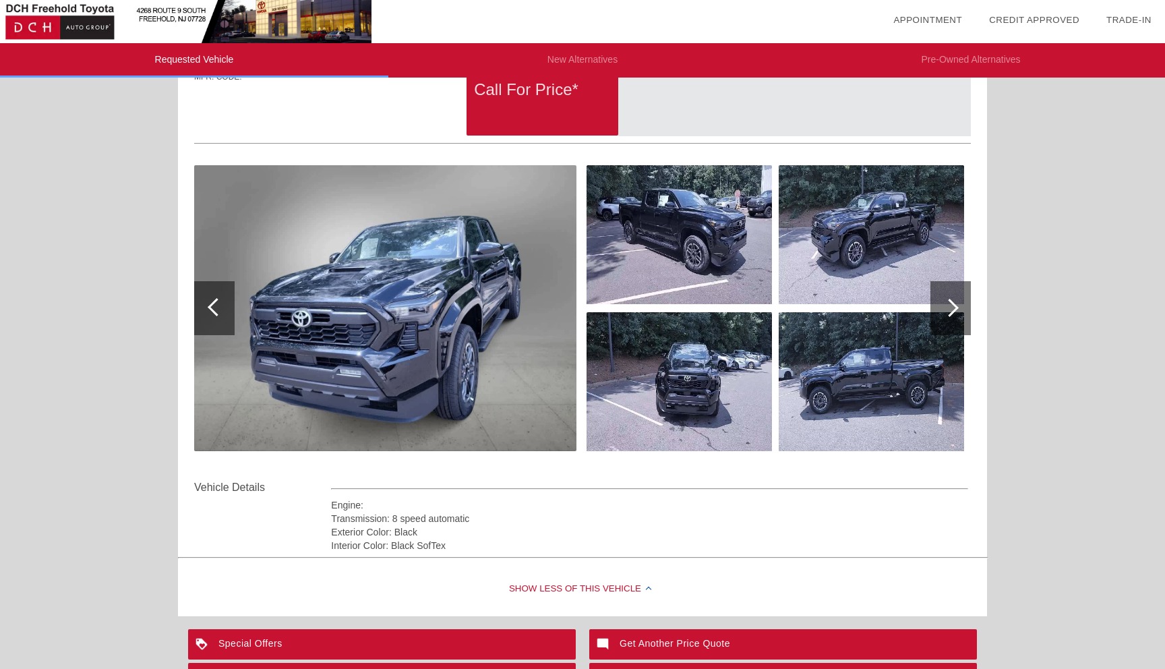
click at [959, 299] on div at bounding box center [951, 308] width 40 height 54
click at [956, 304] on div at bounding box center [951, 308] width 40 height 54
click at [956, 304] on div at bounding box center [950, 308] width 18 height 18
click at [764, 252] on img at bounding box center [679, 234] width 185 height 139
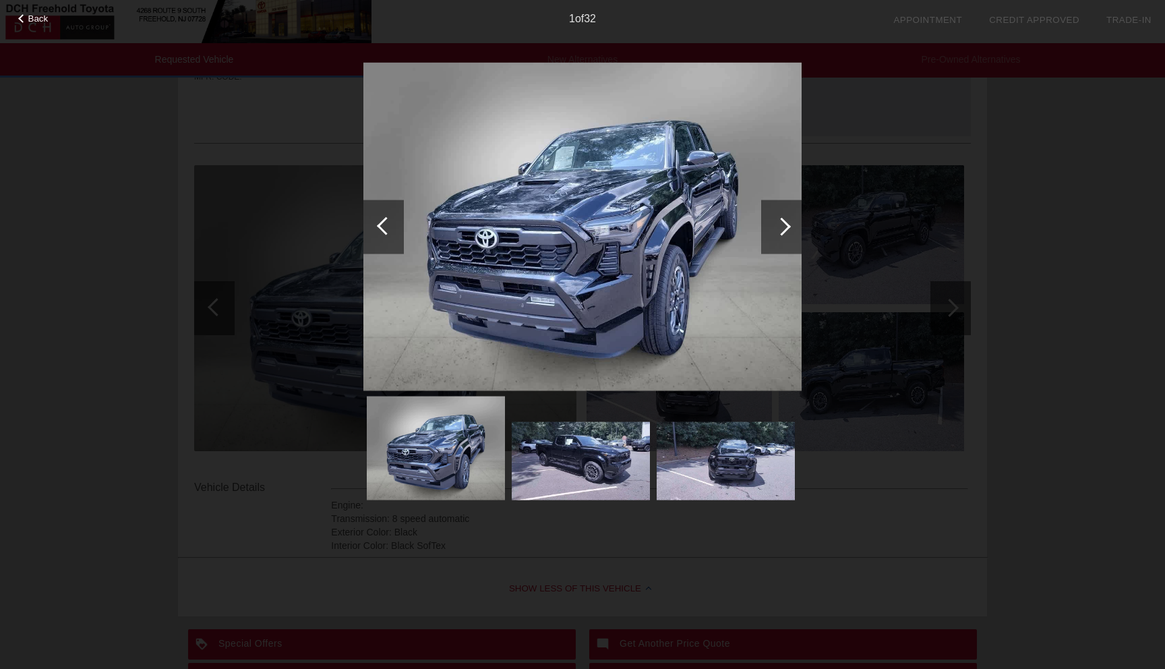
click at [780, 241] on div at bounding box center [781, 227] width 40 height 54
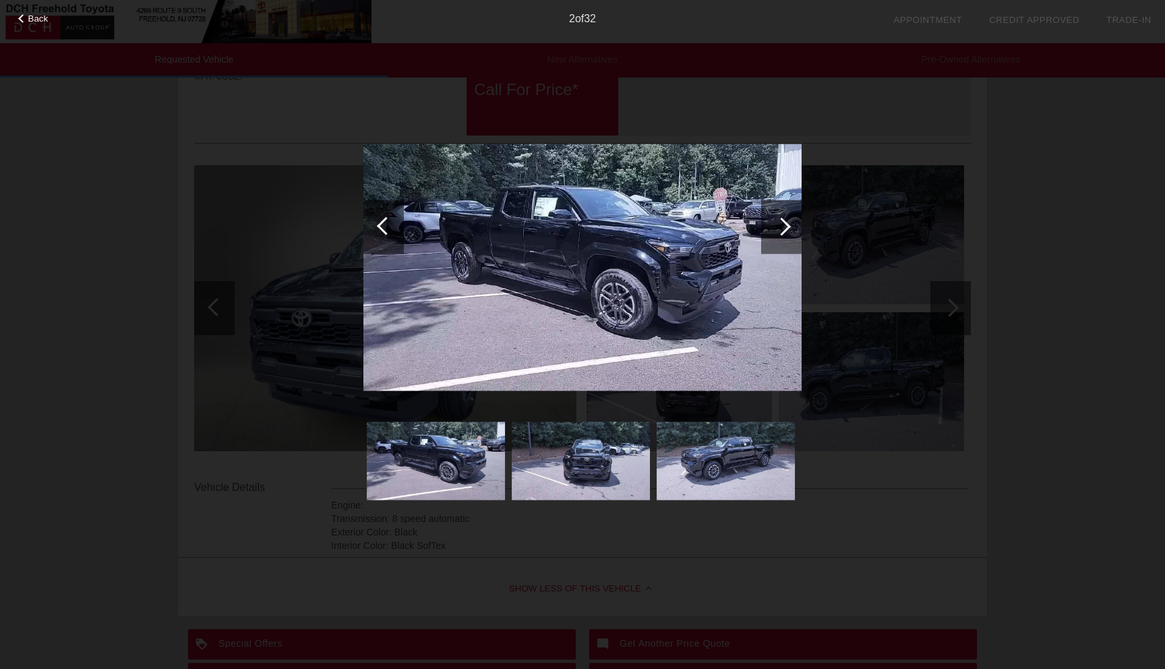
click at [780, 241] on div at bounding box center [781, 227] width 40 height 54
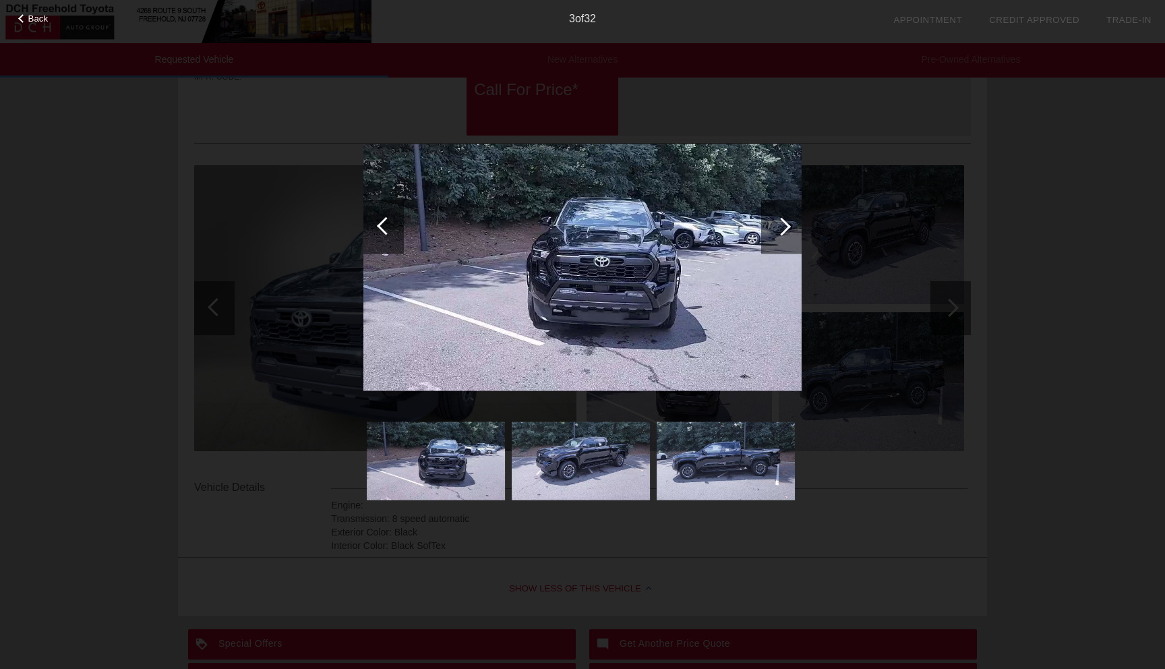
click at [780, 241] on div at bounding box center [781, 227] width 40 height 54
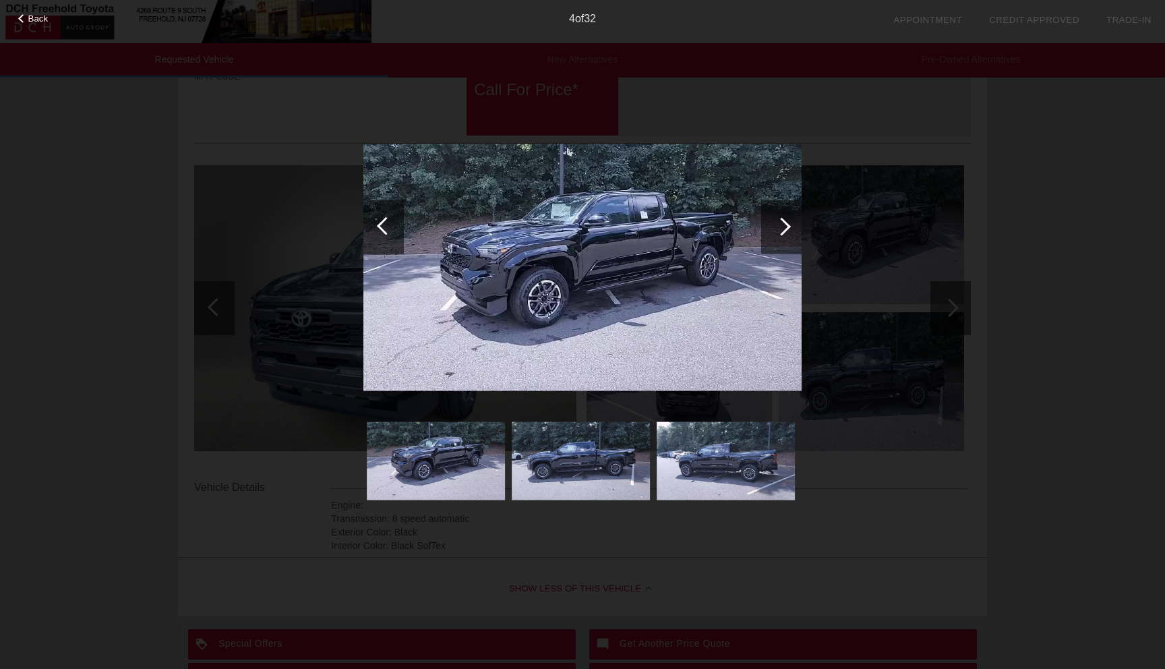
click at [780, 241] on div at bounding box center [781, 227] width 40 height 54
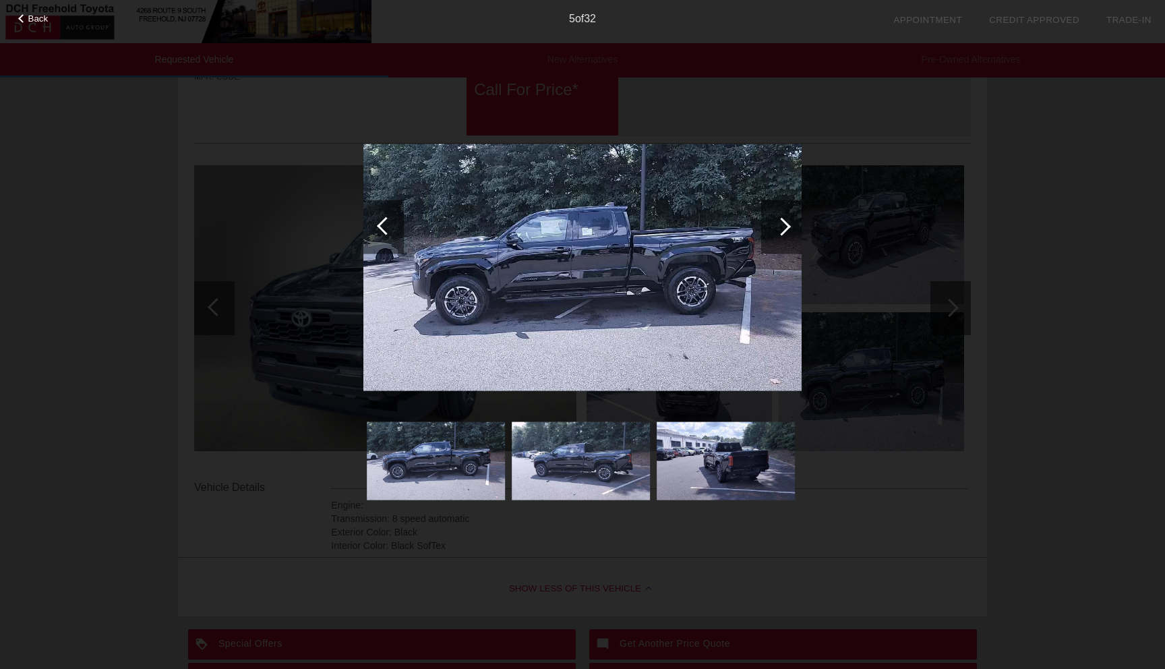
click at [780, 241] on div at bounding box center [781, 227] width 40 height 54
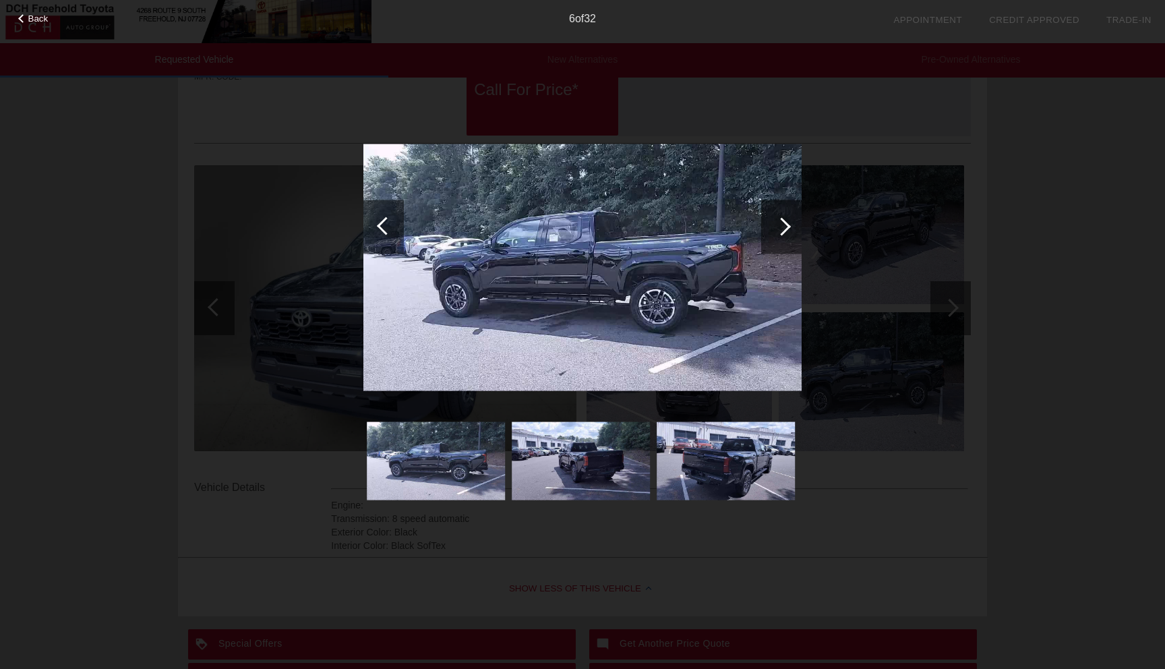
click at [780, 241] on div at bounding box center [781, 227] width 40 height 54
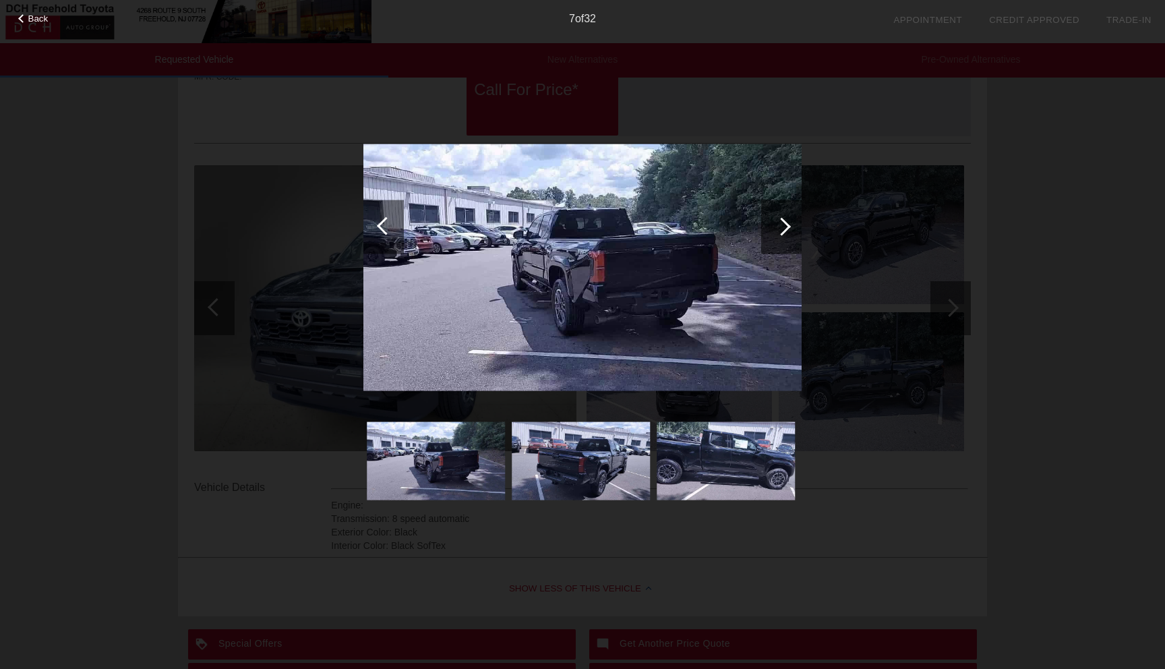
click at [780, 241] on div at bounding box center [781, 227] width 40 height 54
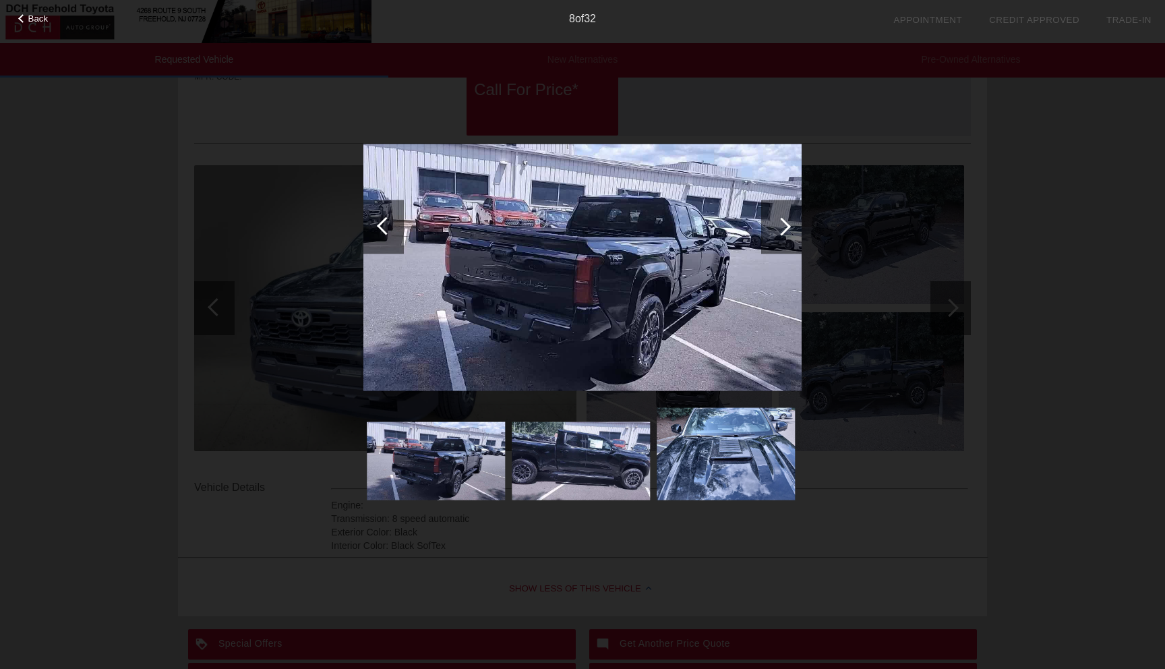
click at [780, 241] on div at bounding box center [781, 227] width 40 height 54
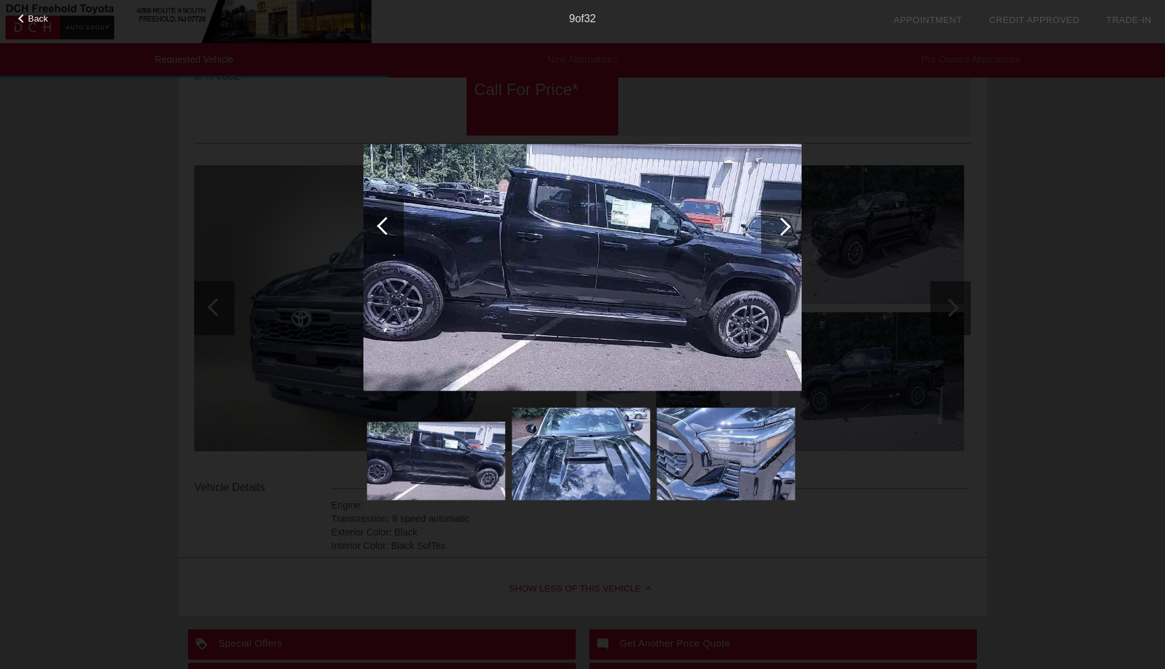
click at [780, 235] on div at bounding box center [781, 227] width 40 height 54
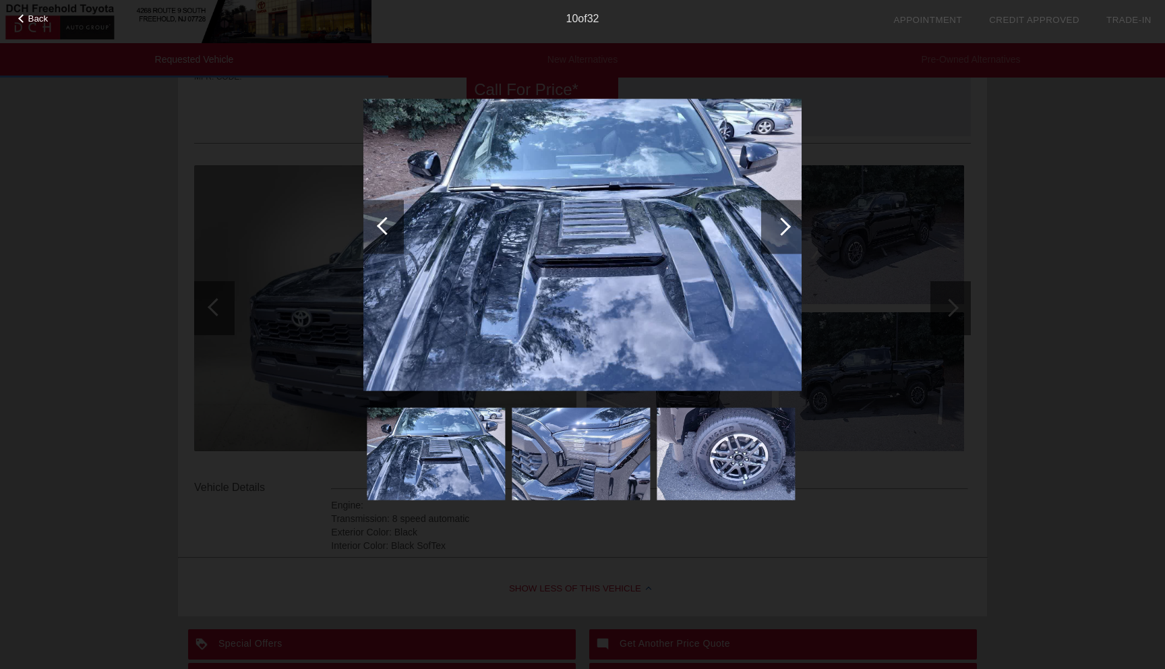
click at [780, 235] on div at bounding box center [781, 227] width 40 height 54
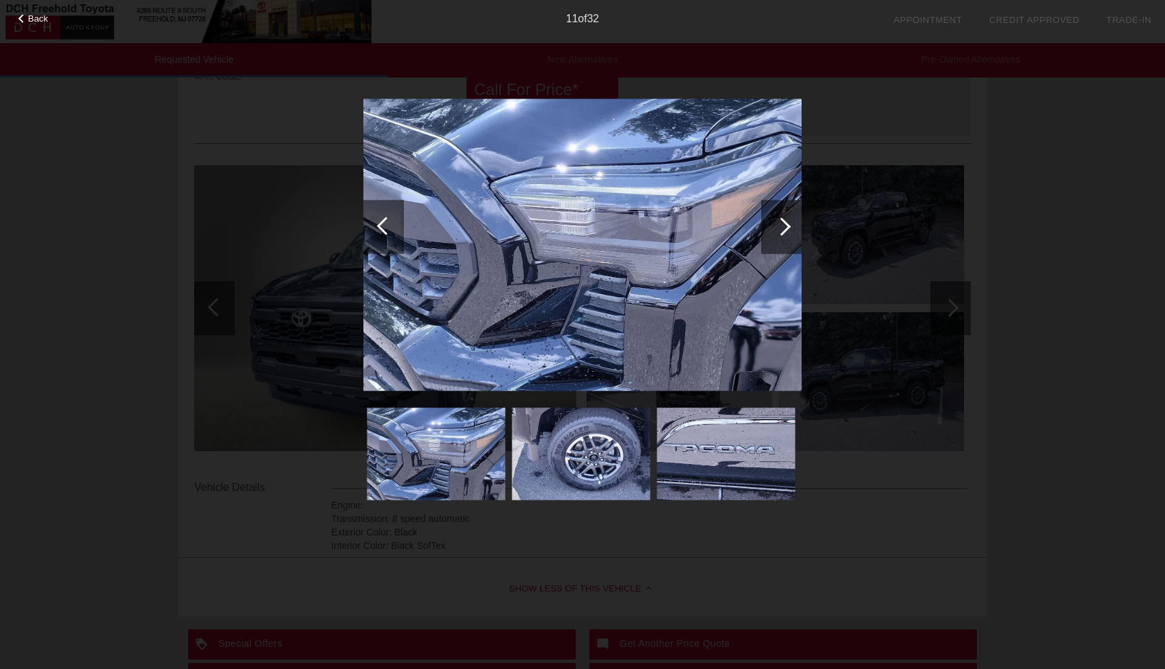
click at [780, 235] on div at bounding box center [781, 227] width 40 height 54
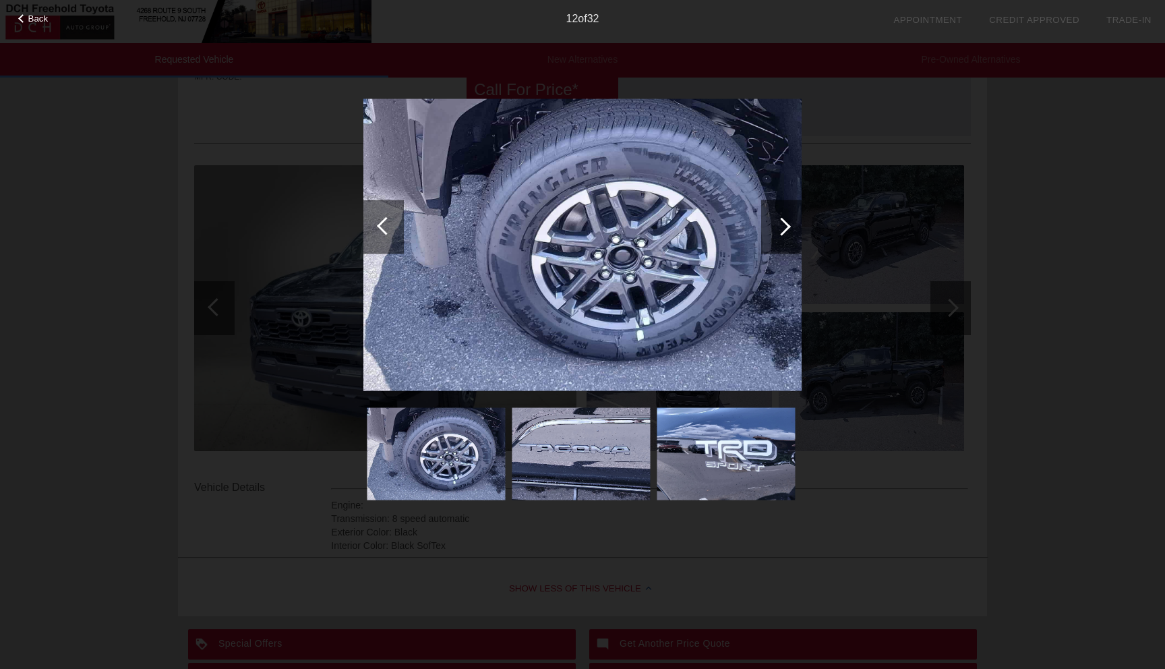
click at [780, 235] on div at bounding box center [781, 227] width 40 height 54
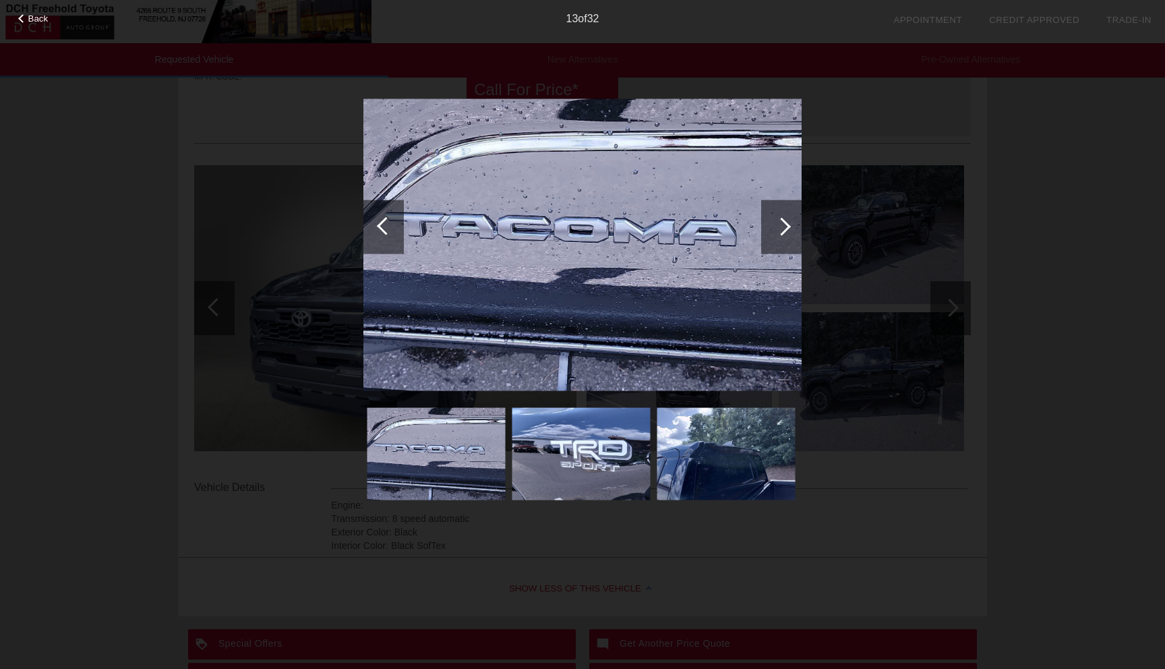
click at [780, 235] on div at bounding box center [781, 227] width 40 height 54
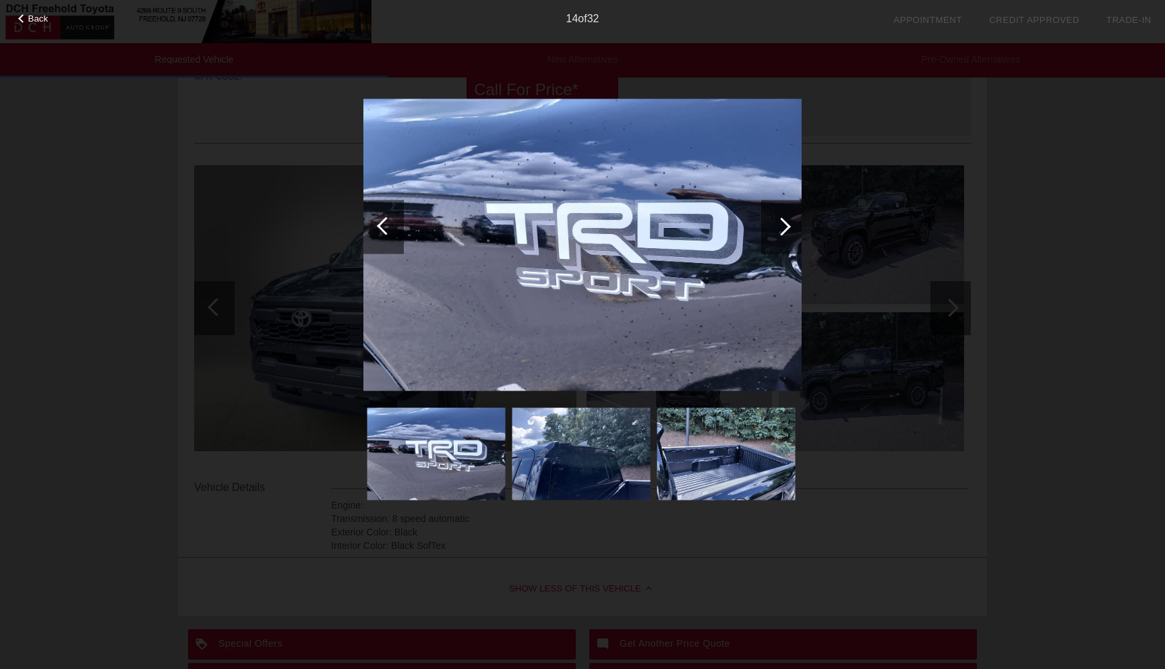
click at [780, 235] on div at bounding box center [781, 227] width 40 height 54
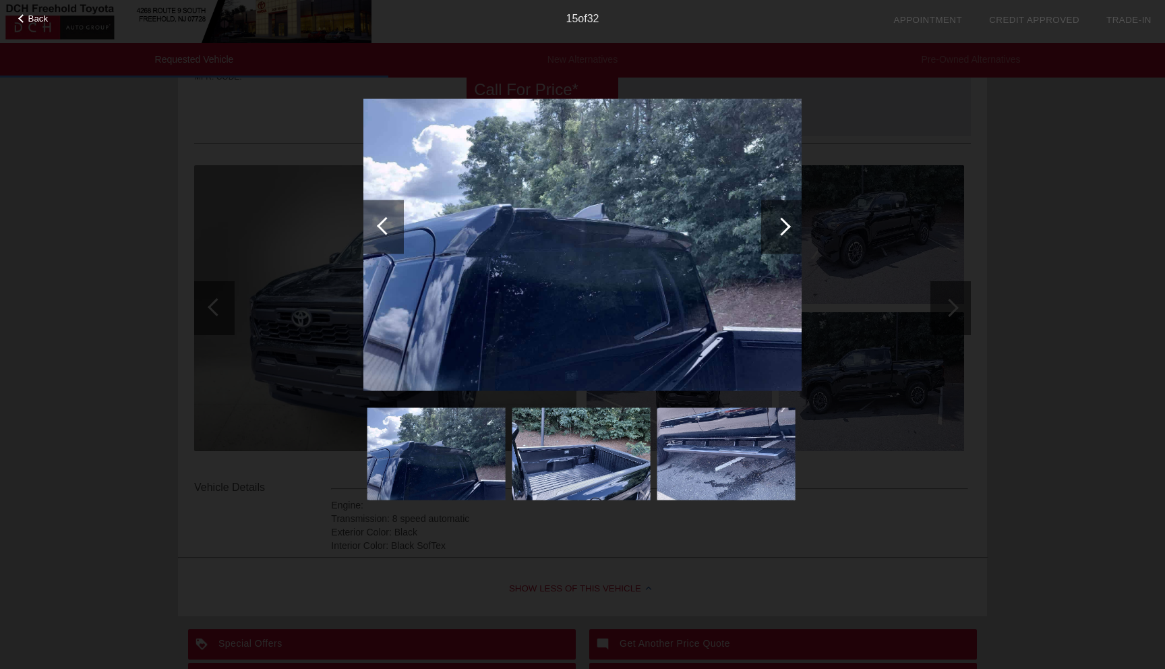
click at [780, 235] on div at bounding box center [781, 227] width 40 height 54
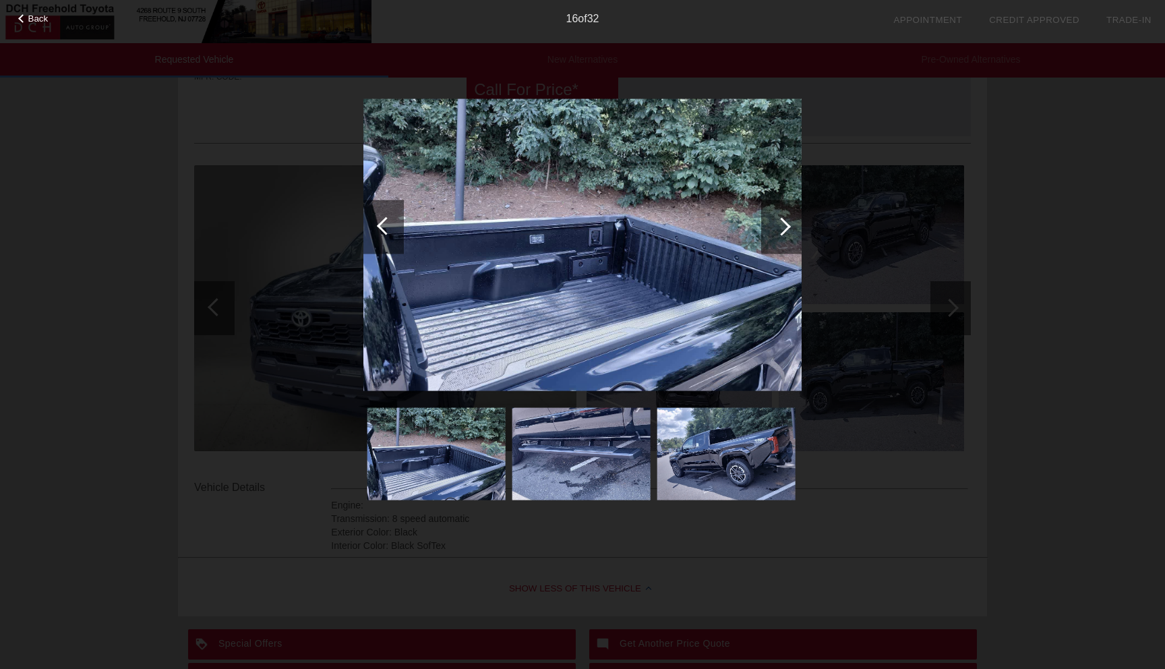
click at [780, 235] on div at bounding box center [781, 227] width 40 height 54
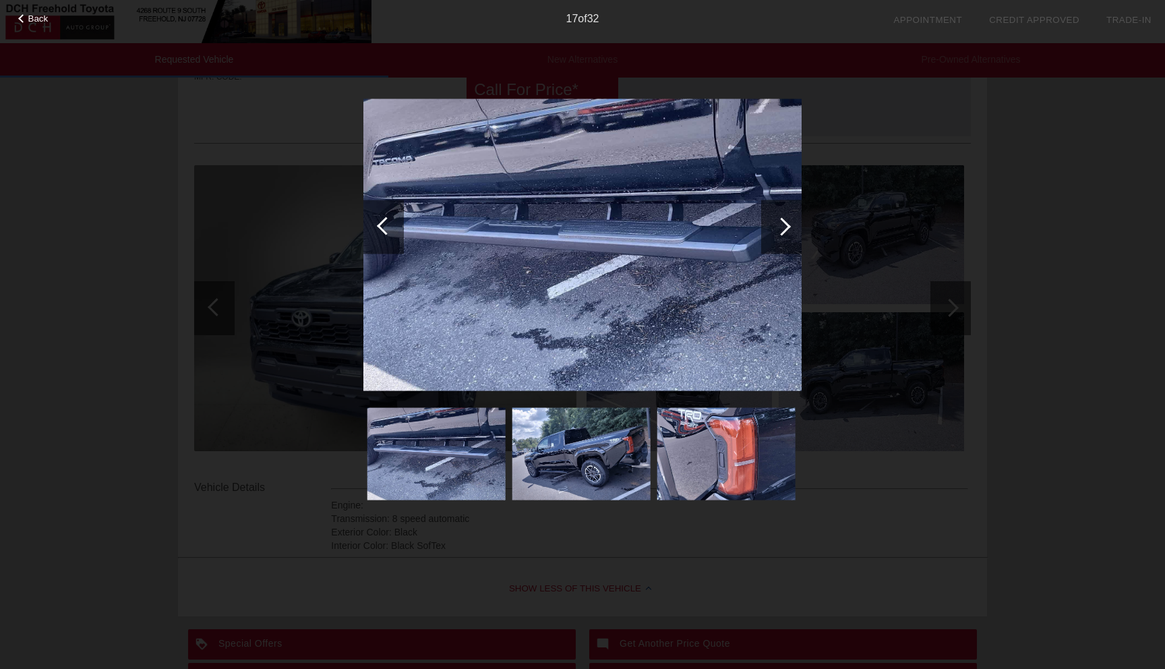
click at [780, 235] on div at bounding box center [781, 227] width 40 height 54
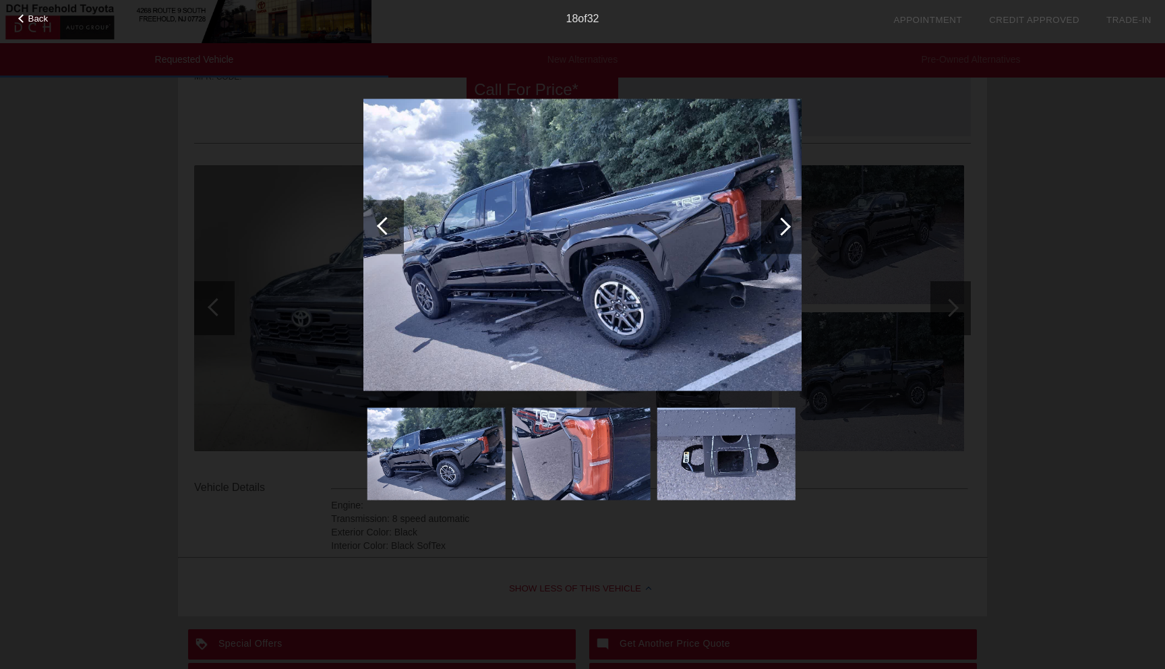
click at [780, 235] on div at bounding box center [781, 227] width 40 height 54
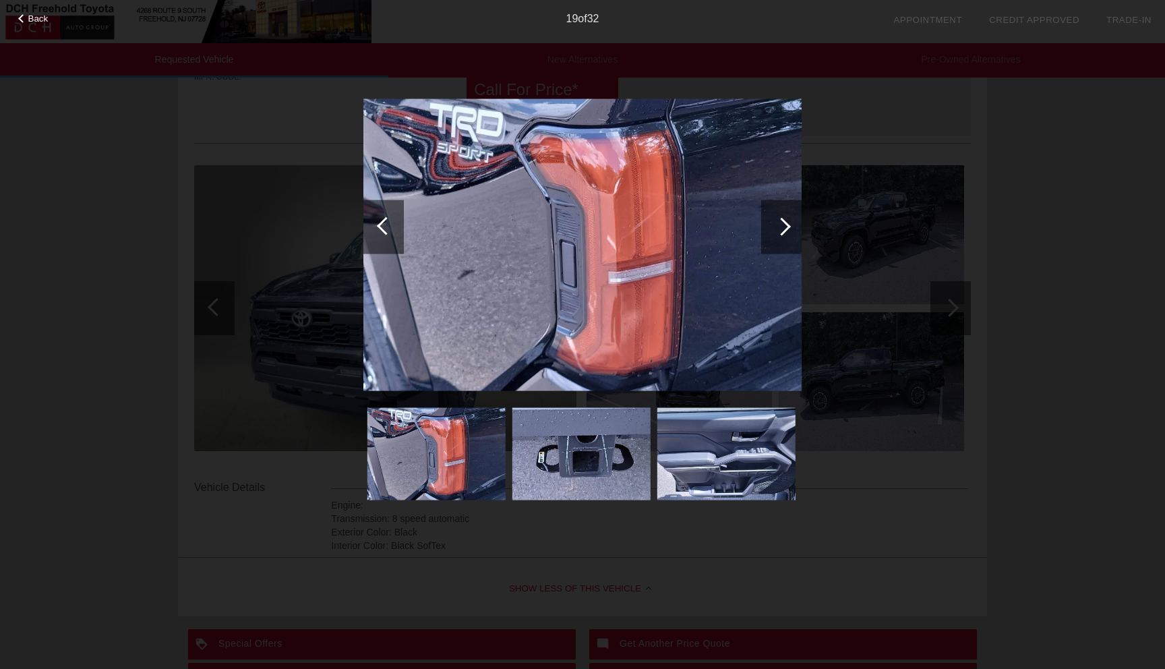
click at [780, 235] on div at bounding box center [781, 227] width 40 height 54
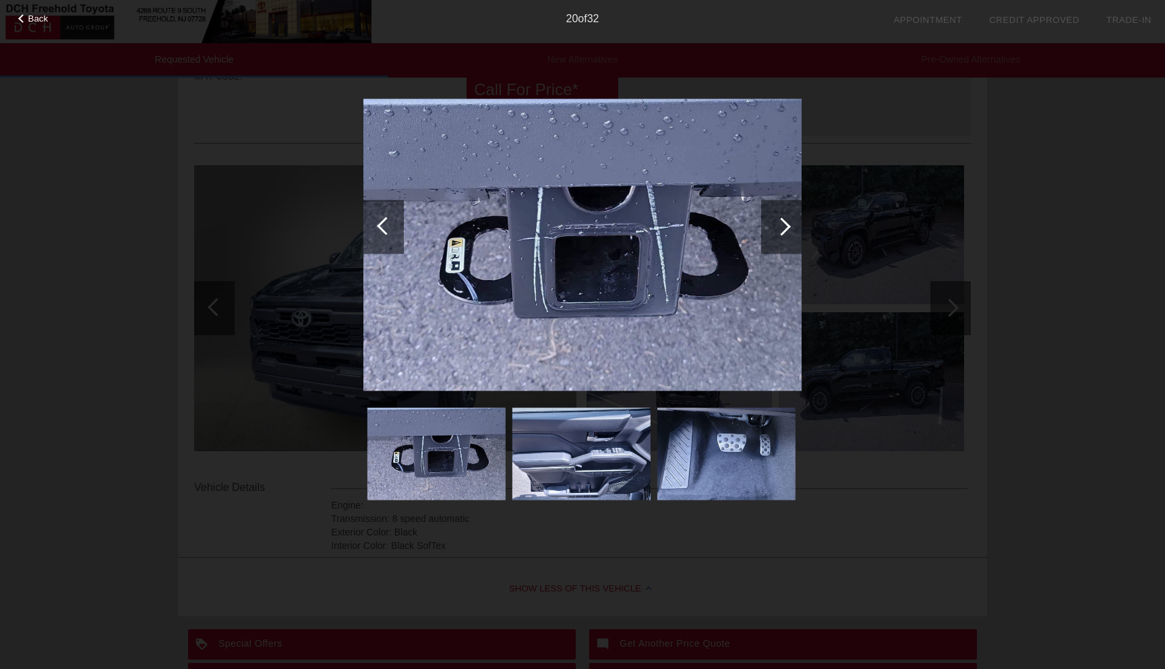
click at [780, 235] on div at bounding box center [781, 227] width 40 height 54
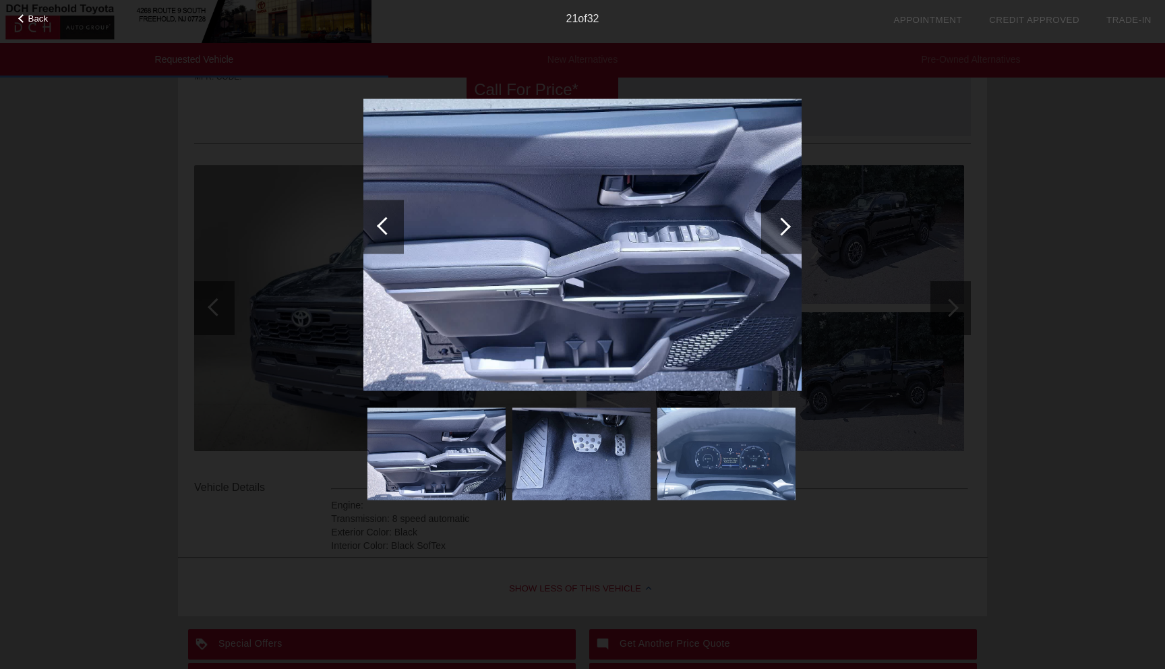
click at [780, 235] on div at bounding box center [781, 227] width 40 height 54
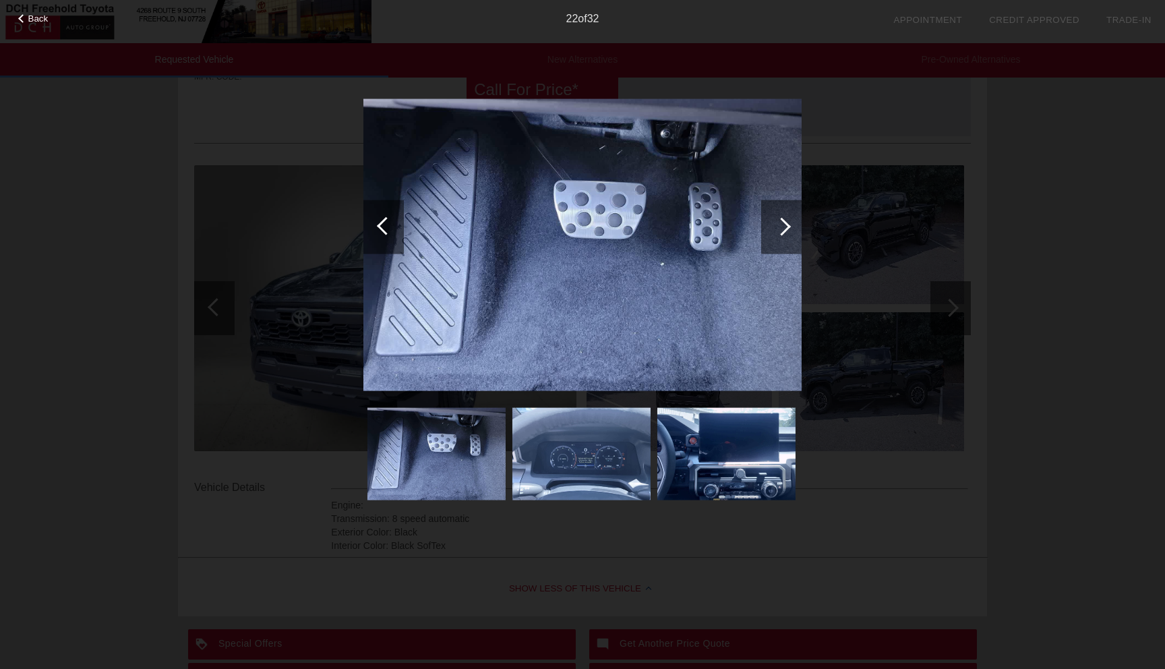
click at [780, 235] on div at bounding box center [781, 227] width 40 height 54
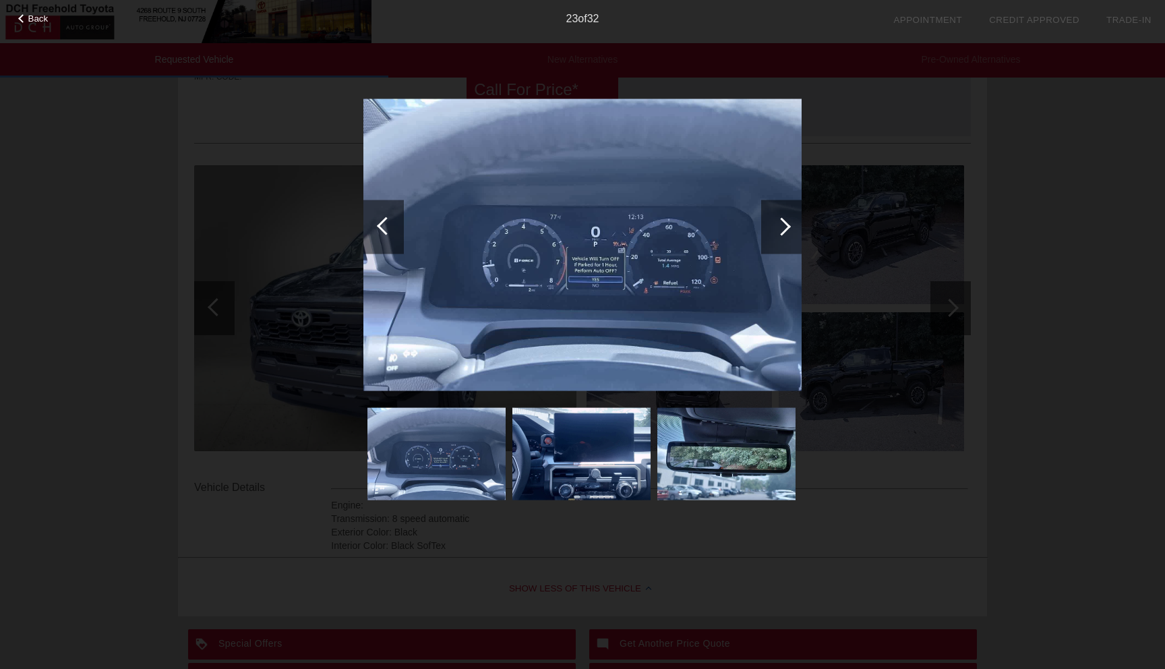
click at [780, 235] on div at bounding box center [781, 227] width 40 height 54
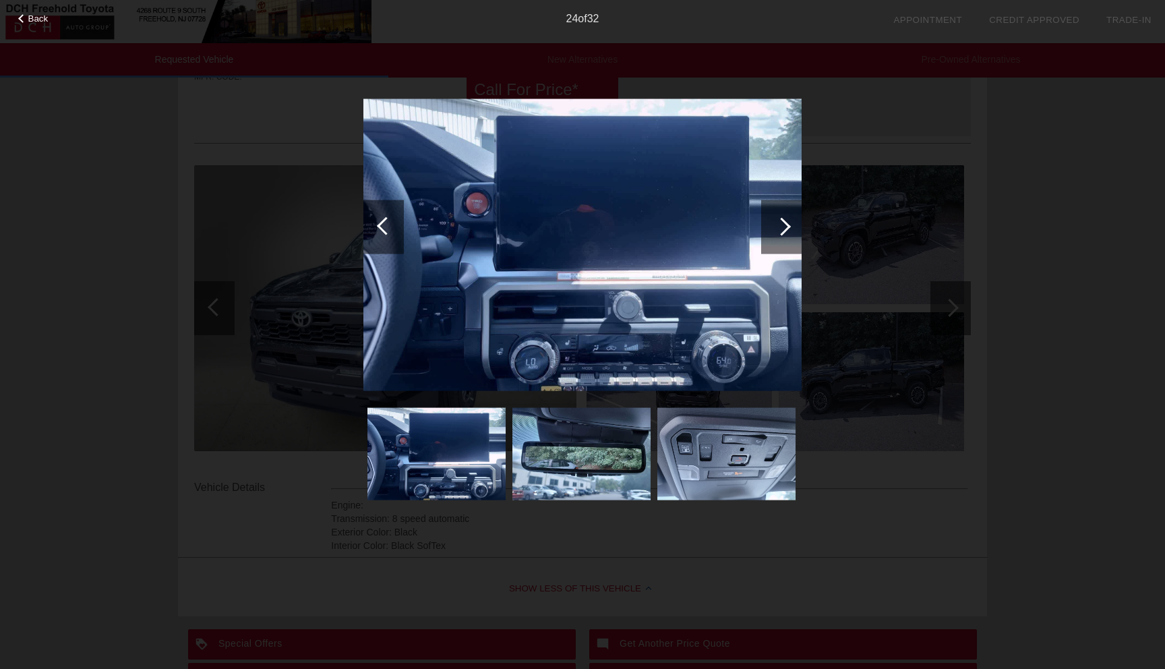
click at [780, 235] on div at bounding box center [781, 227] width 40 height 54
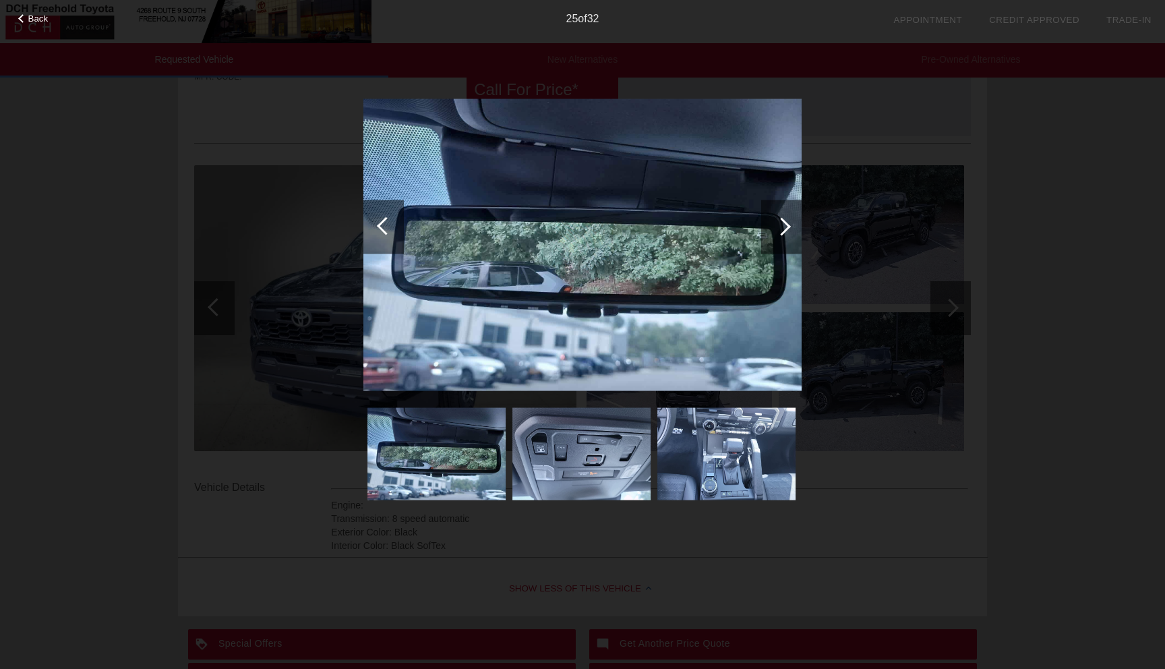
click at [34, 16] on span "Back" at bounding box center [38, 18] width 20 height 10
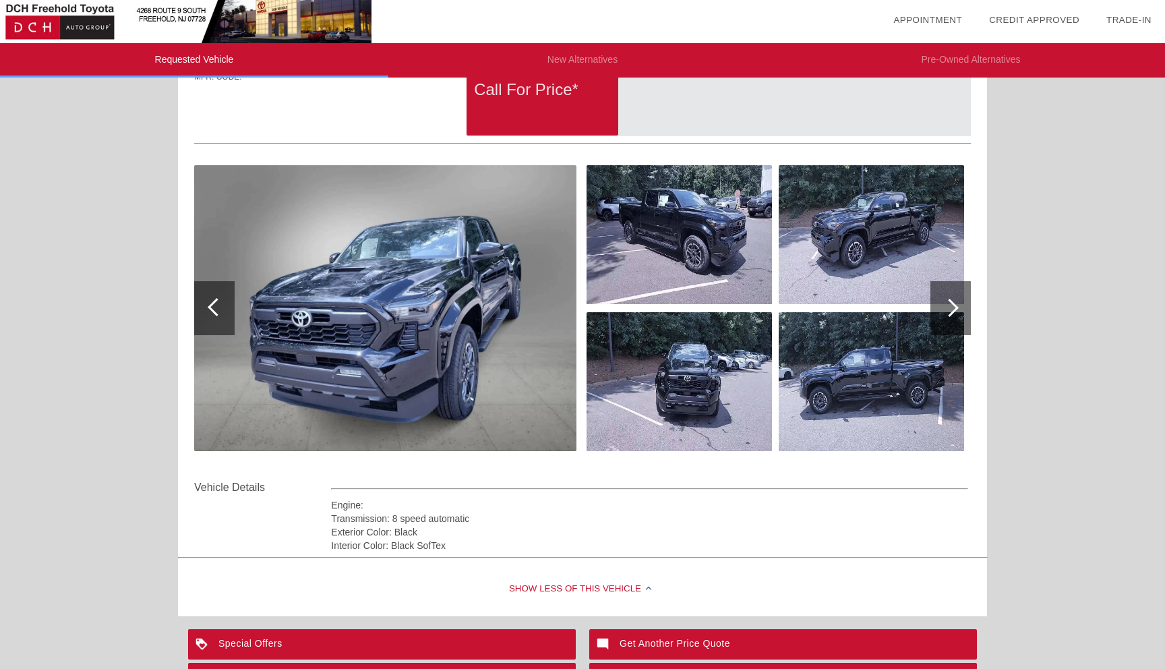
click at [585, 59] on li "New Alternatives" at bounding box center [582, 60] width 388 height 34
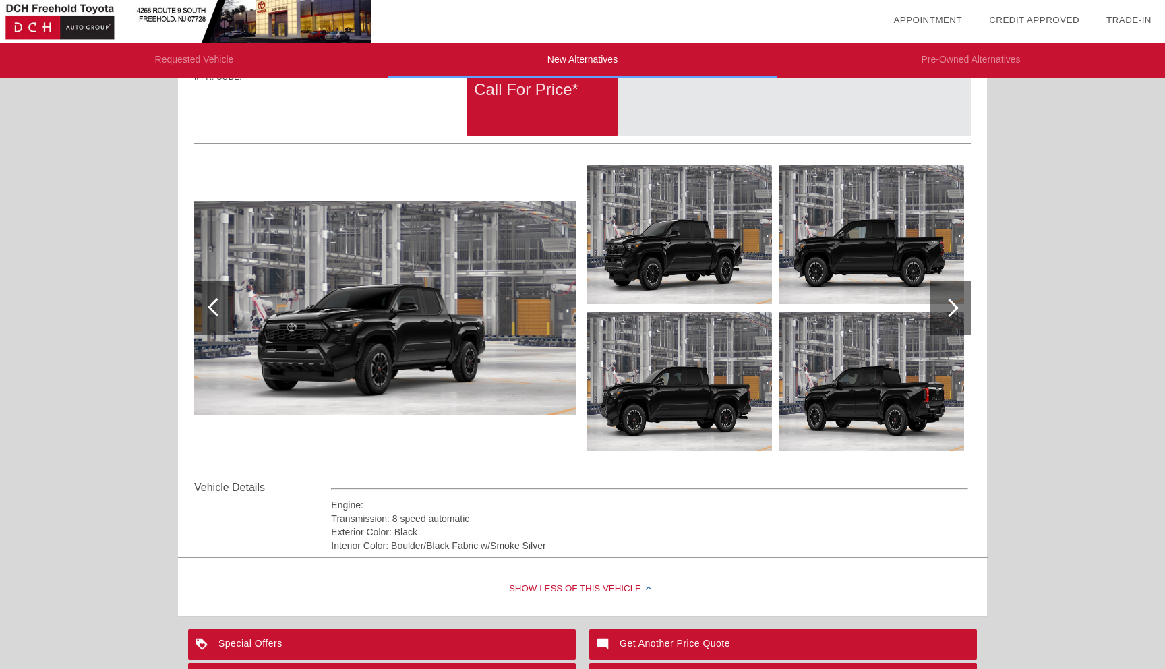
click at [391, 291] on img at bounding box center [385, 308] width 382 height 215
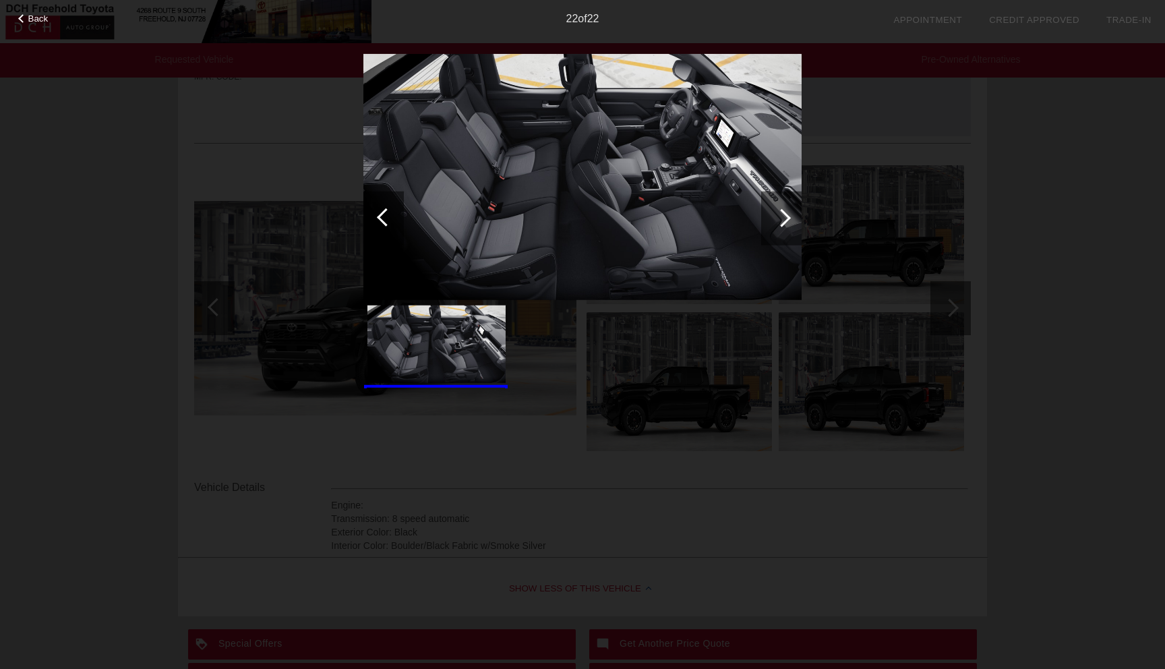
click at [787, 216] on div at bounding box center [782, 217] width 18 height 18
click at [689, 208] on img at bounding box center [583, 176] width 438 height 247
click at [775, 212] on div at bounding box center [781, 218] width 40 height 54
click at [943, 300] on div "Back 22 of 22" at bounding box center [582, 334] width 1165 height 669
click at [550, 218] on img at bounding box center [583, 176] width 438 height 247
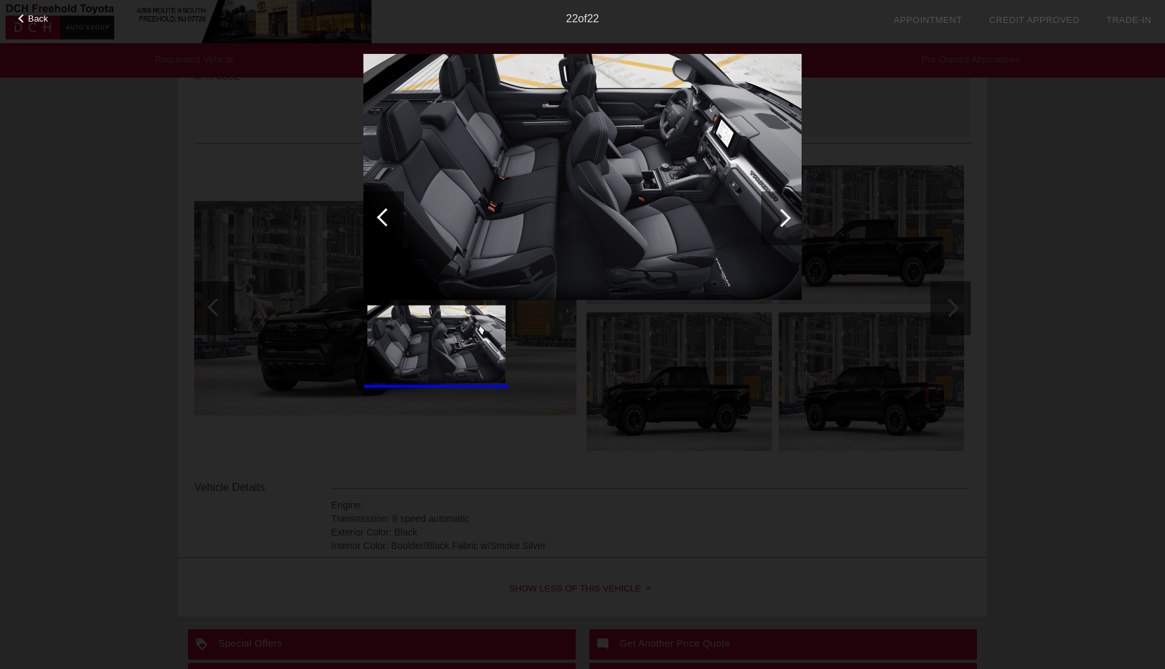
click at [550, 218] on img at bounding box center [583, 176] width 438 height 247
click at [387, 198] on div at bounding box center [384, 218] width 40 height 54
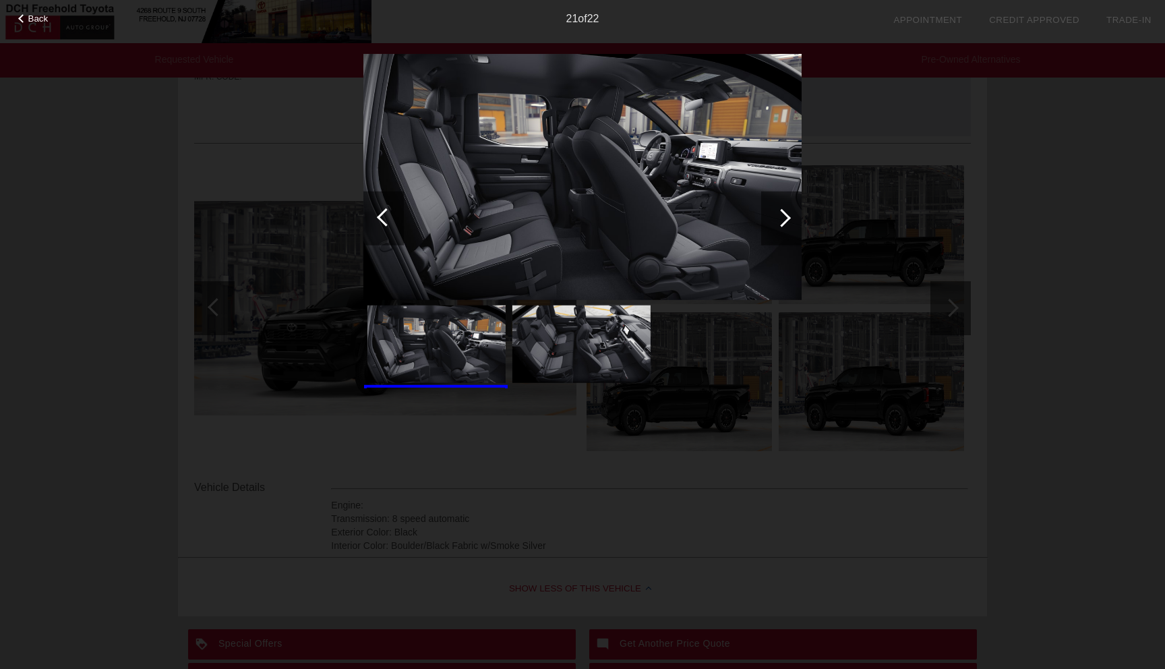
click at [388, 199] on div at bounding box center [384, 218] width 40 height 54
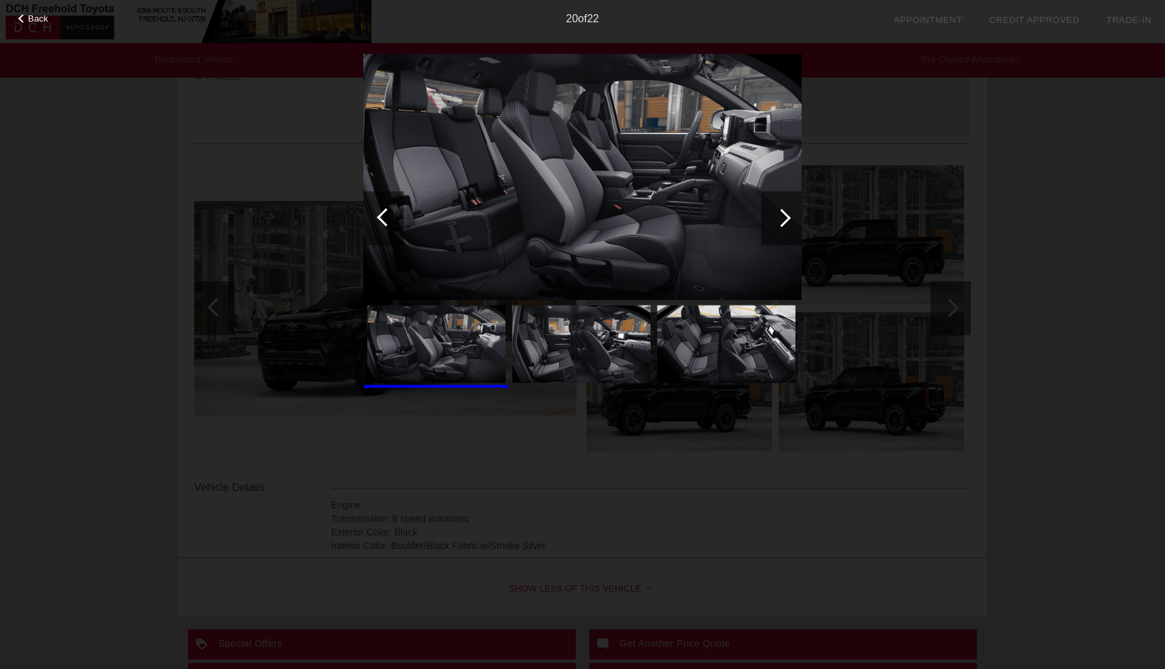
click at [388, 199] on div at bounding box center [384, 218] width 40 height 54
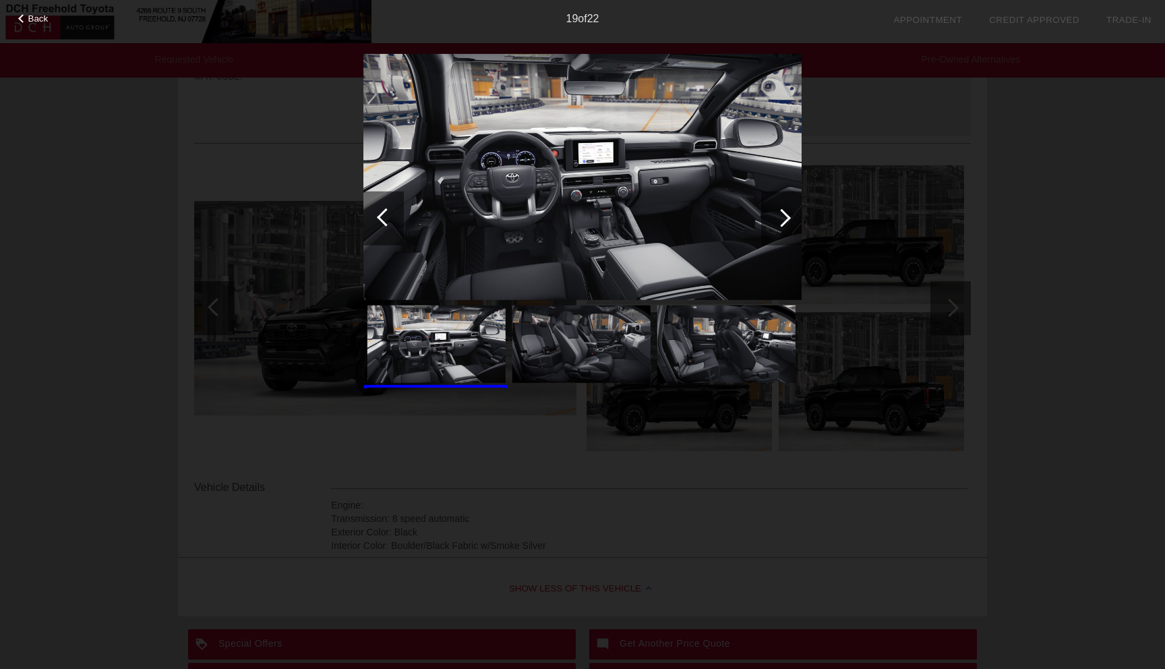
click at [388, 200] on div at bounding box center [384, 218] width 40 height 54
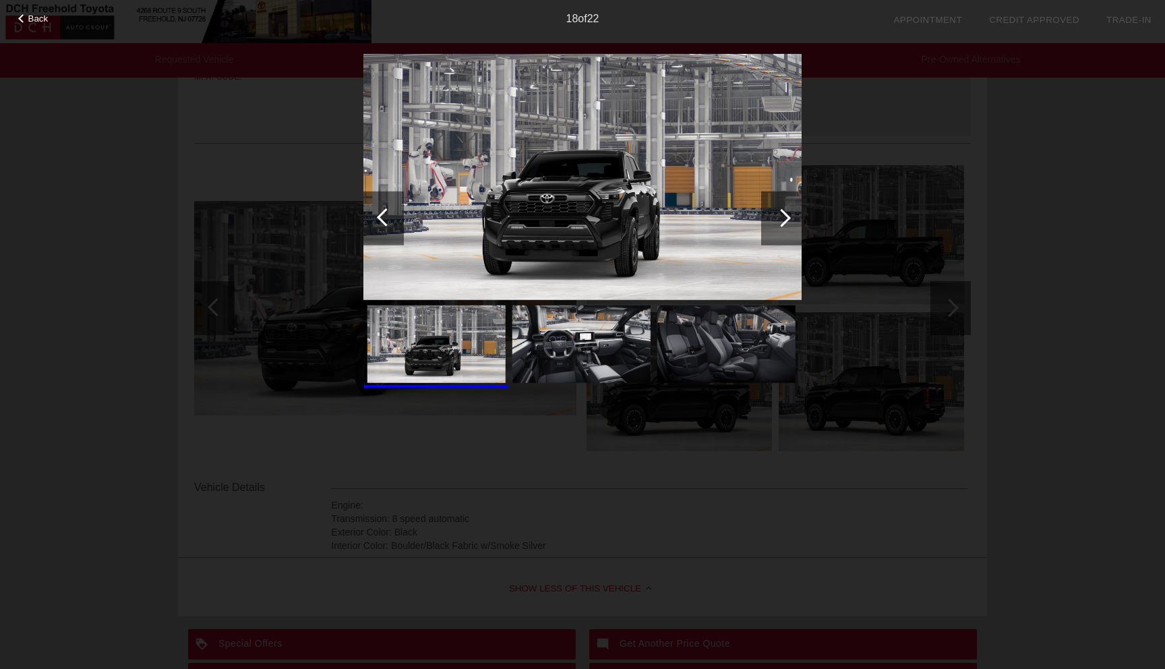
click at [389, 202] on div at bounding box center [384, 218] width 40 height 54
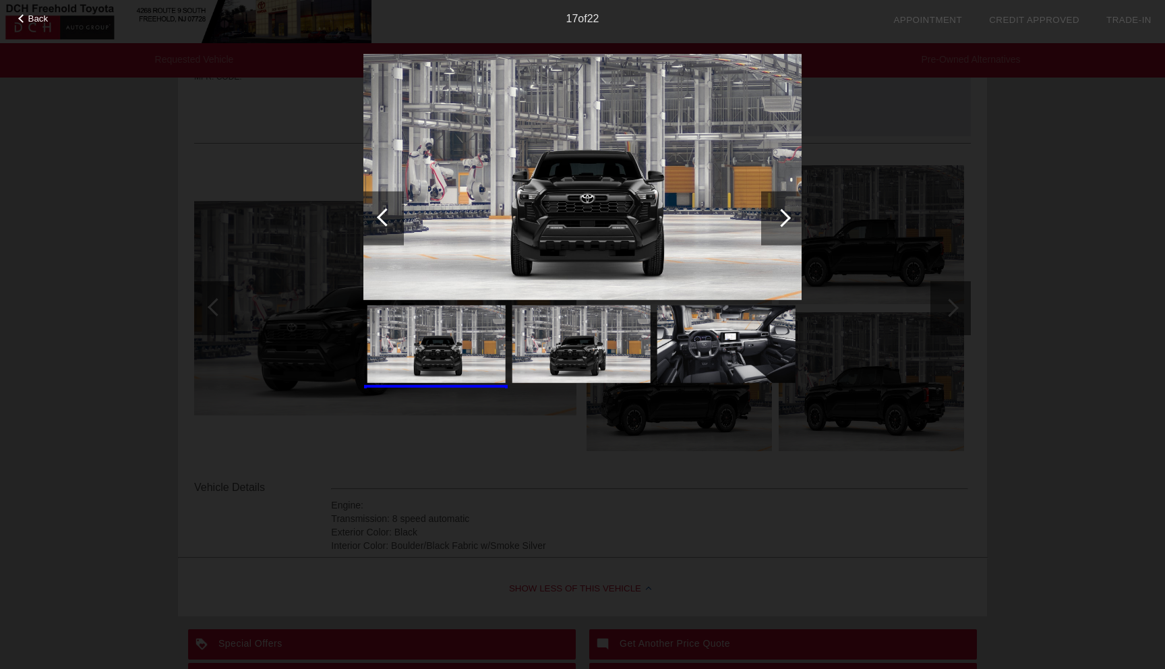
click at [391, 204] on div at bounding box center [384, 218] width 40 height 54
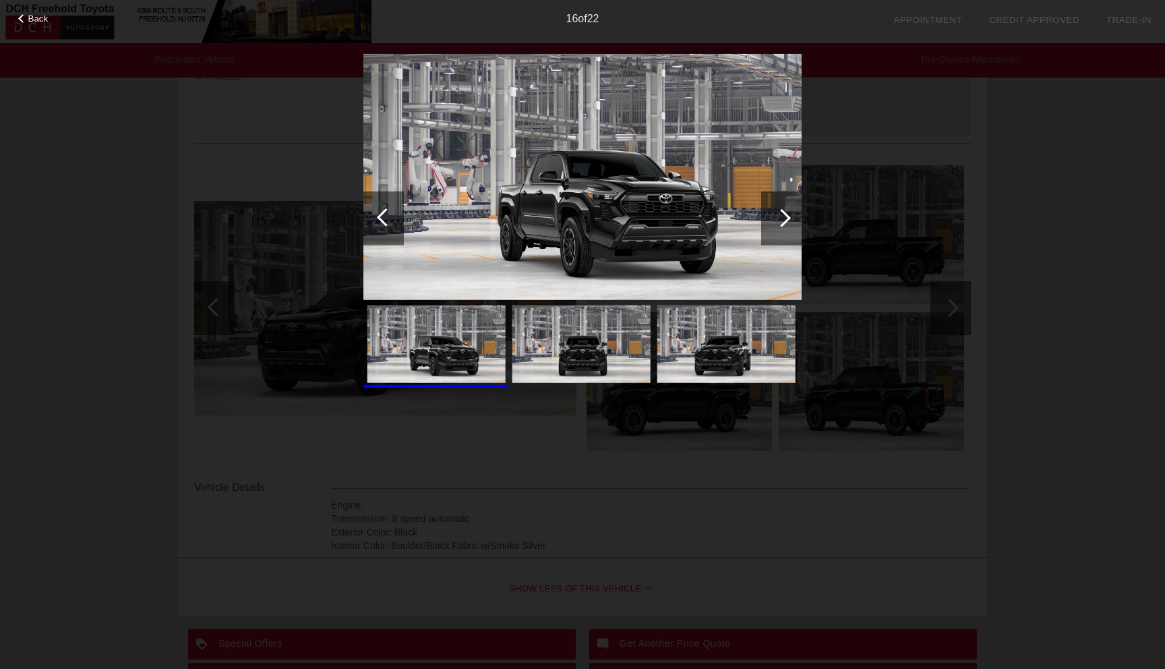
click at [391, 204] on div at bounding box center [384, 218] width 40 height 54
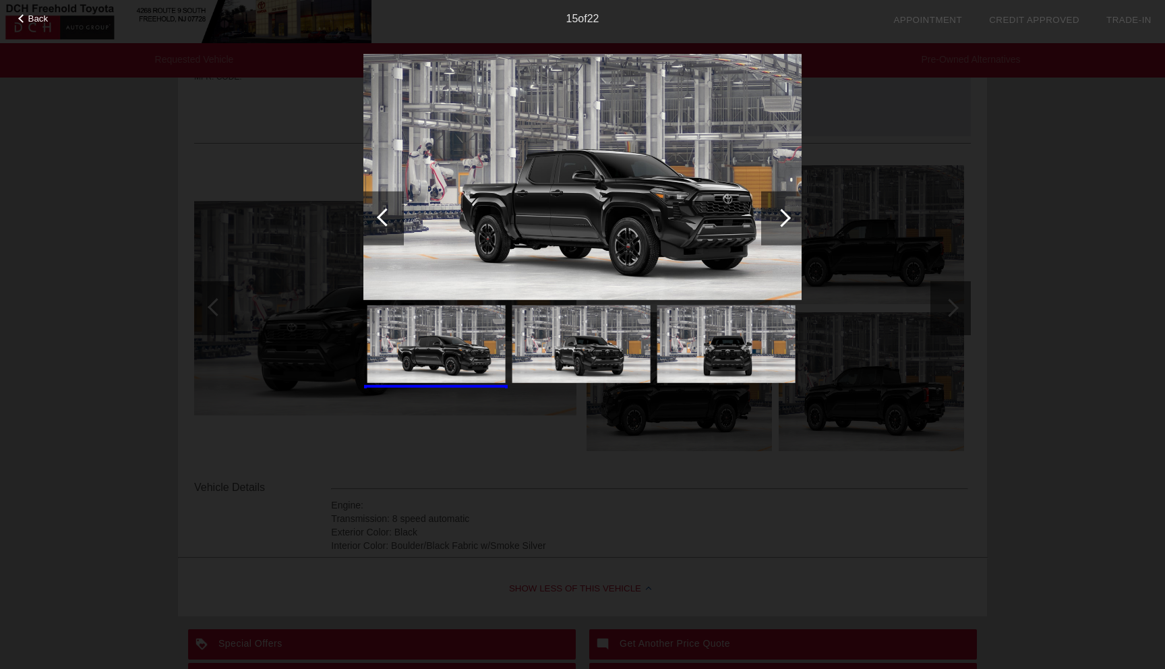
click at [394, 208] on div at bounding box center [384, 218] width 40 height 54
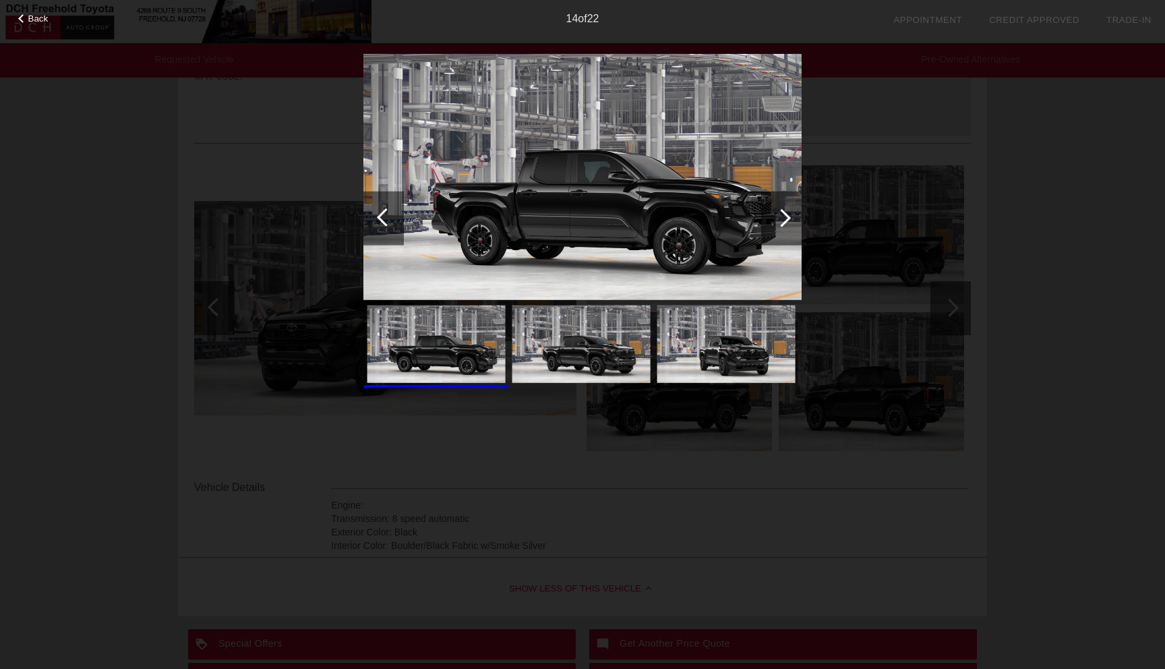
click at [394, 208] on div at bounding box center [384, 218] width 40 height 54
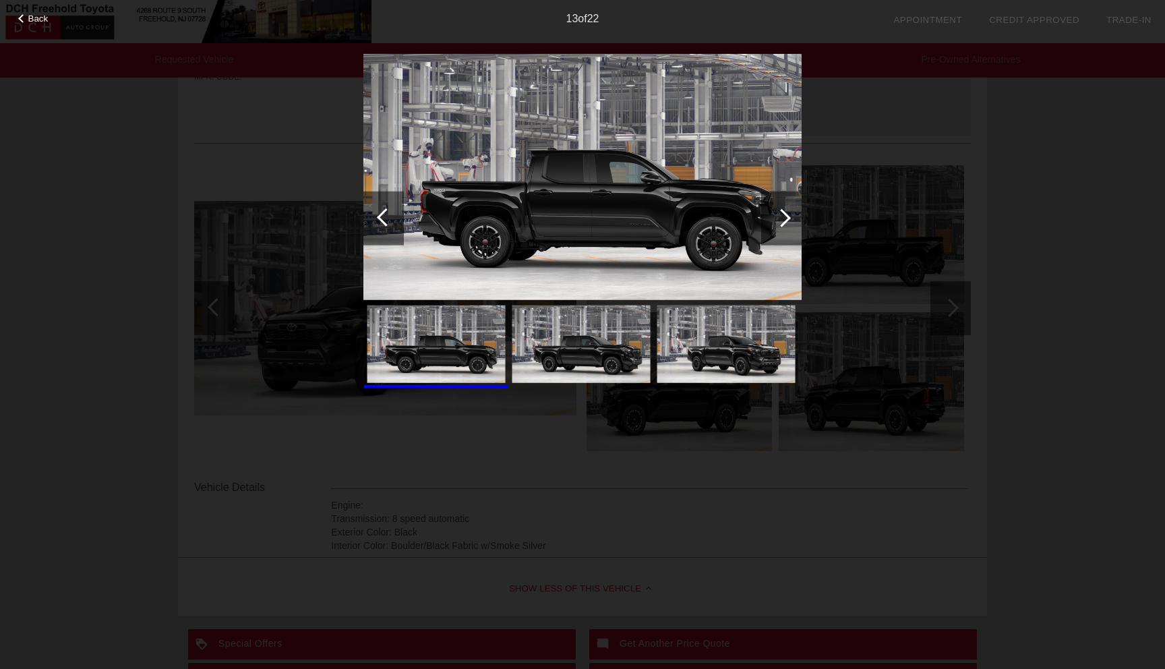
click at [394, 209] on div at bounding box center [384, 218] width 40 height 54
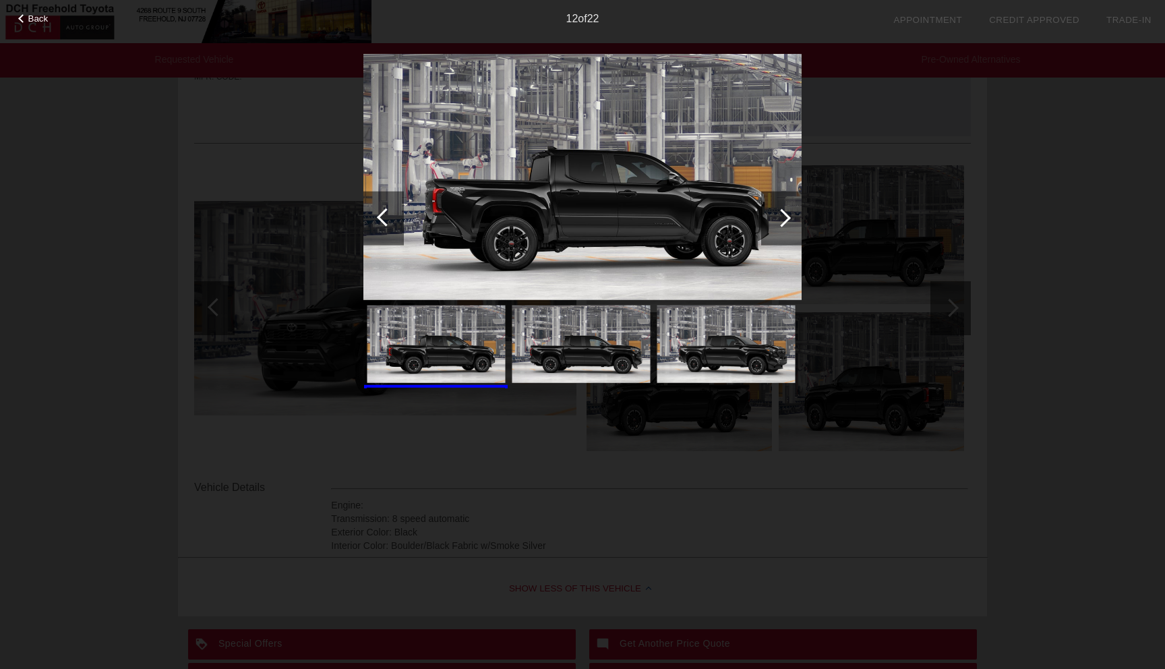
click at [394, 210] on div at bounding box center [384, 218] width 40 height 54
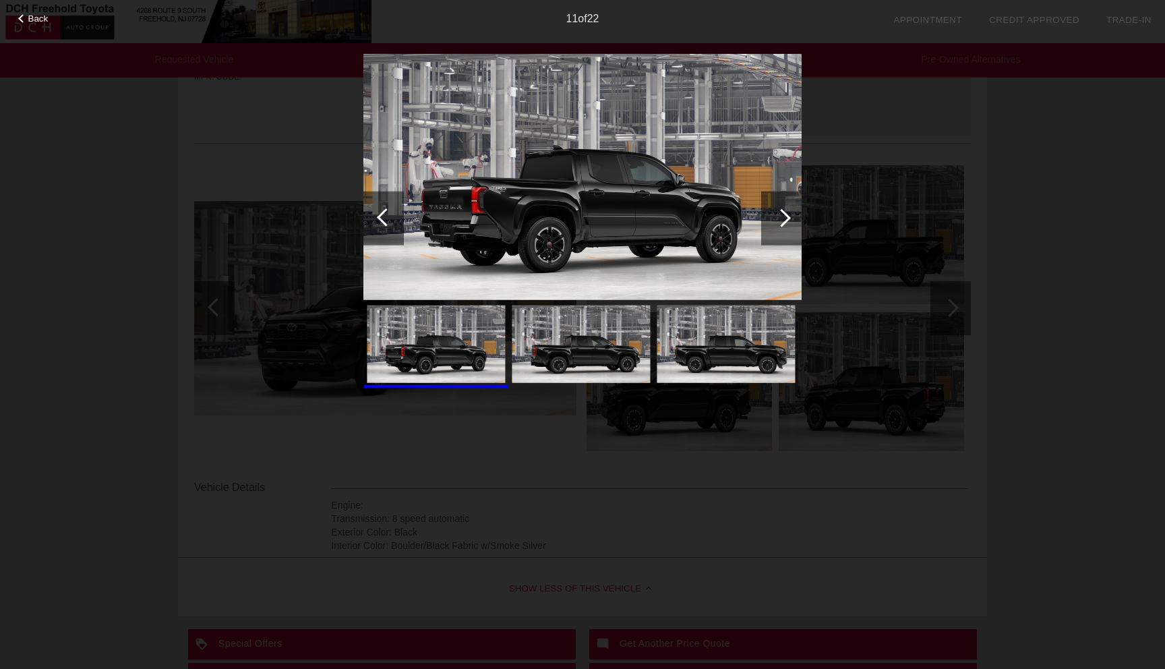
click at [113, 198] on div "Back 11 of 22" at bounding box center [582, 334] width 1165 height 669
click at [41, 16] on span "Back" at bounding box center [38, 18] width 20 height 10
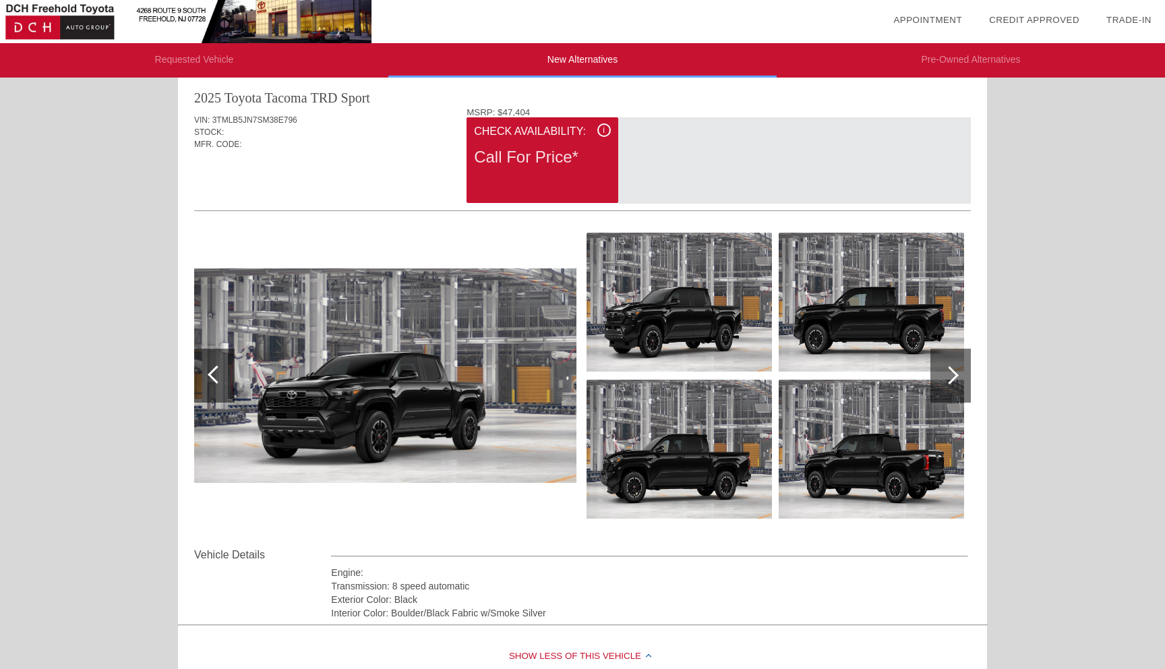
scroll to position [0, 0]
